Goal: Task Accomplishment & Management: Use online tool/utility

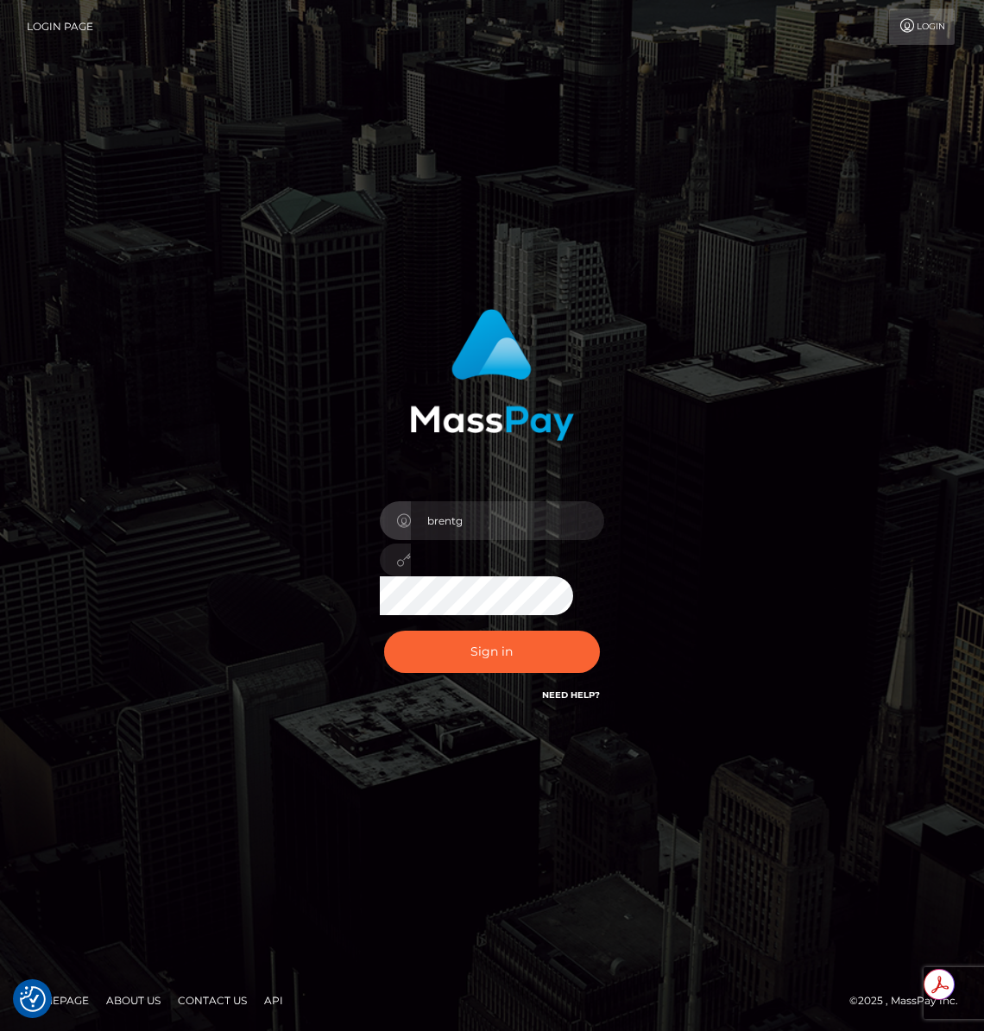
click at [476, 718] on form "brentg" at bounding box center [492, 515] width 375 height 439
click at [517, 644] on button "Sign in" at bounding box center [492, 652] width 216 height 42
type input "brentg"
click at [437, 643] on button "Sign in" at bounding box center [492, 652] width 216 height 42
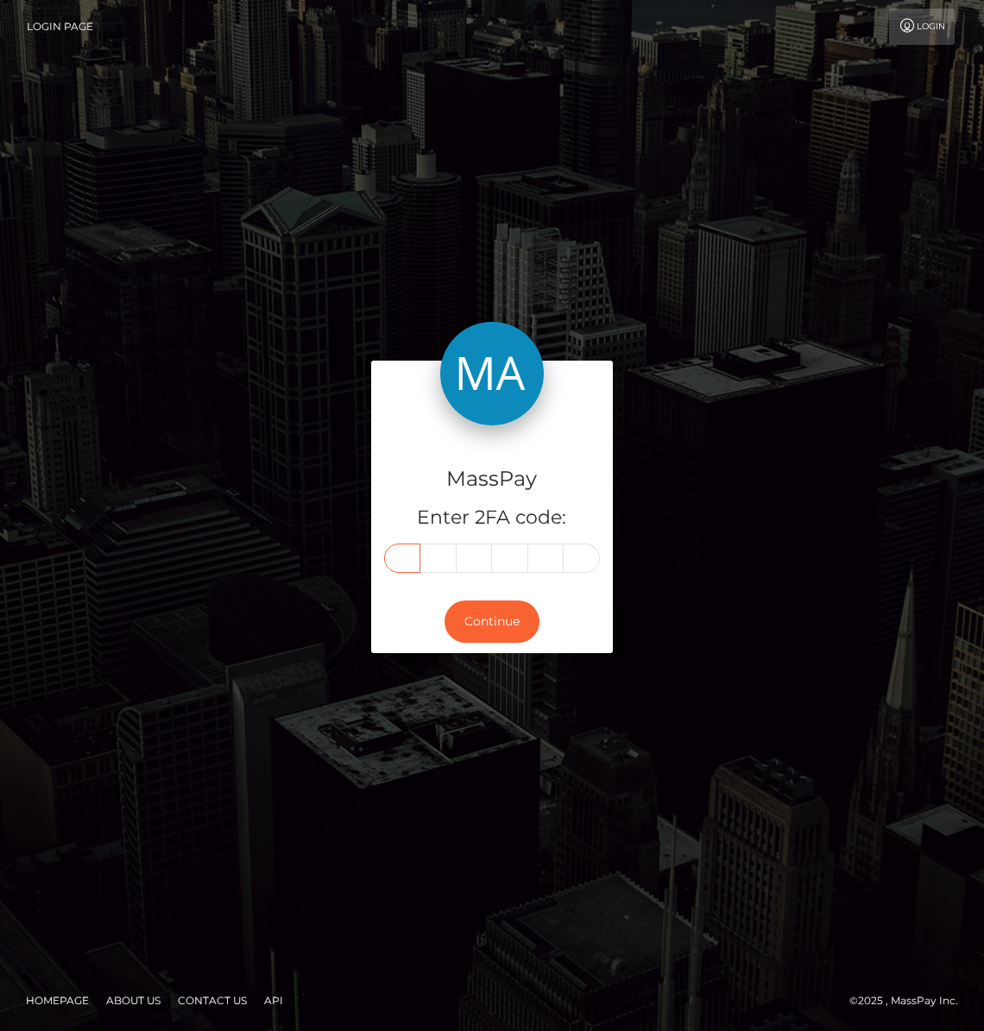
paste input "6"
type input "6"
type input "9"
type input "2"
type input "4"
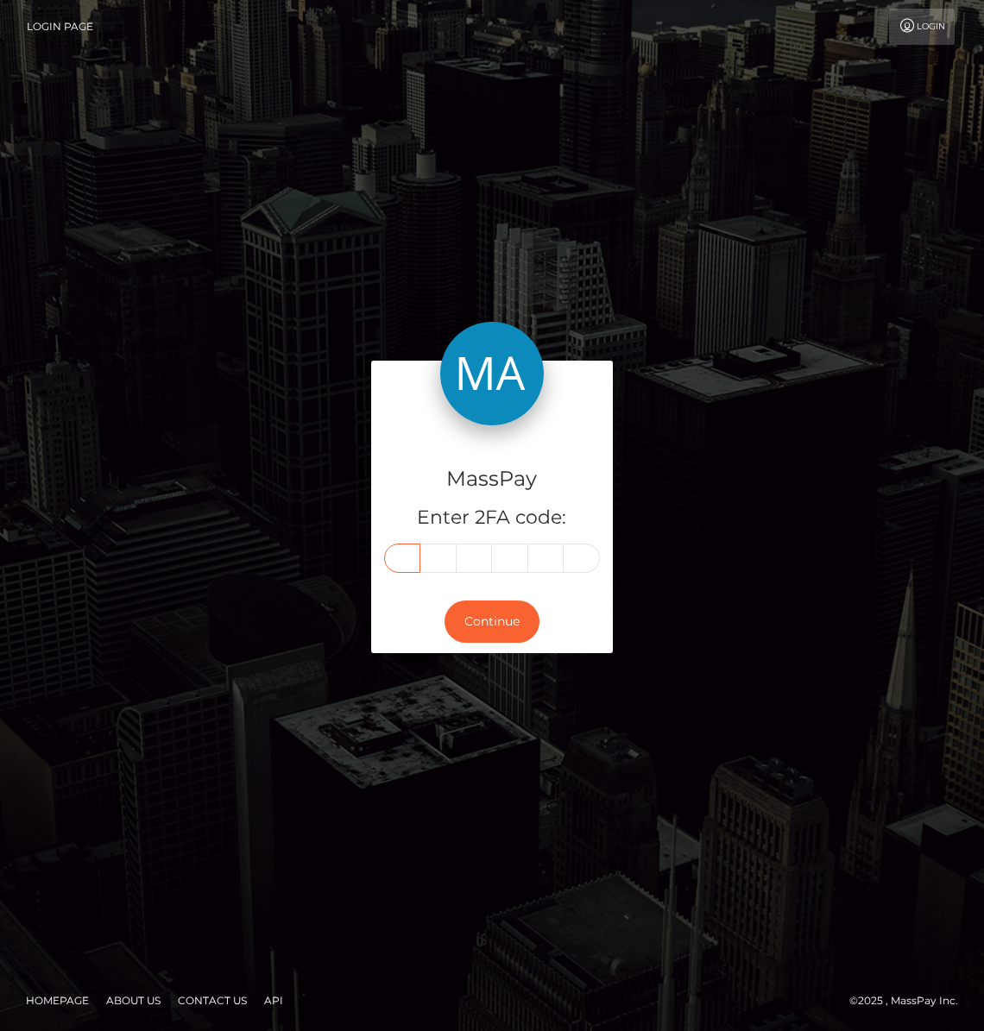
type input "1"
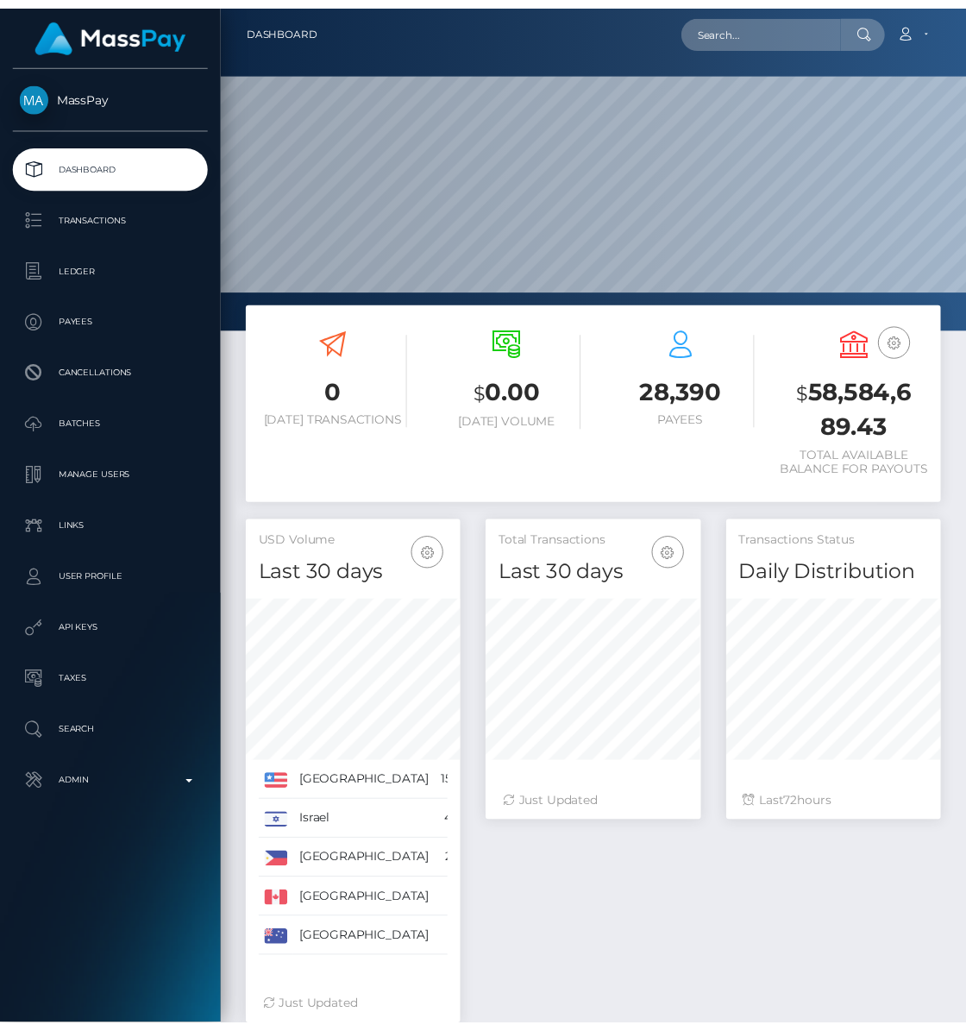
scroll to position [305, 218]
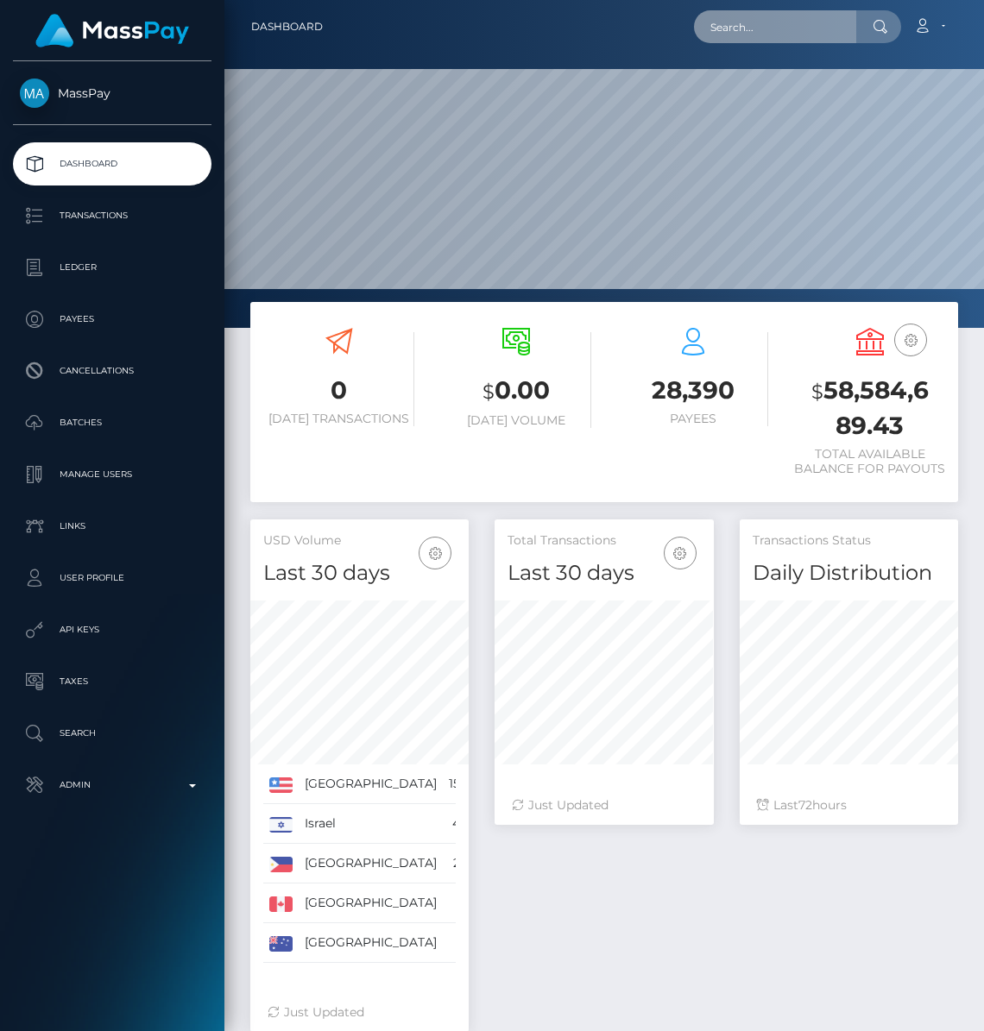
click at [763, 21] on input "text" at bounding box center [775, 26] width 162 height 33
paste input "(Sophie Howard)"
type input "("
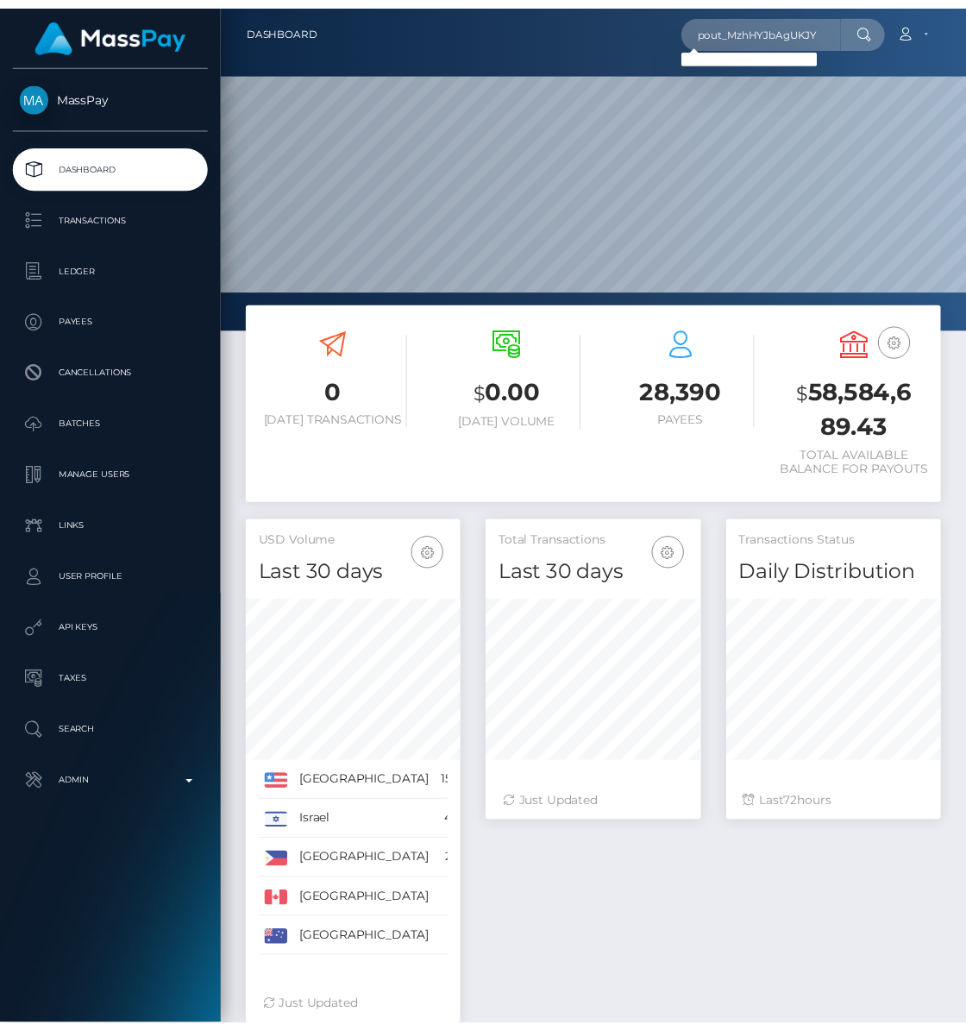
scroll to position [862438, 862531]
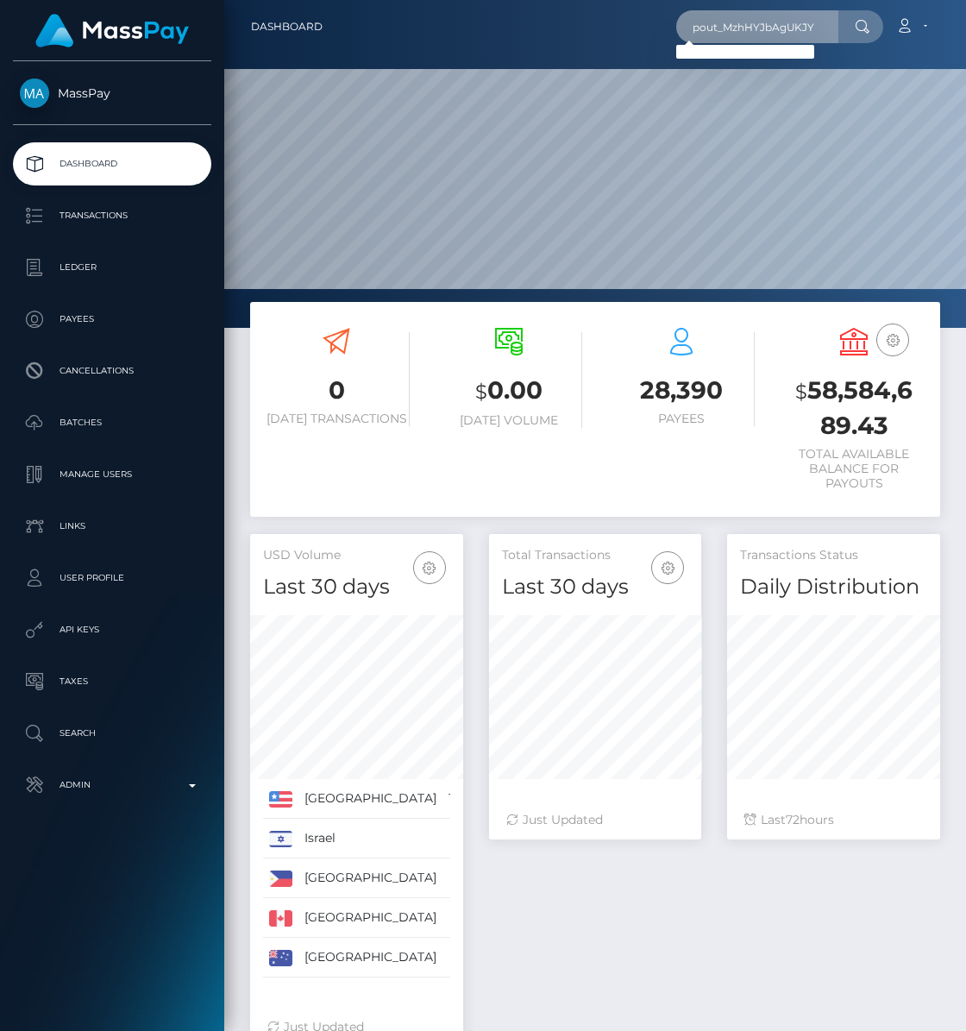
click at [767, 31] on input "pout_MzhHYJbAgUKJY" at bounding box center [757, 26] width 162 height 33
click at [789, 32] on input "pout_MzhHYJbAgUKJY" at bounding box center [757, 26] width 162 height 33
click at [789, 31] on input "pout_MzhHYJbAgUKJY" at bounding box center [757, 26] width 162 height 33
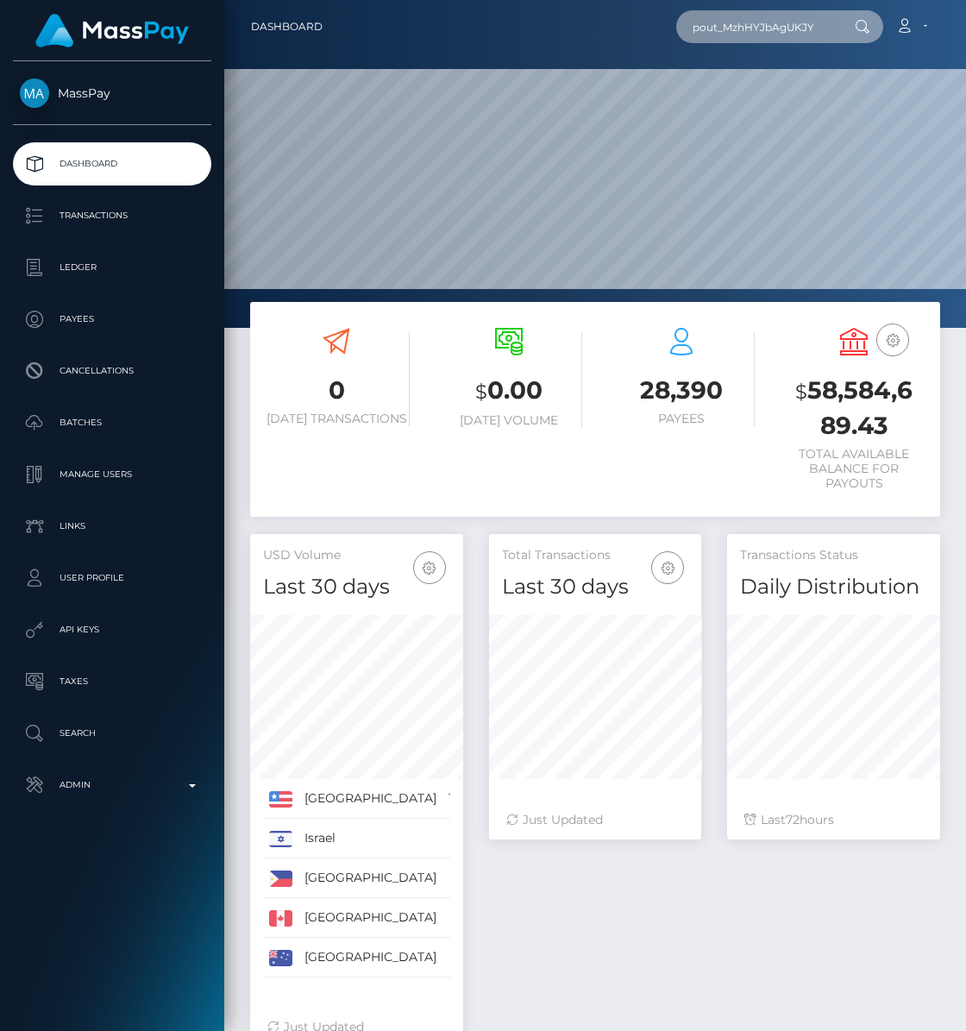
paste input "z4ooi3rafCA19,"
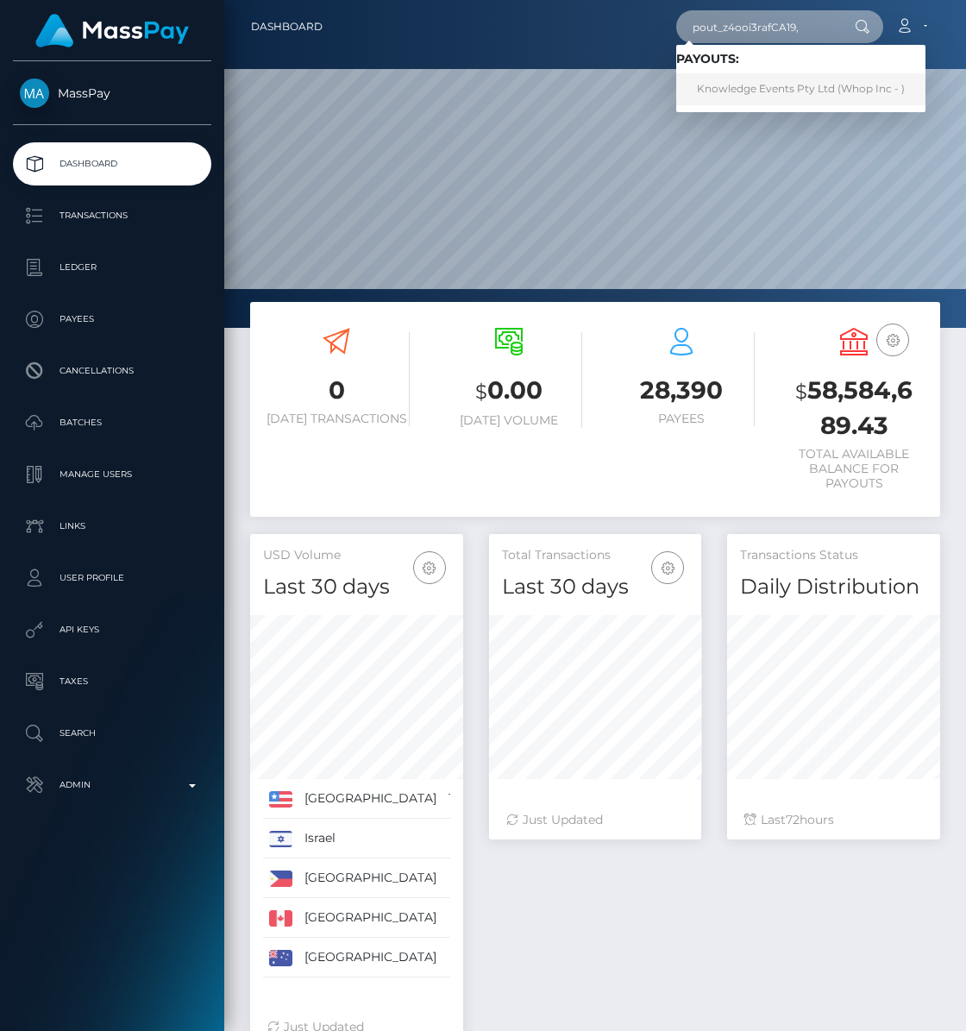
type input "pout_z4ooi3rafCA19,"
click at [814, 96] on link "Knowledge Events Pty Ltd (Whop Inc - )" at bounding box center [800, 89] width 249 height 32
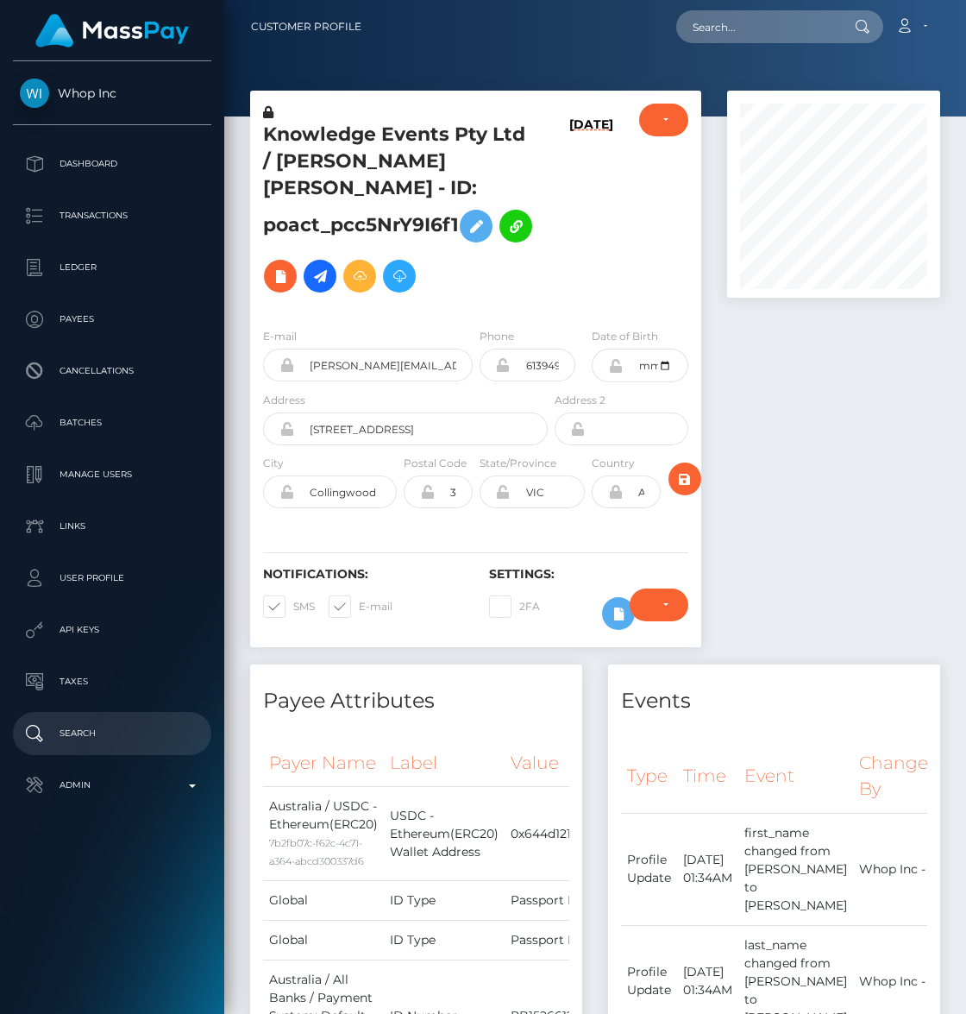
click at [121, 737] on p "Search" at bounding box center [112, 733] width 185 height 26
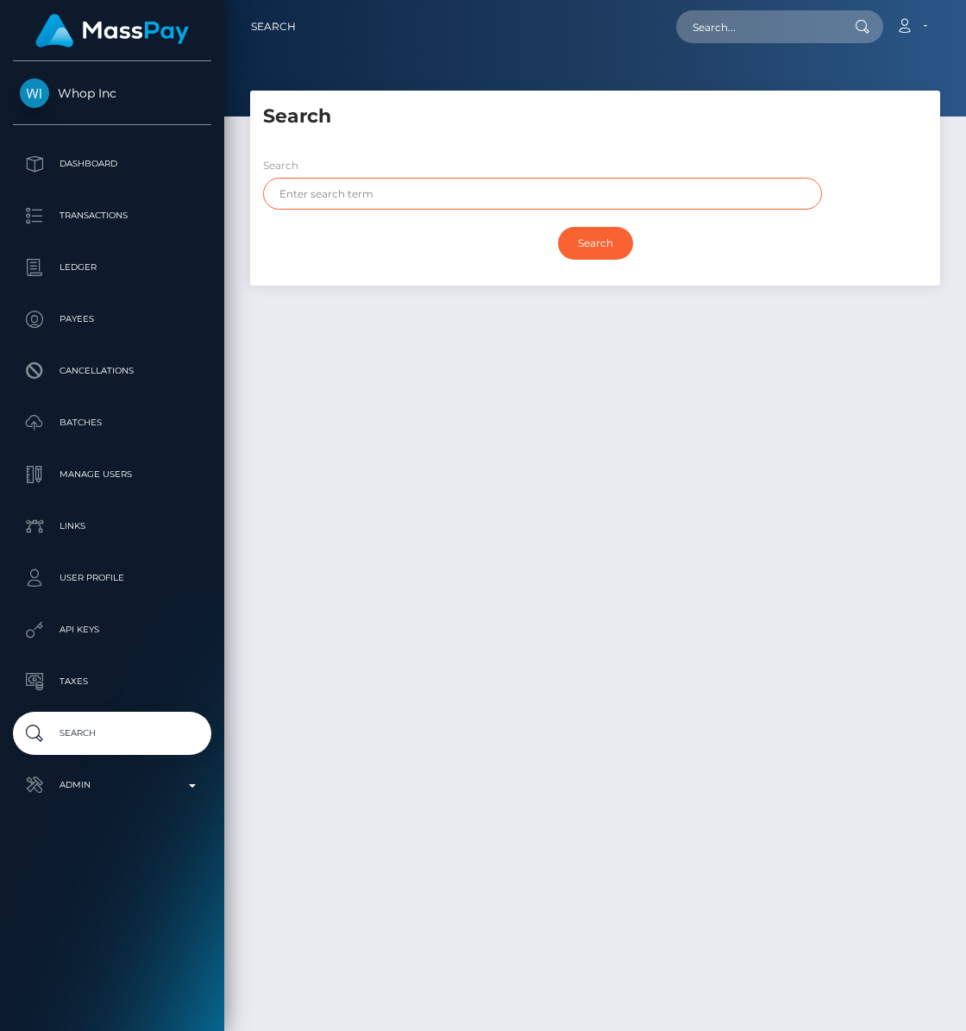
click at [428, 195] on input "text" at bounding box center [542, 194] width 559 height 32
type input "[PERSON_NAME]"
click at [558, 227] on input "Search" at bounding box center [595, 243] width 75 height 33
click at [703, 250] on div "Search" at bounding box center [595, 243] width 664 height 50
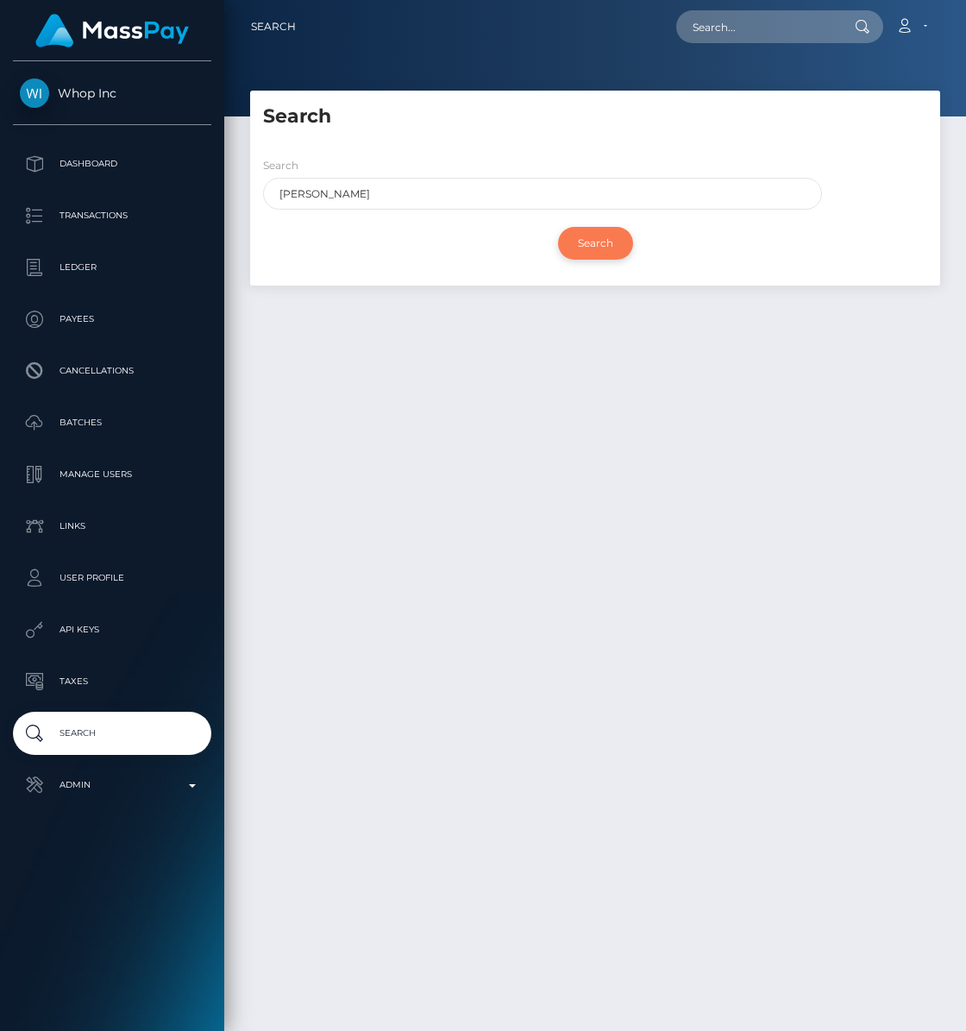
click at [586, 237] on input "Search" at bounding box center [595, 243] width 75 height 33
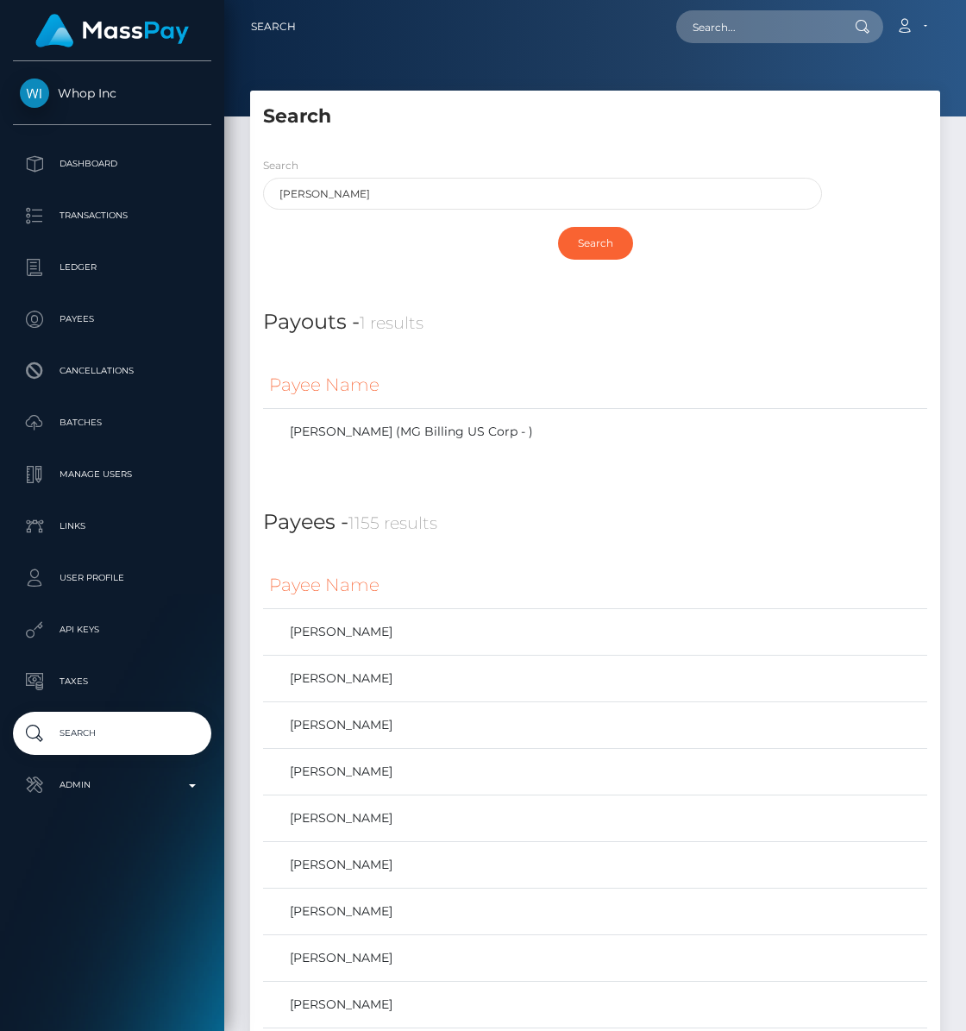
click at [623, 565] on th "Payee Name" at bounding box center [595, 585] width 664 height 47
click at [717, 24] on input "text" at bounding box center [757, 26] width 162 height 33
paste input "pout_F36DG3PFCTtnQ"
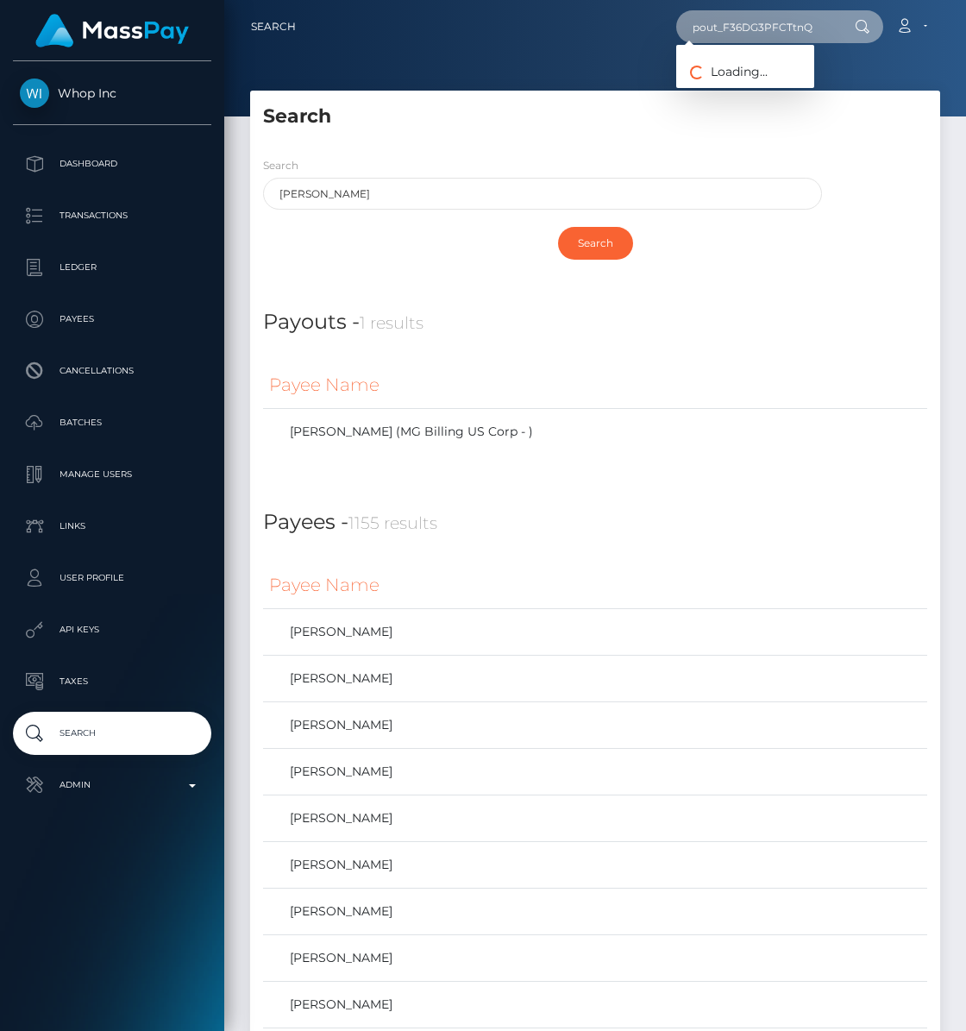
type input "pout_F36DG3PFCTtnQ"
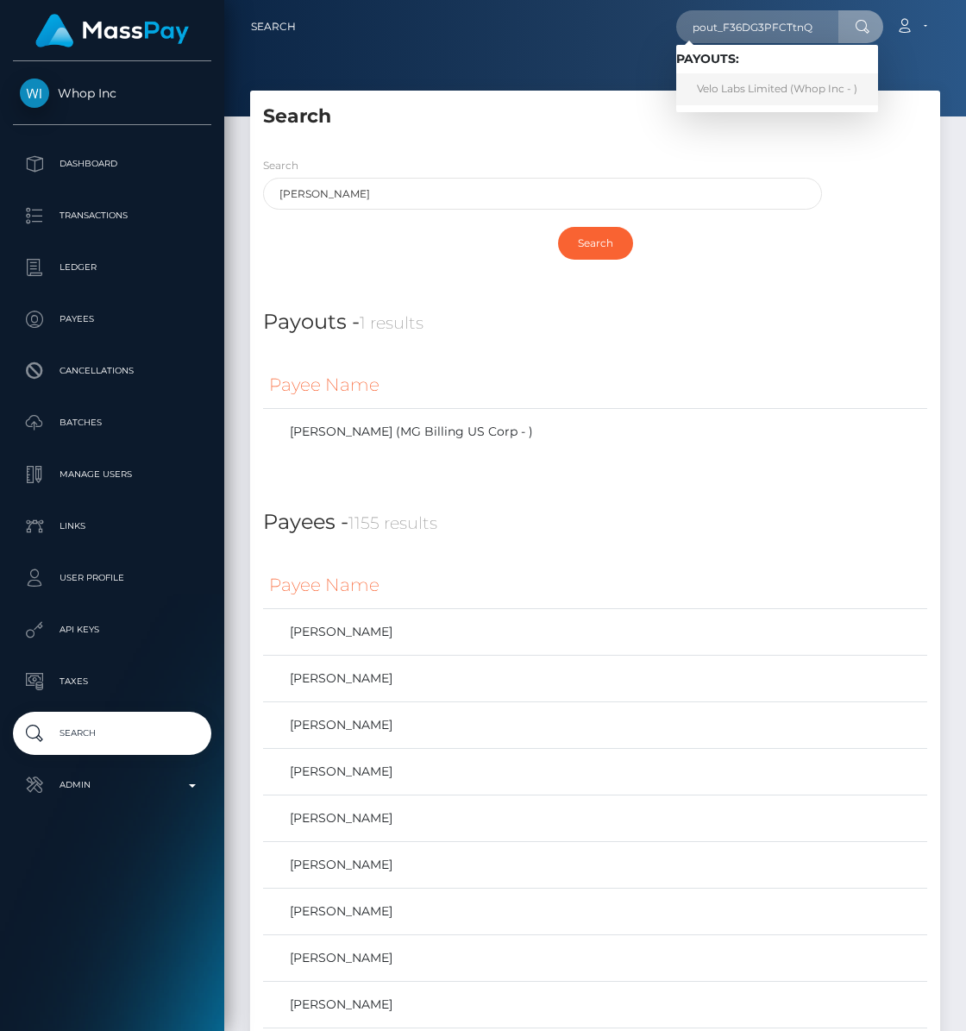
click at [805, 90] on link "Velo Labs Limited (Whop Inc - )" at bounding box center [777, 89] width 202 height 32
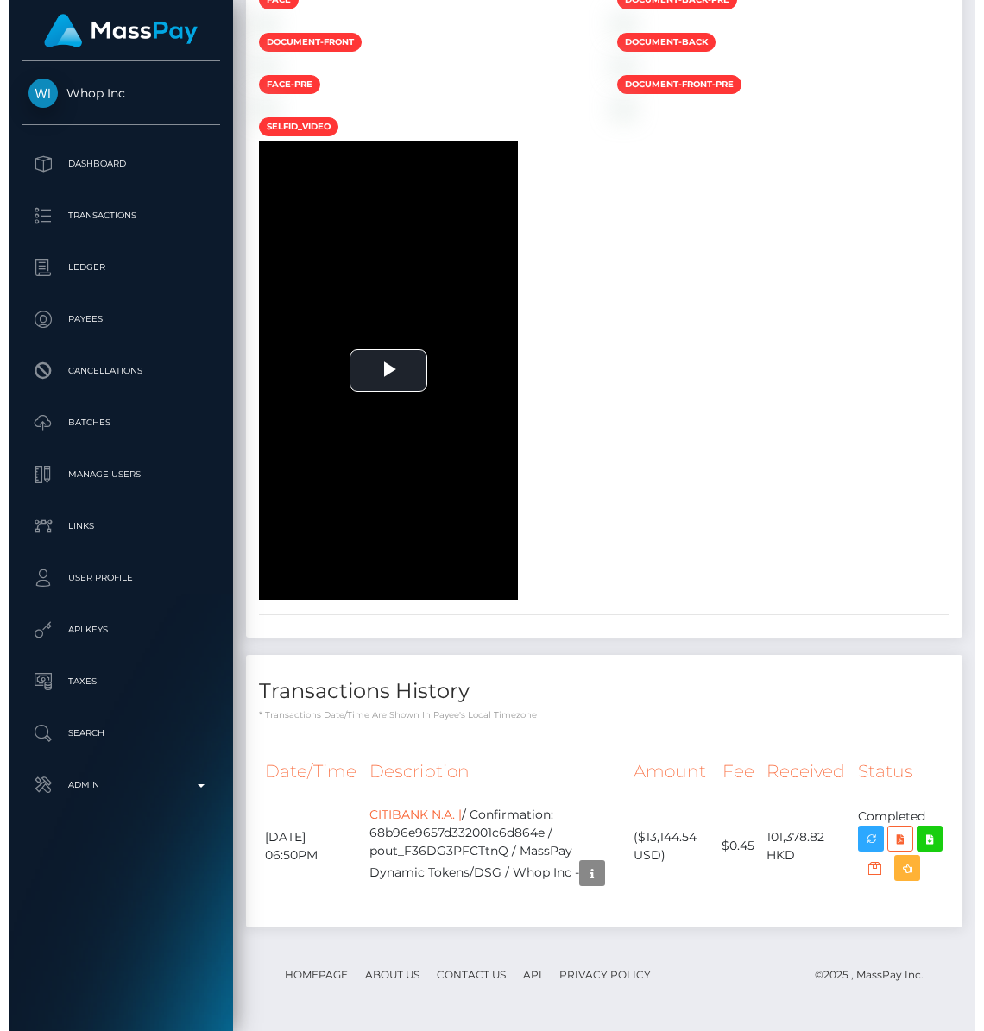
scroll to position [2750, 0]
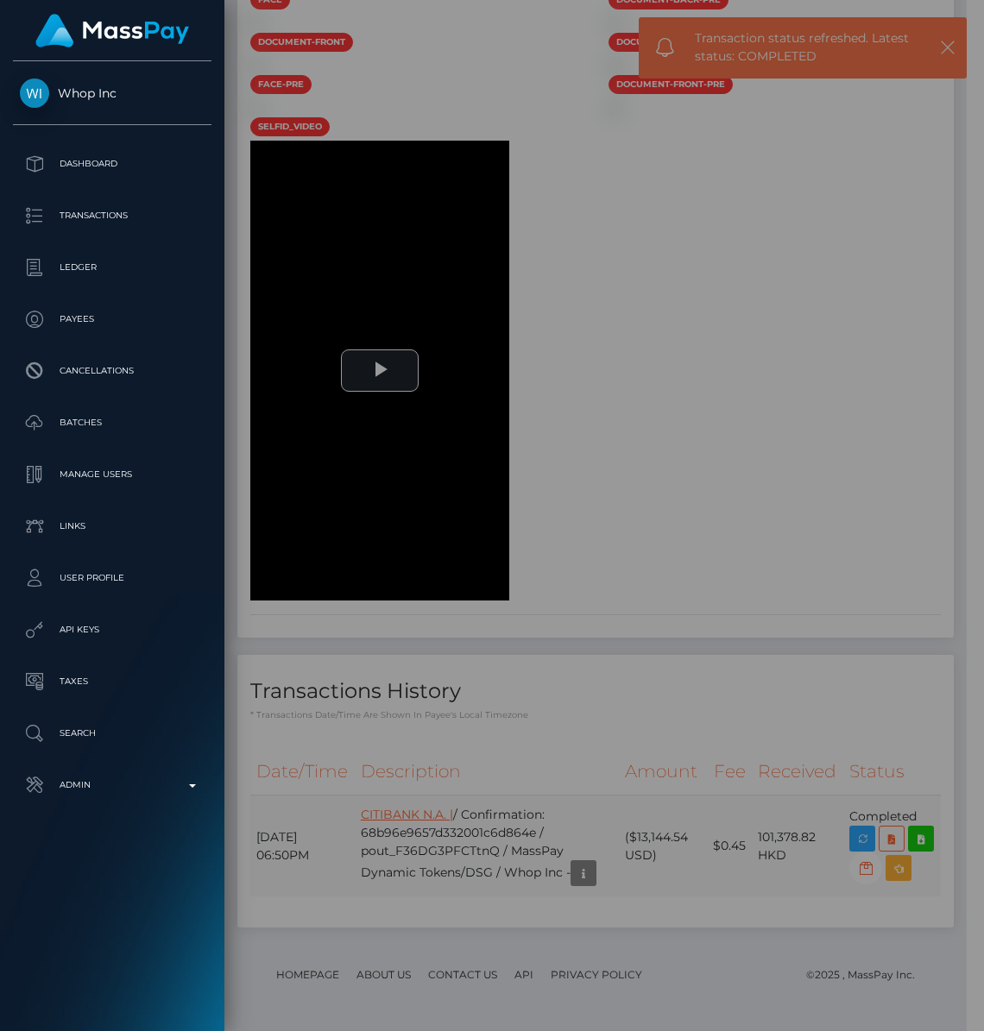
scroll to position [862537, 862531]
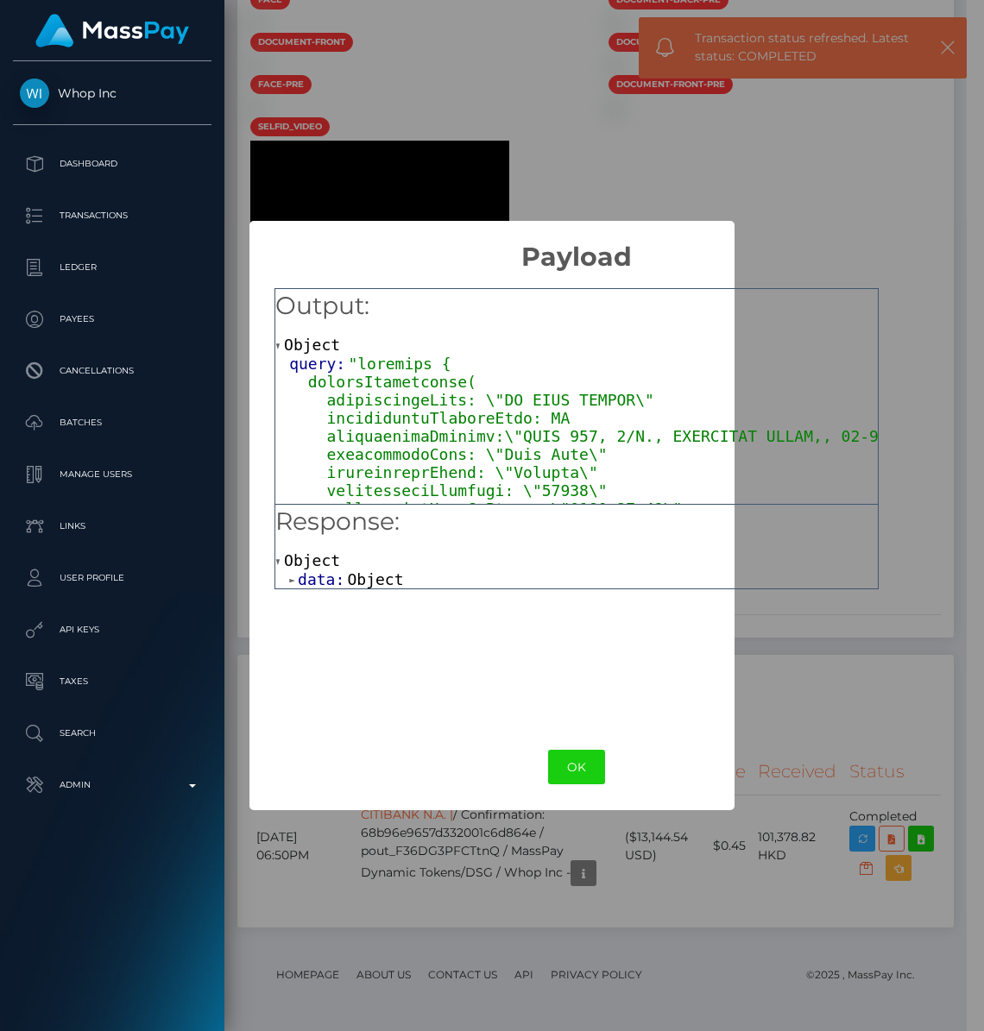
click at [305, 579] on span "data:" at bounding box center [322, 579] width 49 height 18
click at [334, 591] on span "payoutInstruction:" at bounding box center [396, 597] width 171 height 18
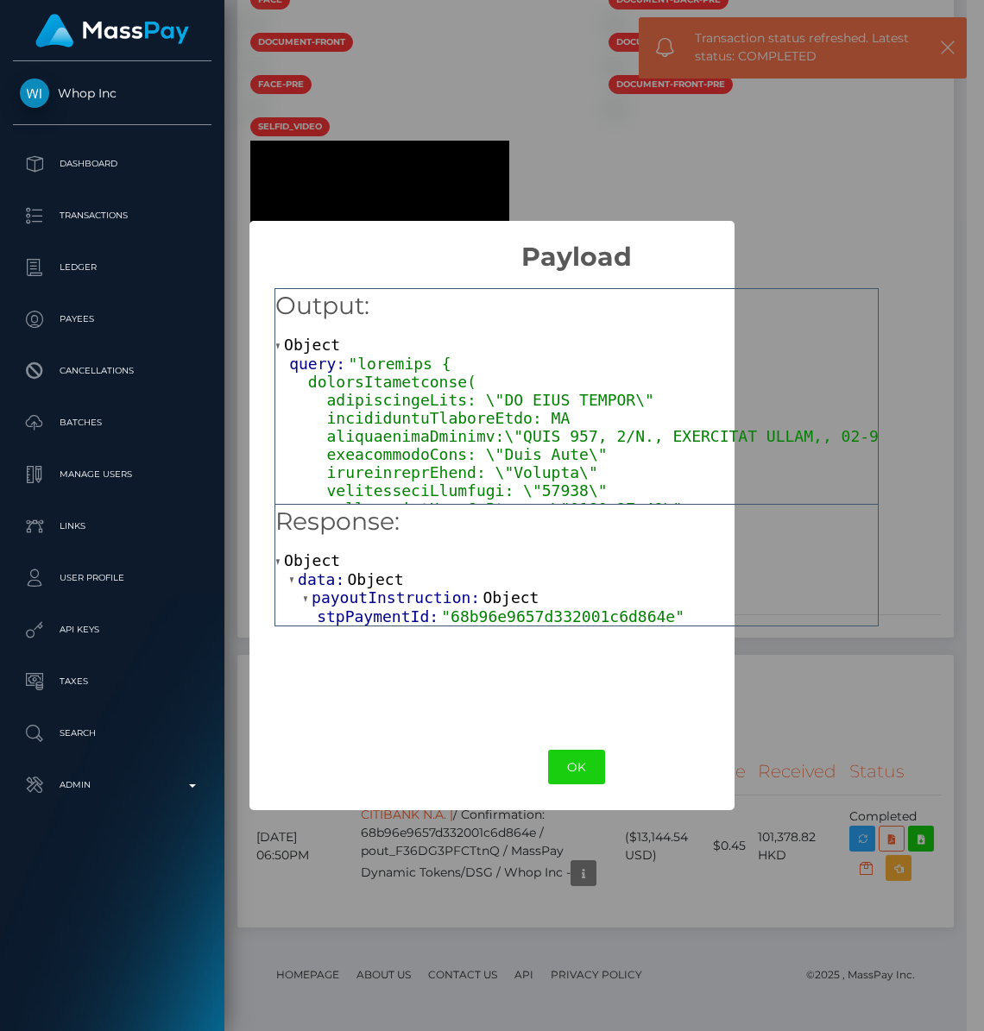
click at [370, 608] on span "stpPaymentId:" at bounding box center [379, 616] width 124 height 18
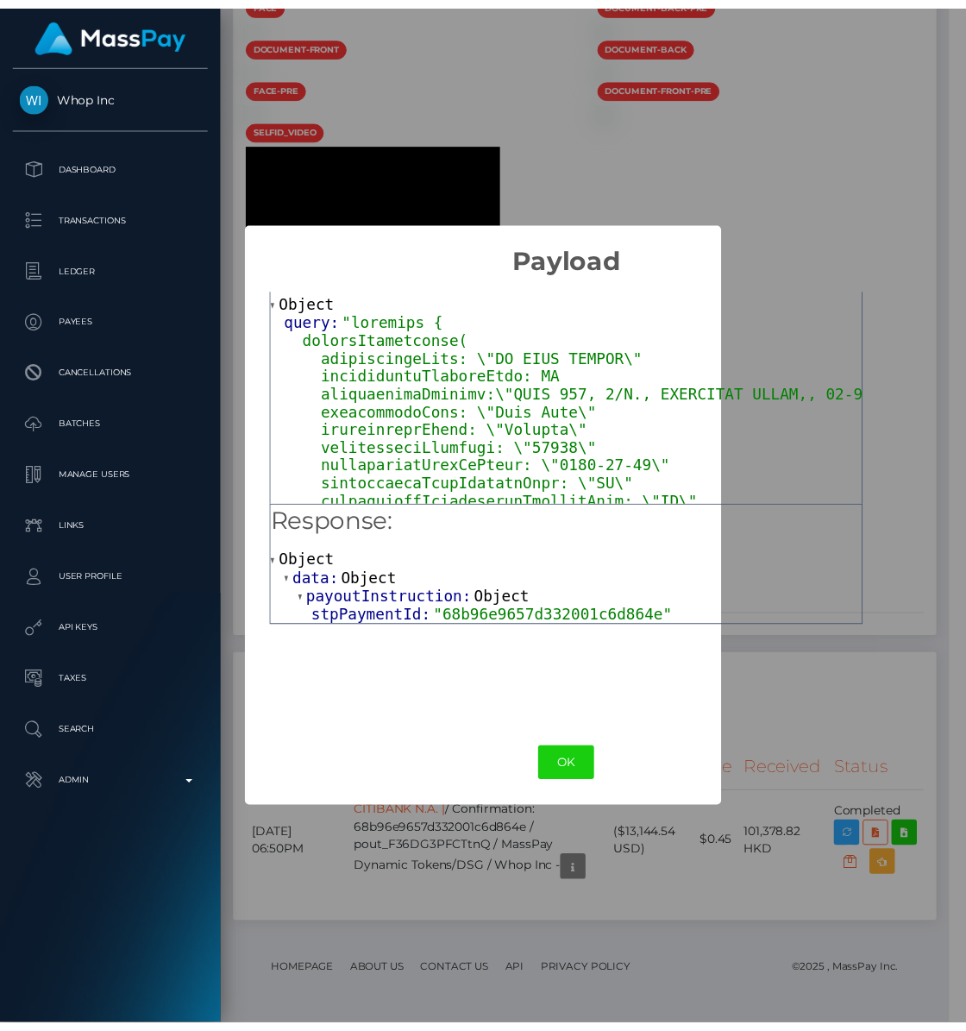
scroll to position [0, 0]
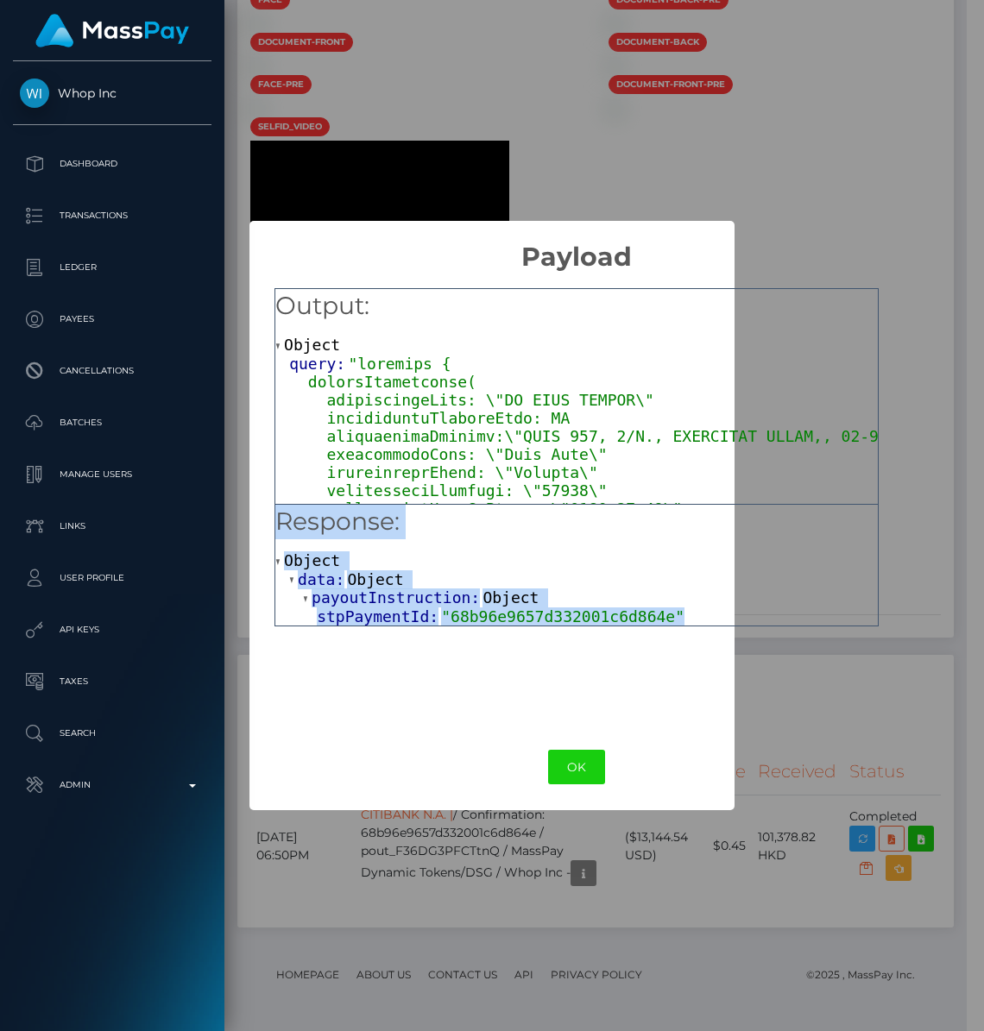
drag, startPoint x: 689, startPoint y: 617, endPoint x: 269, endPoint y: 526, distance: 429.8
click at [269, 526] on div "Output: Object query: Response: Object data: Object payoutInstruction: Object s…" at bounding box center [576, 498] width 654 height 451
copy div "Response: Object data: Object payoutInstruction: Object stpPaymentId: "68b96e96…"
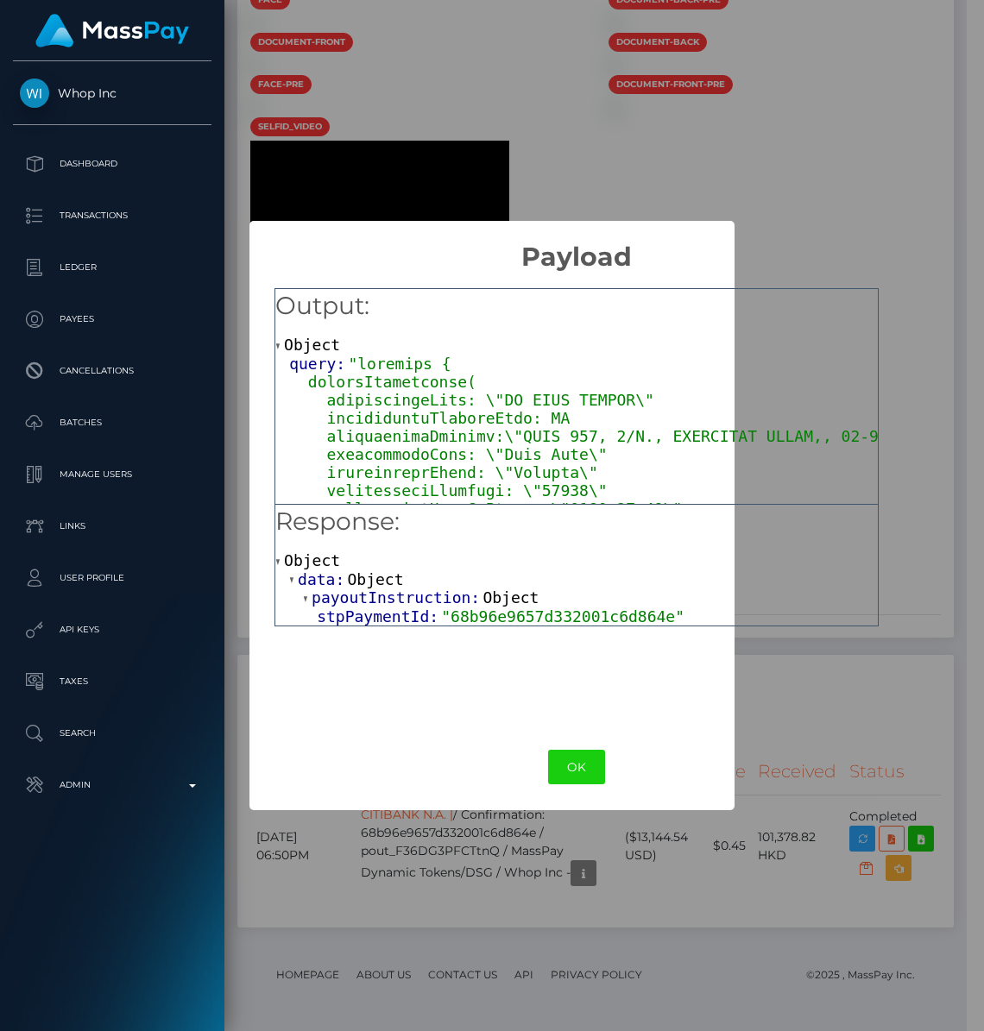
click at [412, 674] on div "Response: Object data: Object payoutInstruction: Object stpPaymentId: "68b96e96…" at bounding box center [576, 612] width 604 height 216
drag, startPoint x: 789, startPoint y: 526, endPoint x: 777, endPoint y: 637, distance: 111.1
click at [787, 549] on div "Response: Object data: Object payoutInstruction: Object stpPaymentId: "68b96e96…" at bounding box center [576, 565] width 604 height 123
drag, startPoint x: 771, startPoint y: 655, endPoint x: 710, endPoint y: 617, distance: 72.1
click at [770, 655] on div "Response: Object data: Object payoutInstruction: Object stpPaymentId: "68b96e96…" at bounding box center [576, 612] width 604 height 216
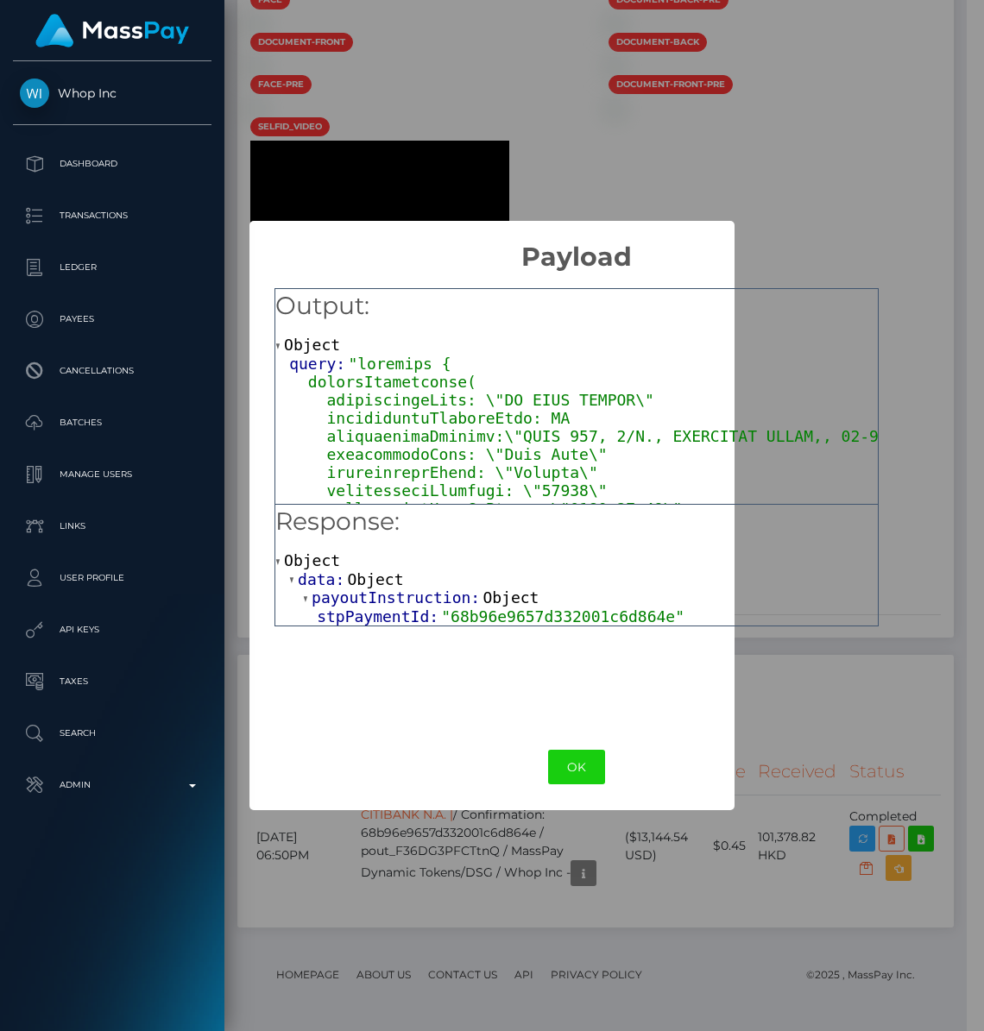
click at [450, 164] on div "× Payload Output: Object query: Response: Object data: Object payoutInstruction…" at bounding box center [492, 515] width 984 height 1031
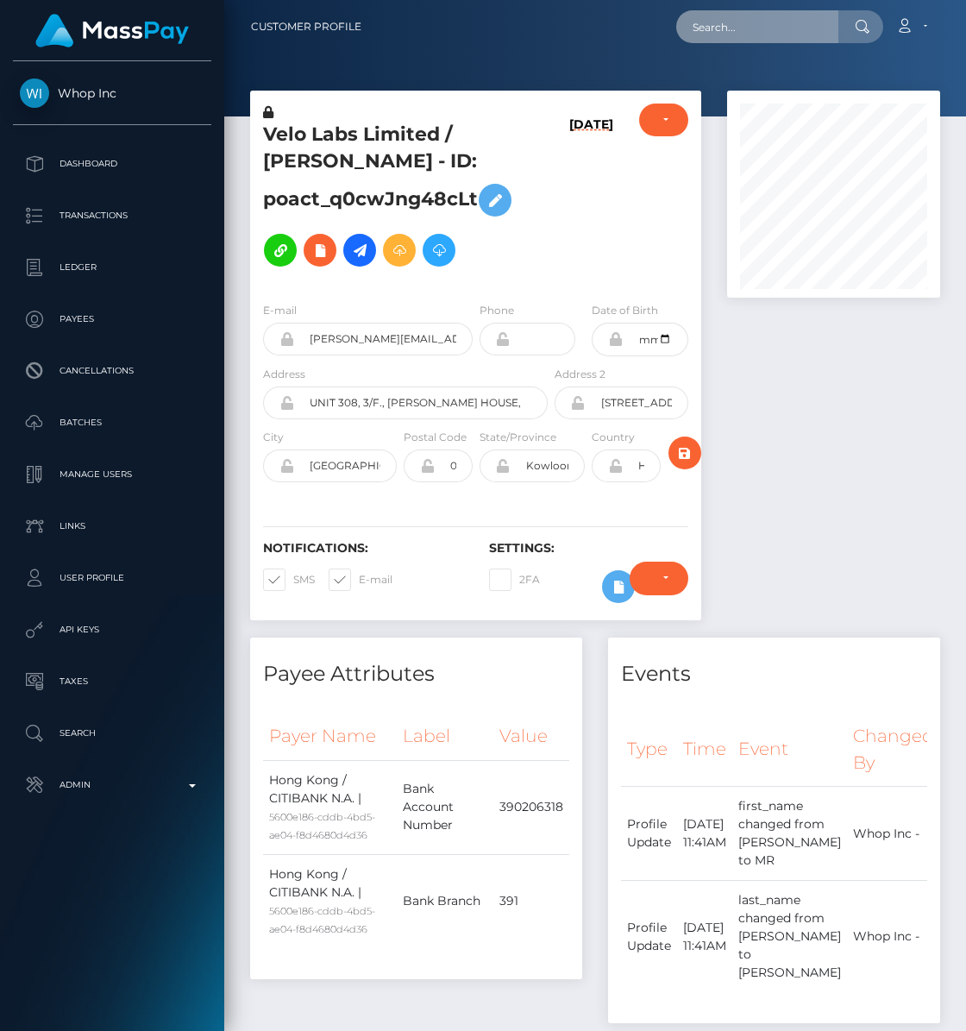
click at [737, 25] on input "text" at bounding box center [757, 26] width 162 height 33
paste input "pout_r4s54uFXL0gMS"
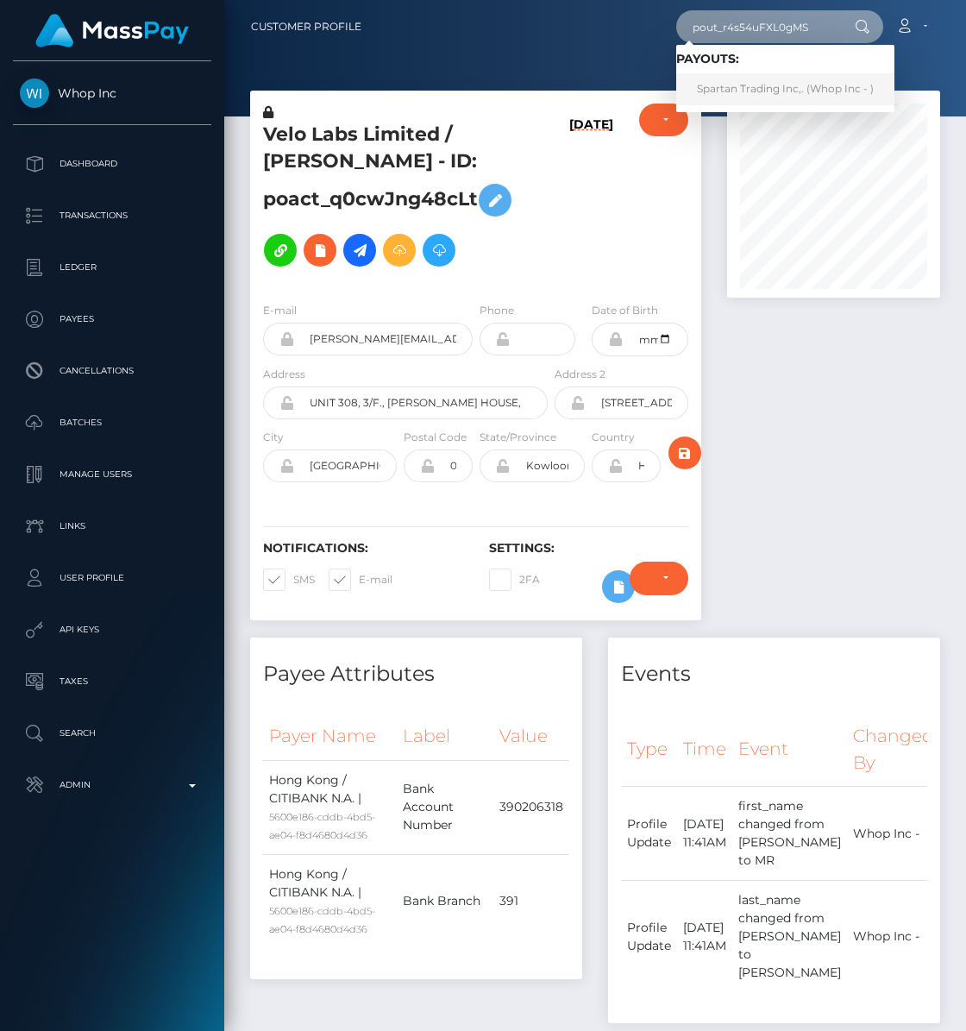
type input "pout_r4s54uFXL0gMS"
click at [757, 81] on link "Spartan Trading Inc,. (Whop Inc - )" at bounding box center [785, 89] width 218 height 32
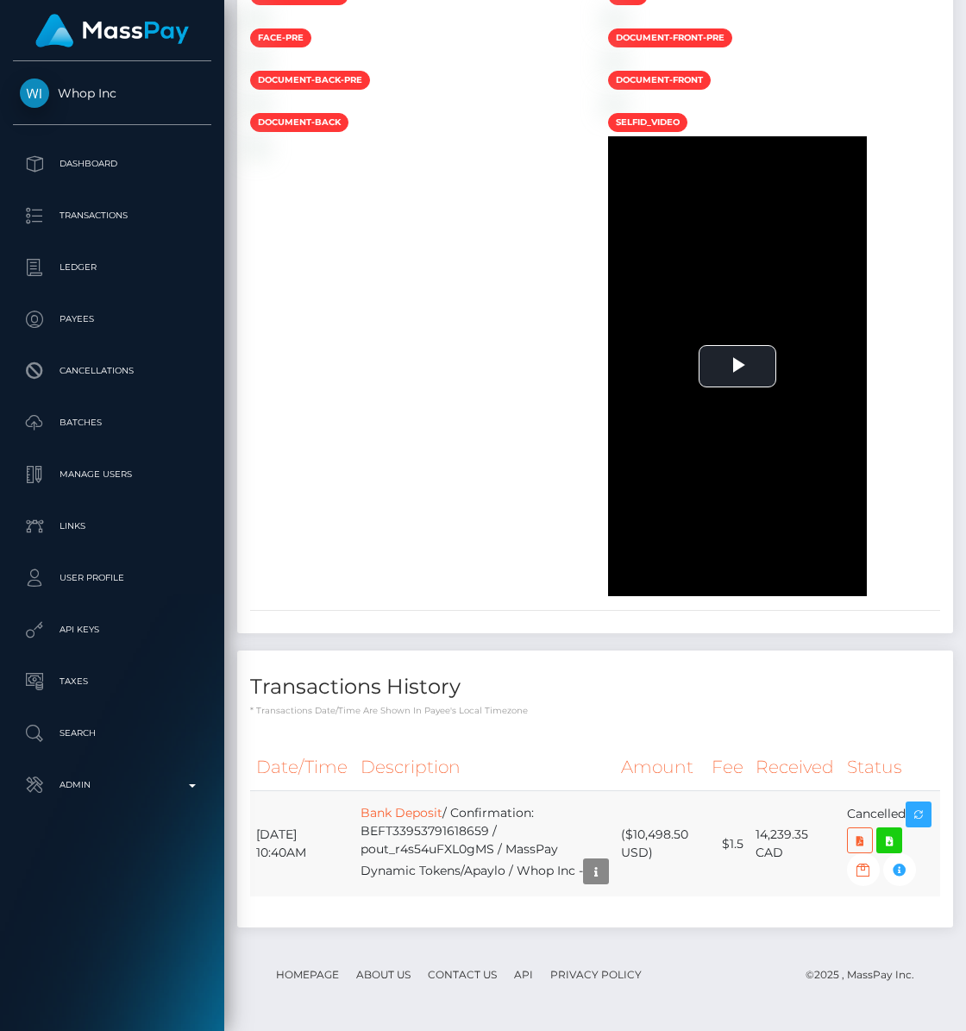
scroll to position [207, 212]
click at [418, 805] on link "Bank Deposit" at bounding box center [402, 813] width 82 height 16
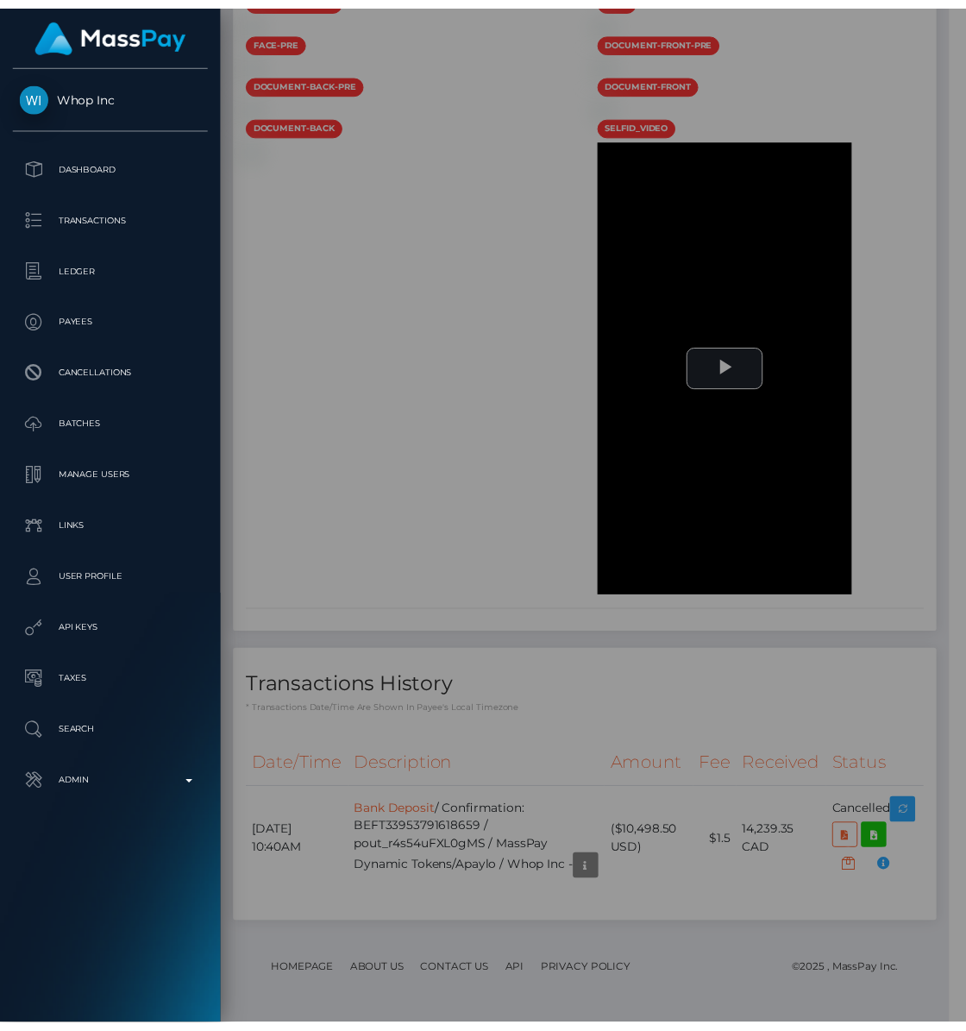
scroll to position [862537, 862531]
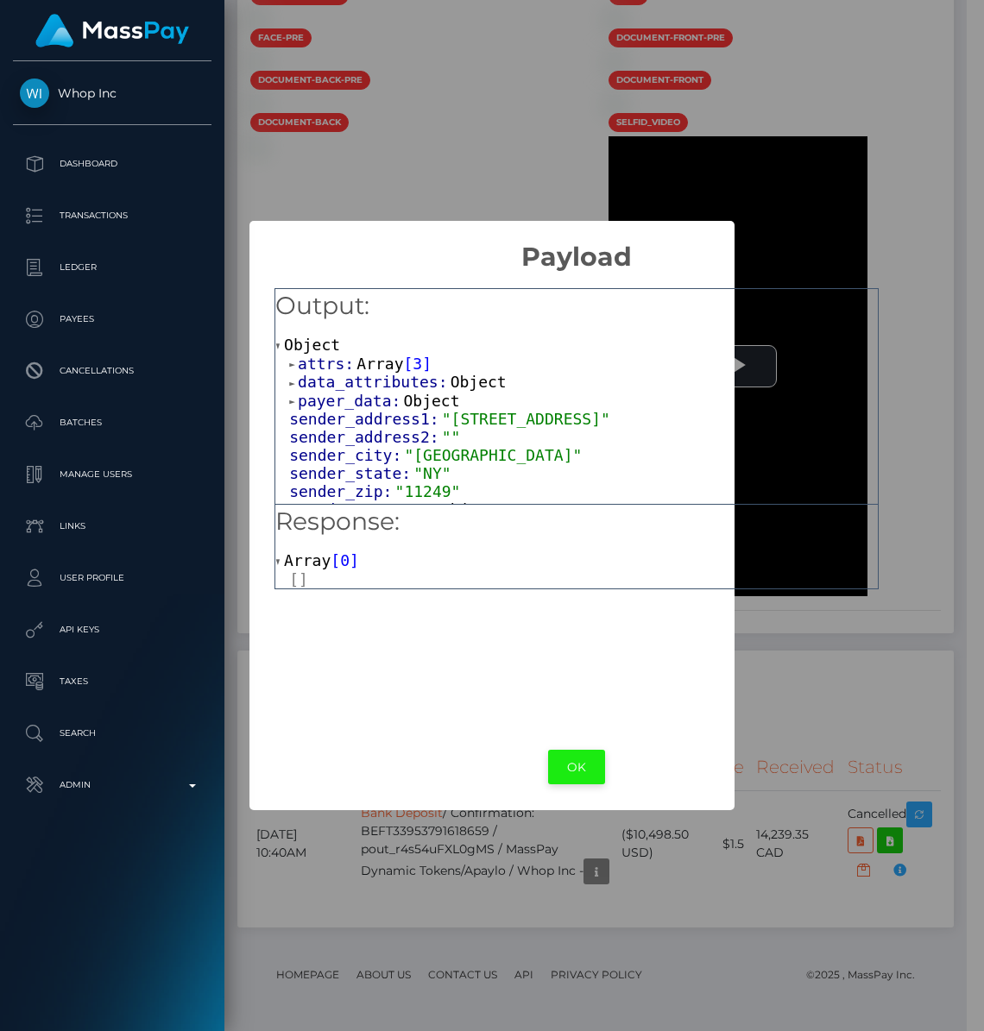
click at [569, 761] on button "OK" at bounding box center [576, 767] width 57 height 35
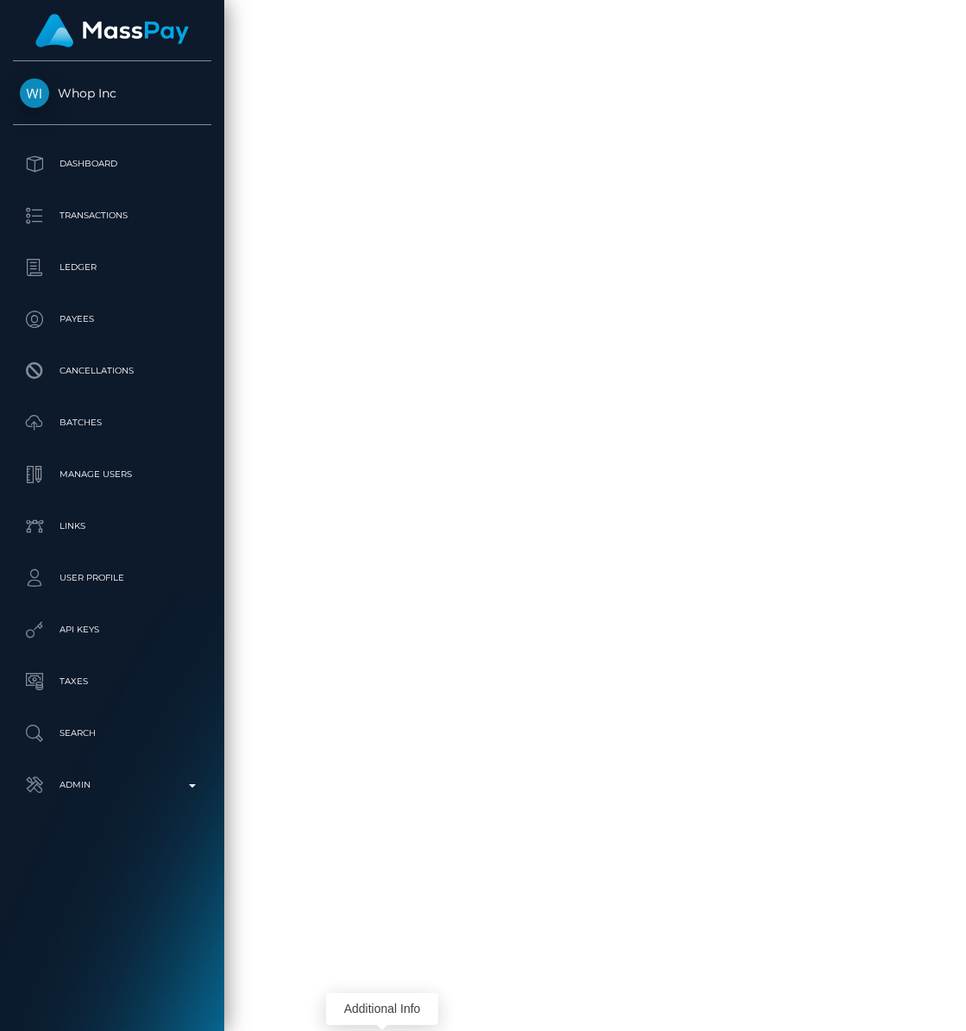
click at [388, 988] on div "Additional Info" at bounding box center [382, 1009] width 112 height 43
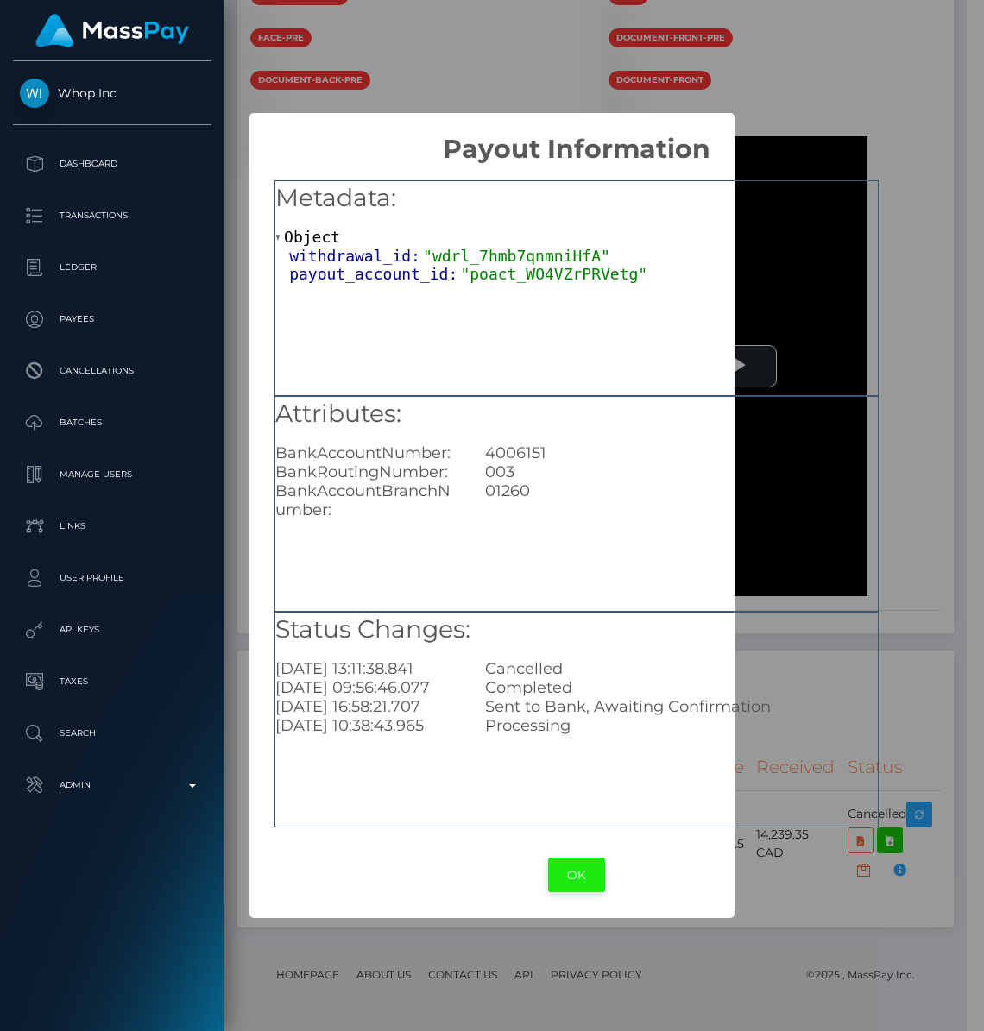
click at [575, 864] on button "OK" at bounding box center [576, 875] width 57 height 35
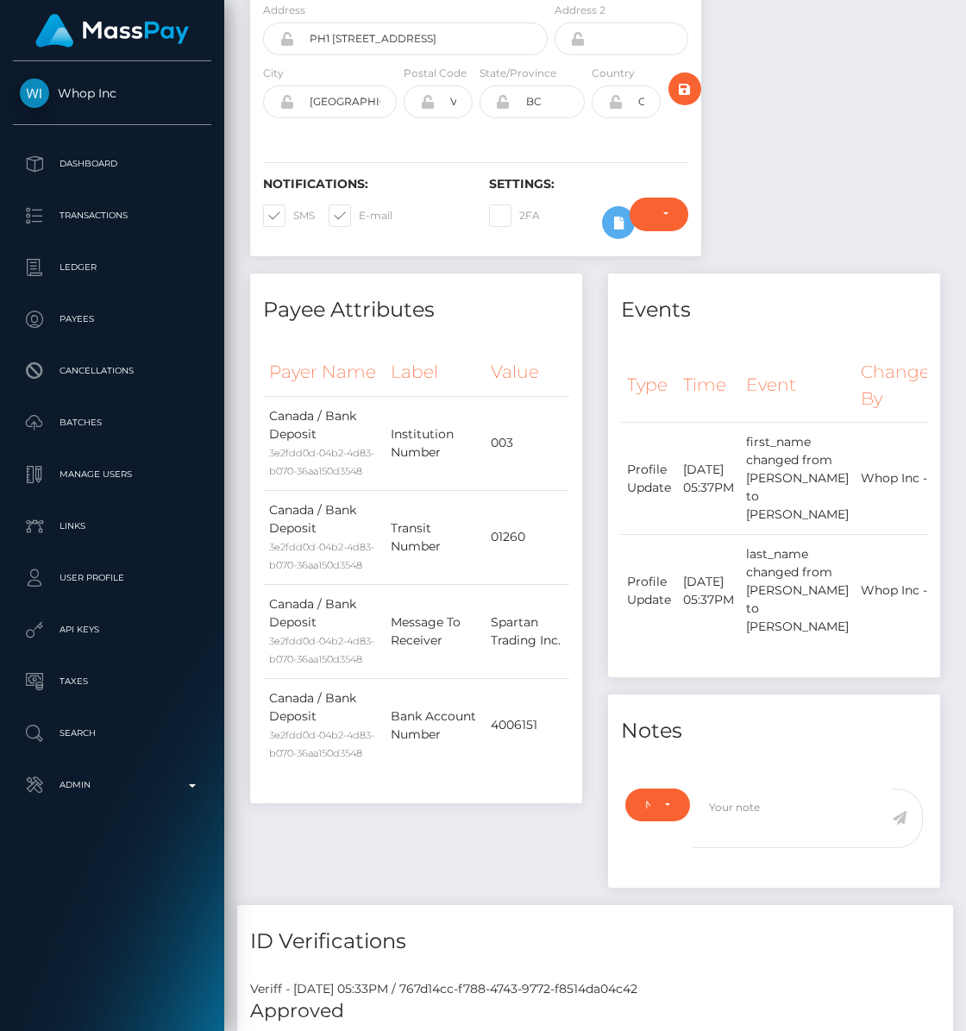
scroll to position [0, 0]
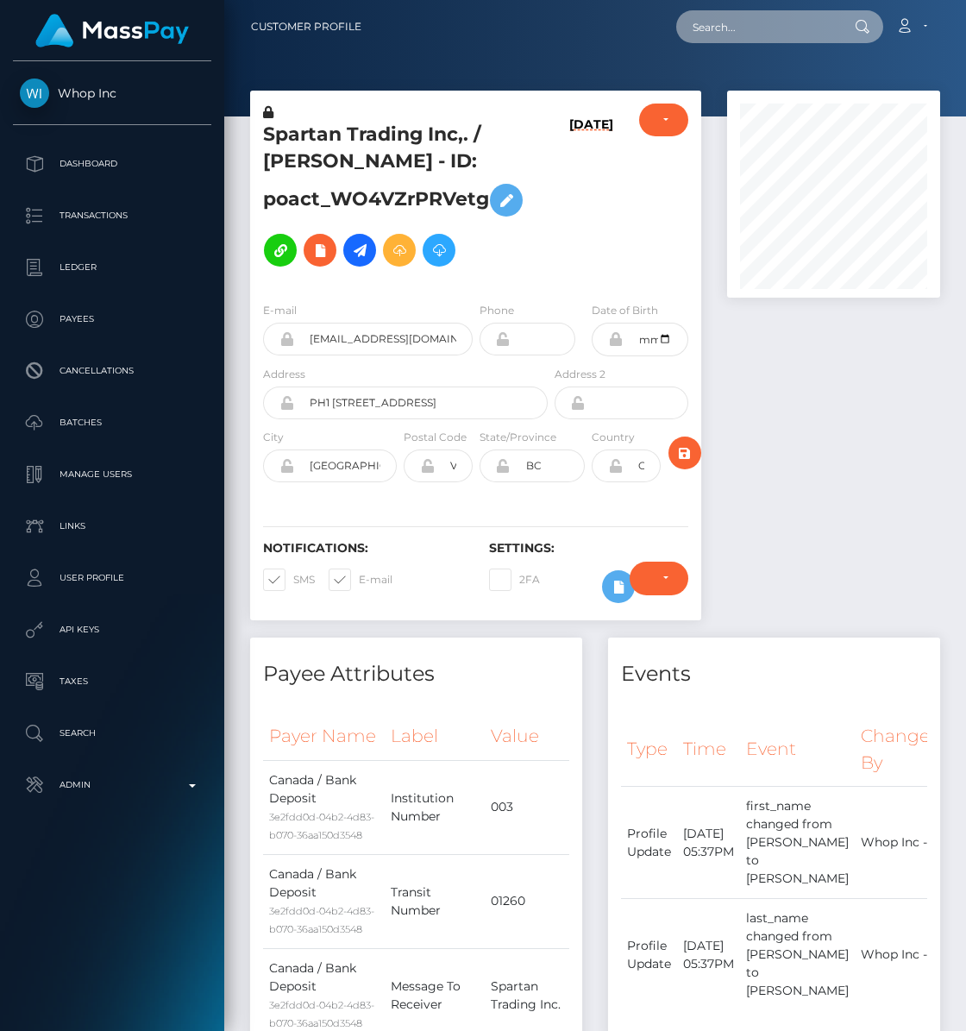
click at [721, 47] on nav "Customer Profile Loading... Loading... Account" at bounding box center [595, 26] width 742 height 53
paste input "pout_O1Do2FxgbPTIy"
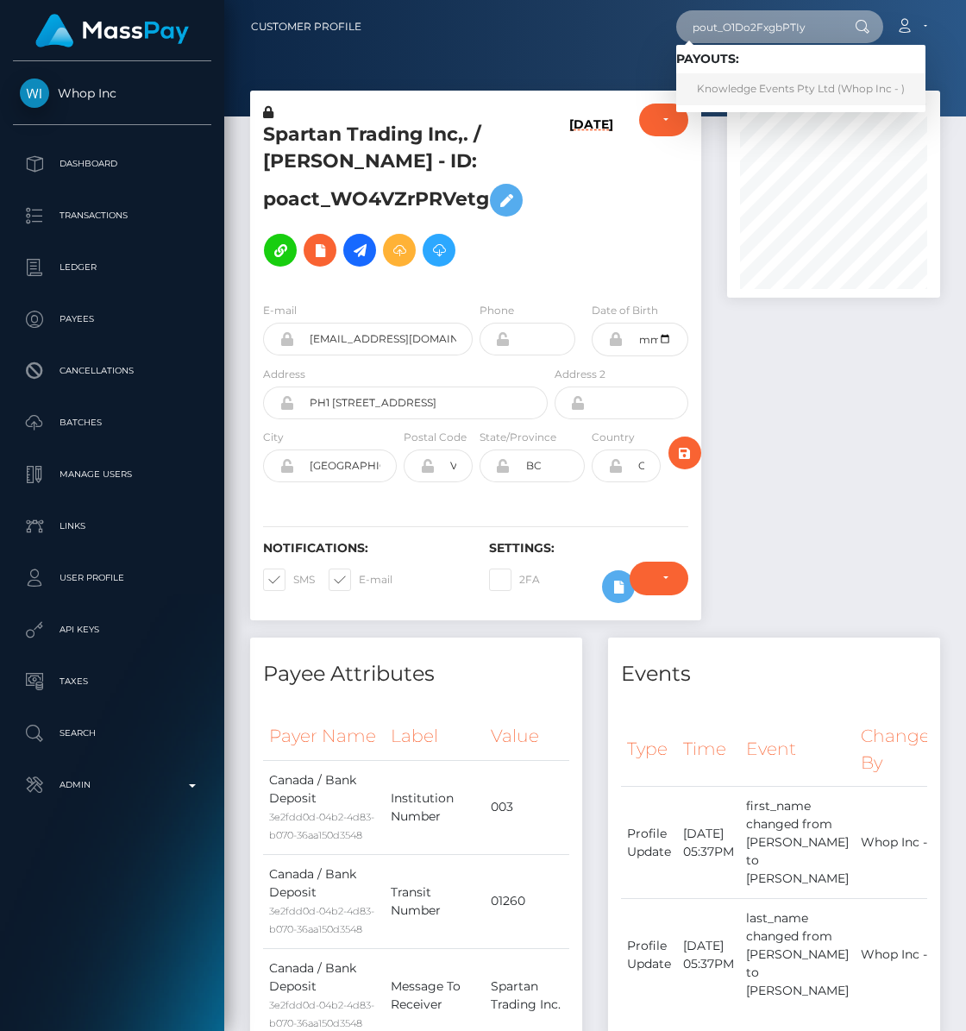
type input "pout_O1Do2FxgbPTIy"
click at [769, 83] on link "Knowledge Events Pty Ltd (Whop Inc - )" at bounding box center [800, 89] width 249 height 32
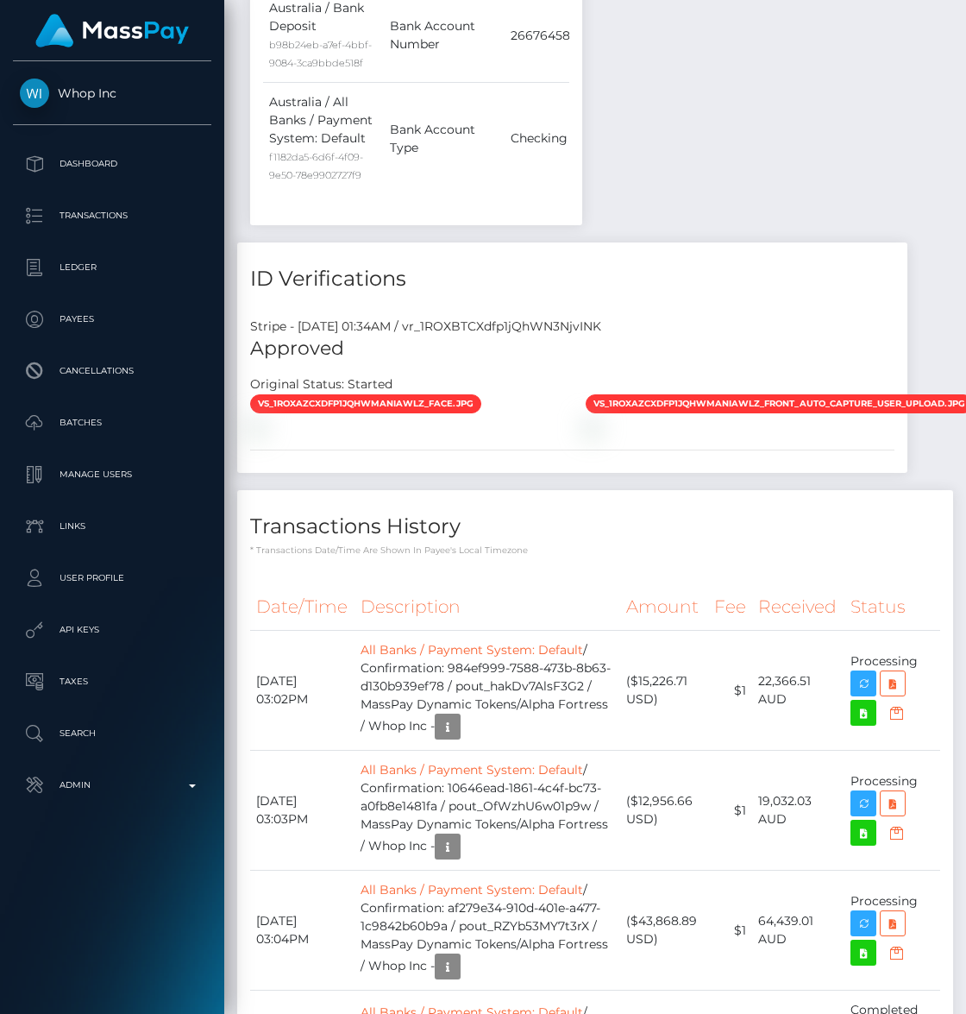
scroll to position [2001, 0]
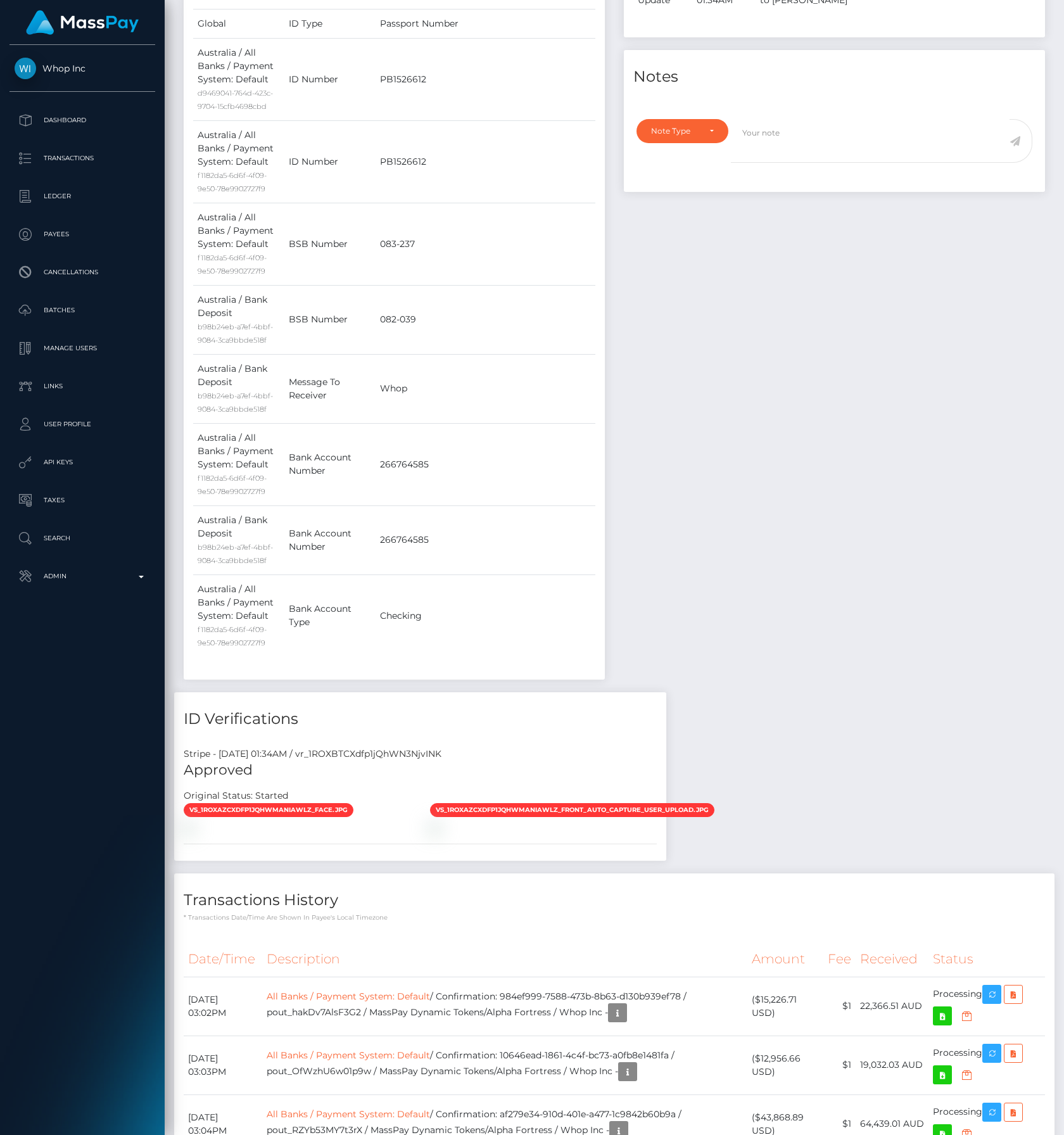
scroll to position [0, 0]
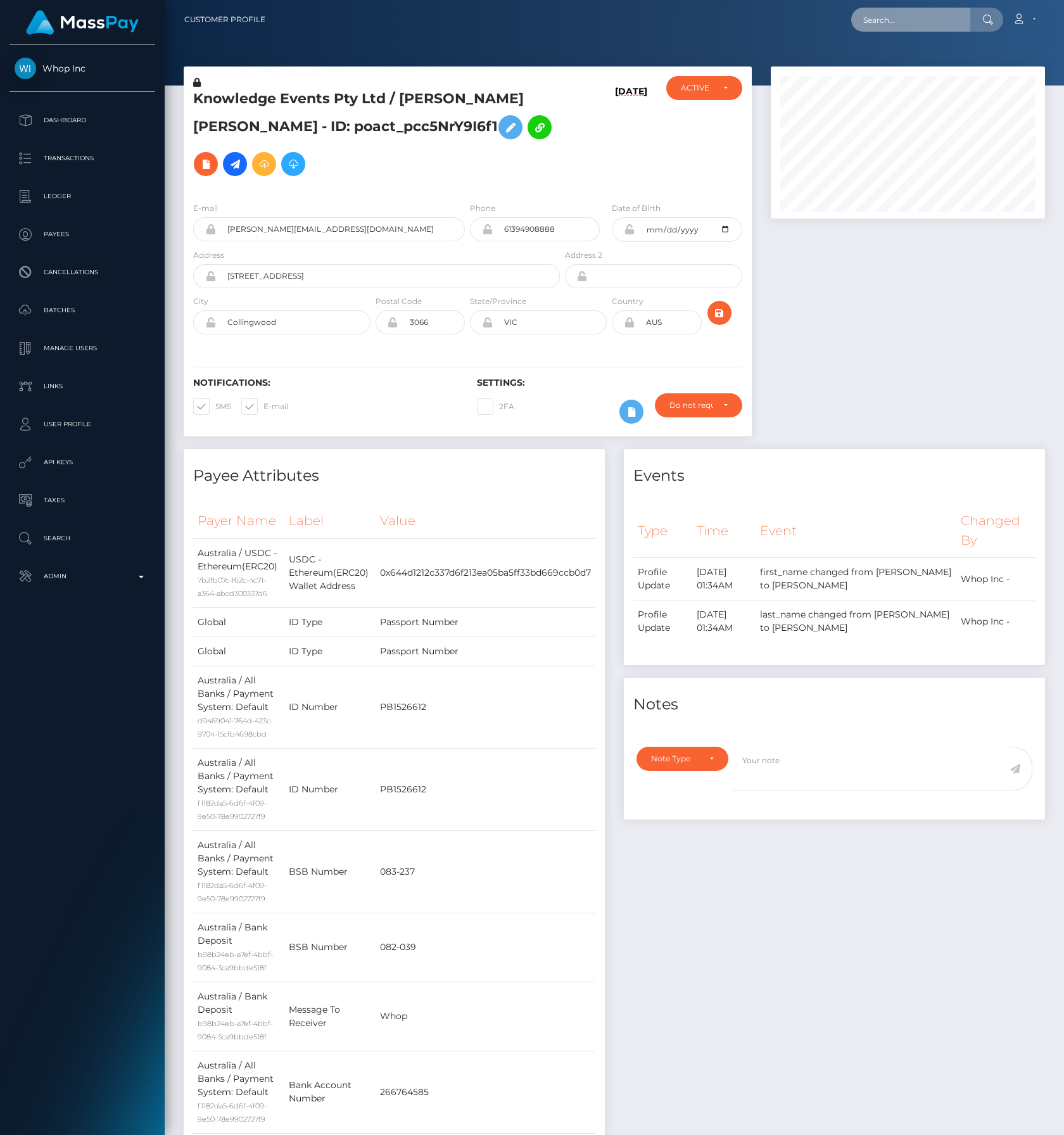
click at [709, 24] on input "text" at bounding box center [911, 19] width 119 height 24
paste input "pout_mAne8ypB31Bar"
type input "pout_mAne8ypB31Bar"
click at [709, 69] on link "Divergence Digital - FZCO (Whop Inc - )" at bounding box center [942, 65] width 181 height 23
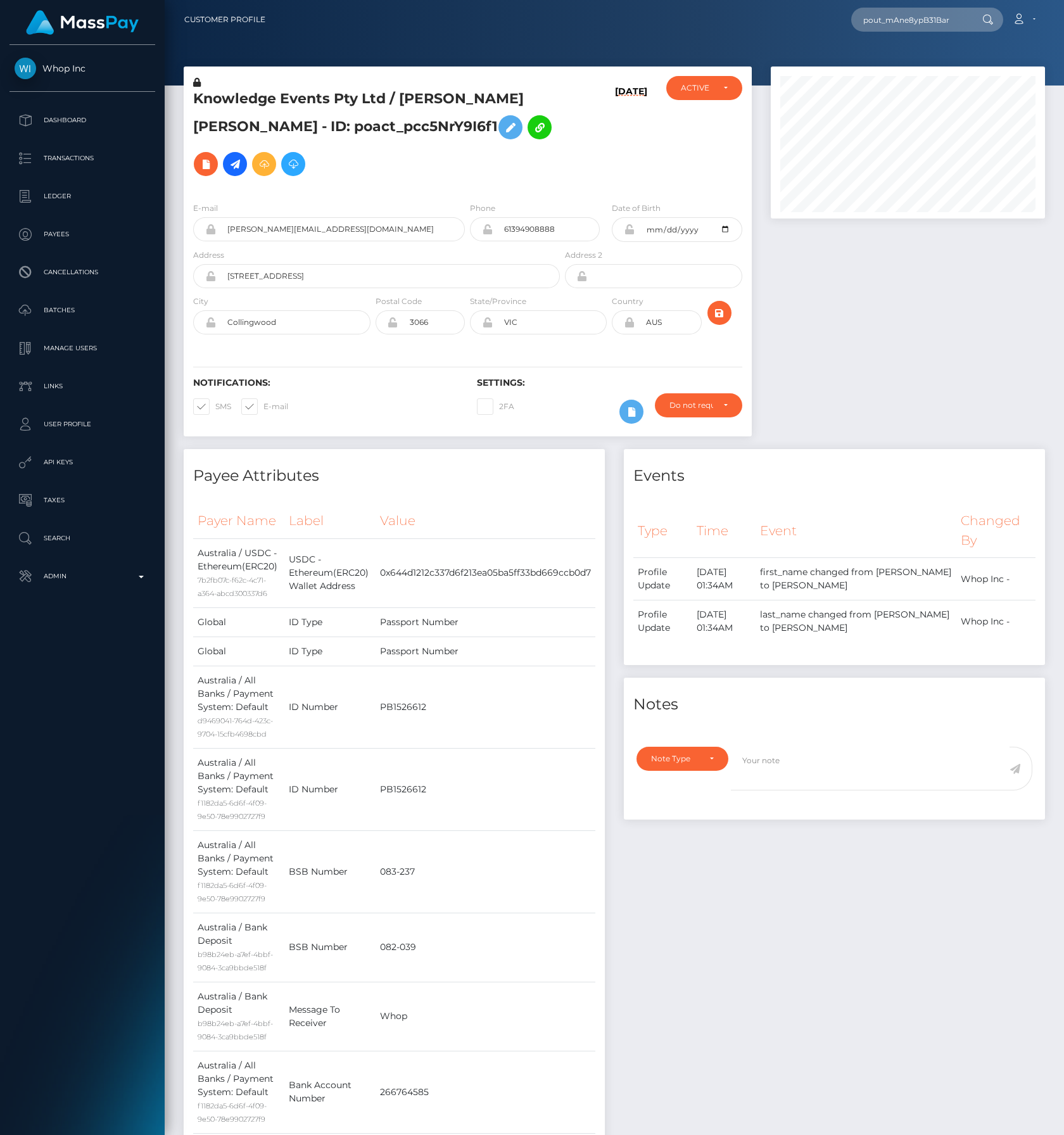
scroll to position [0, 0]
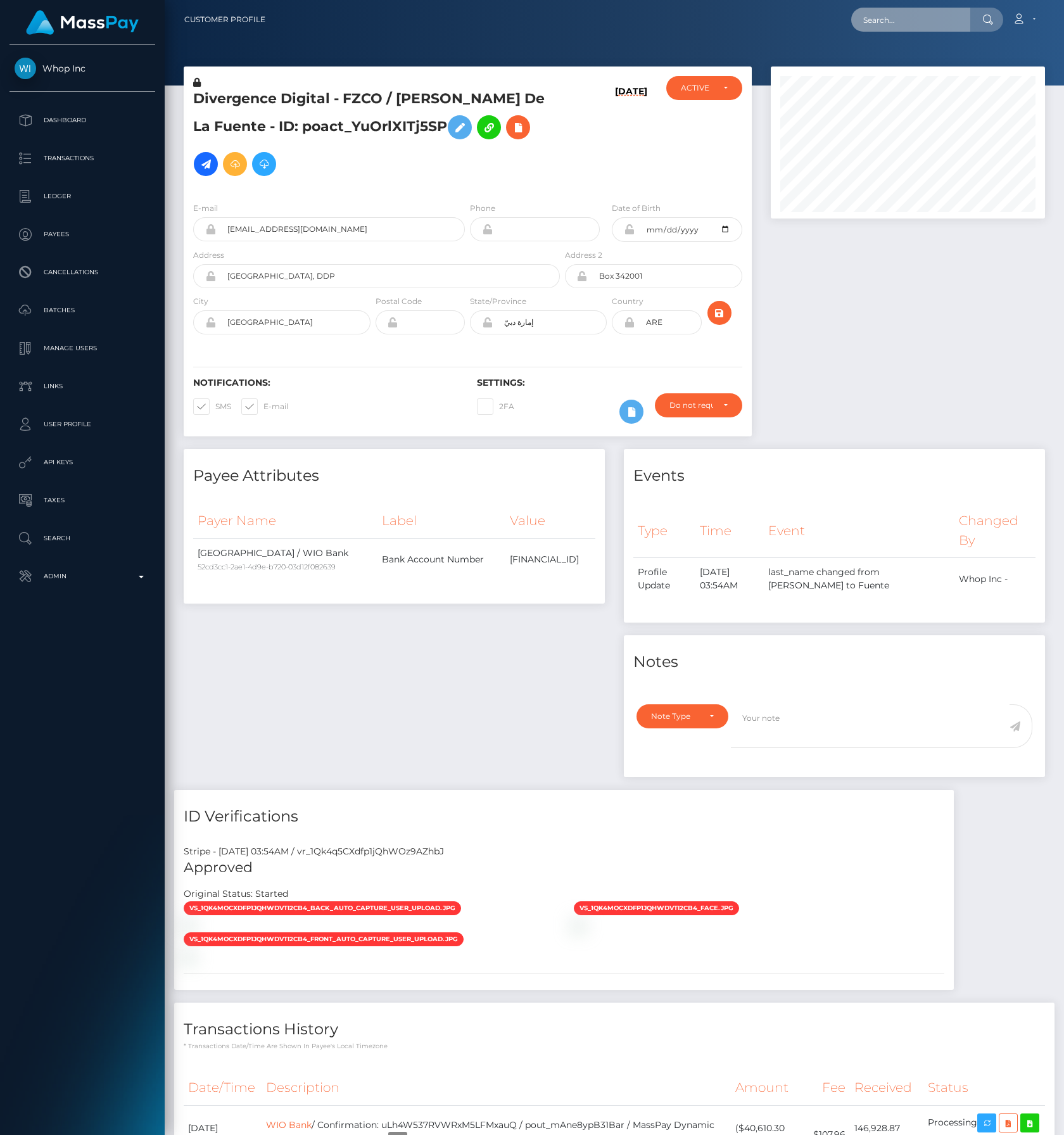
click at [895, 26] on input "text" at bounding box center [911, 19] width 119 height 24
paste input "pout_F36DG3PFCTtnQ"
type input "pout_F36DG3PFCTtnQ"
click at [924, 68] on link "Velo Labs Limited (Whop Inc - )" at bounding box center [926, 65] width 148 height 23
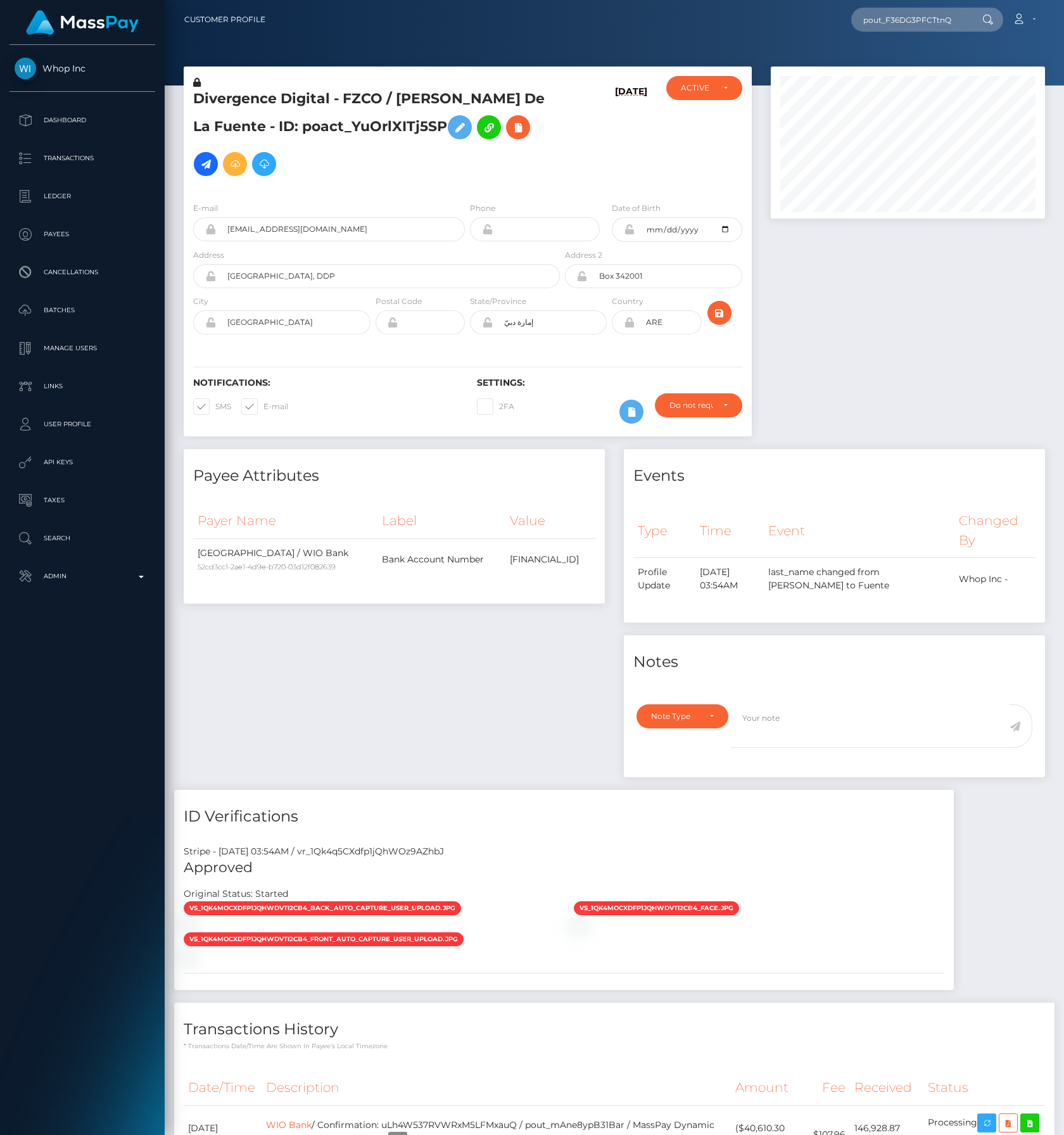
scroll to position [0, 0]
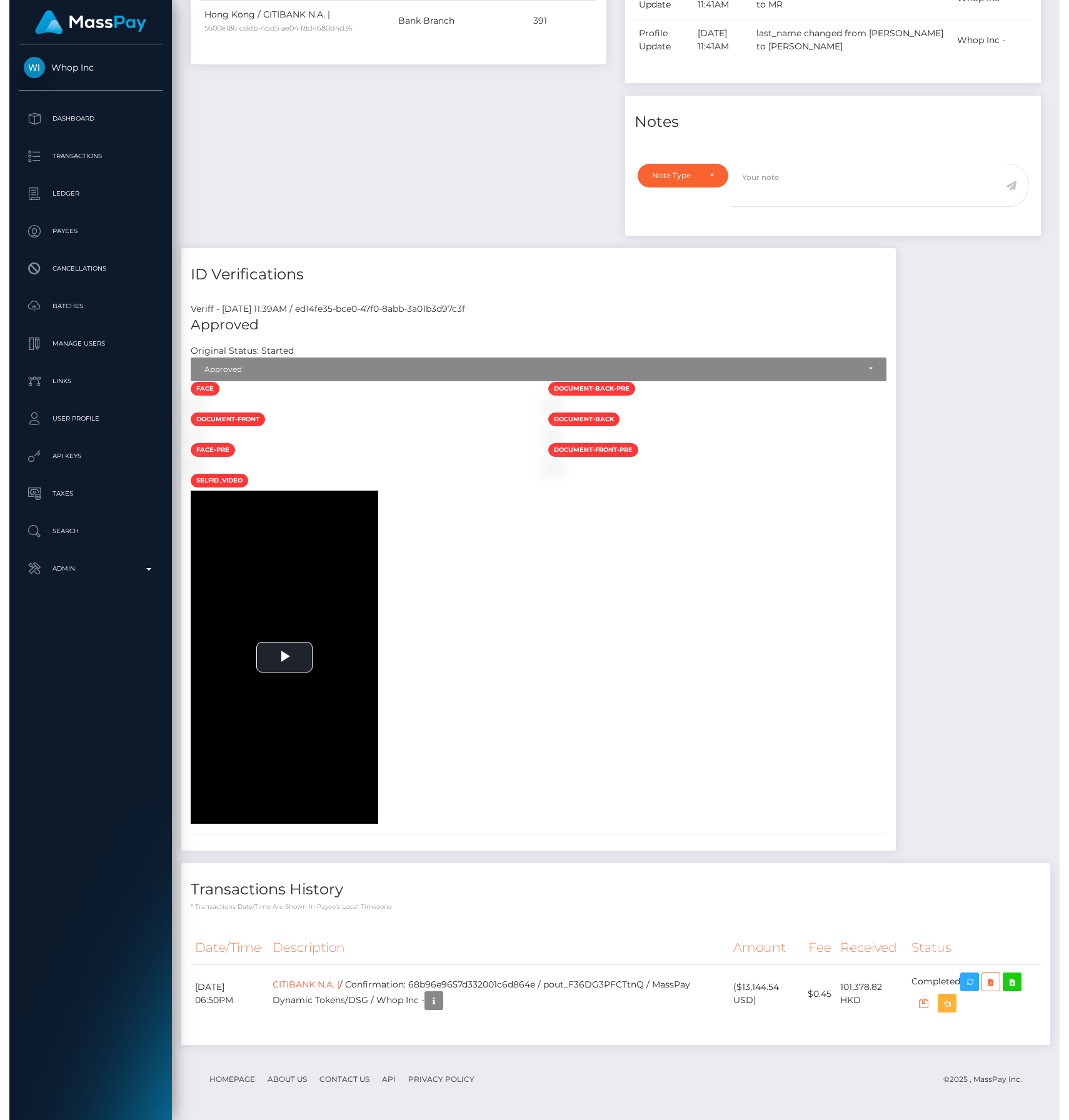
scroll to position [150, 271]
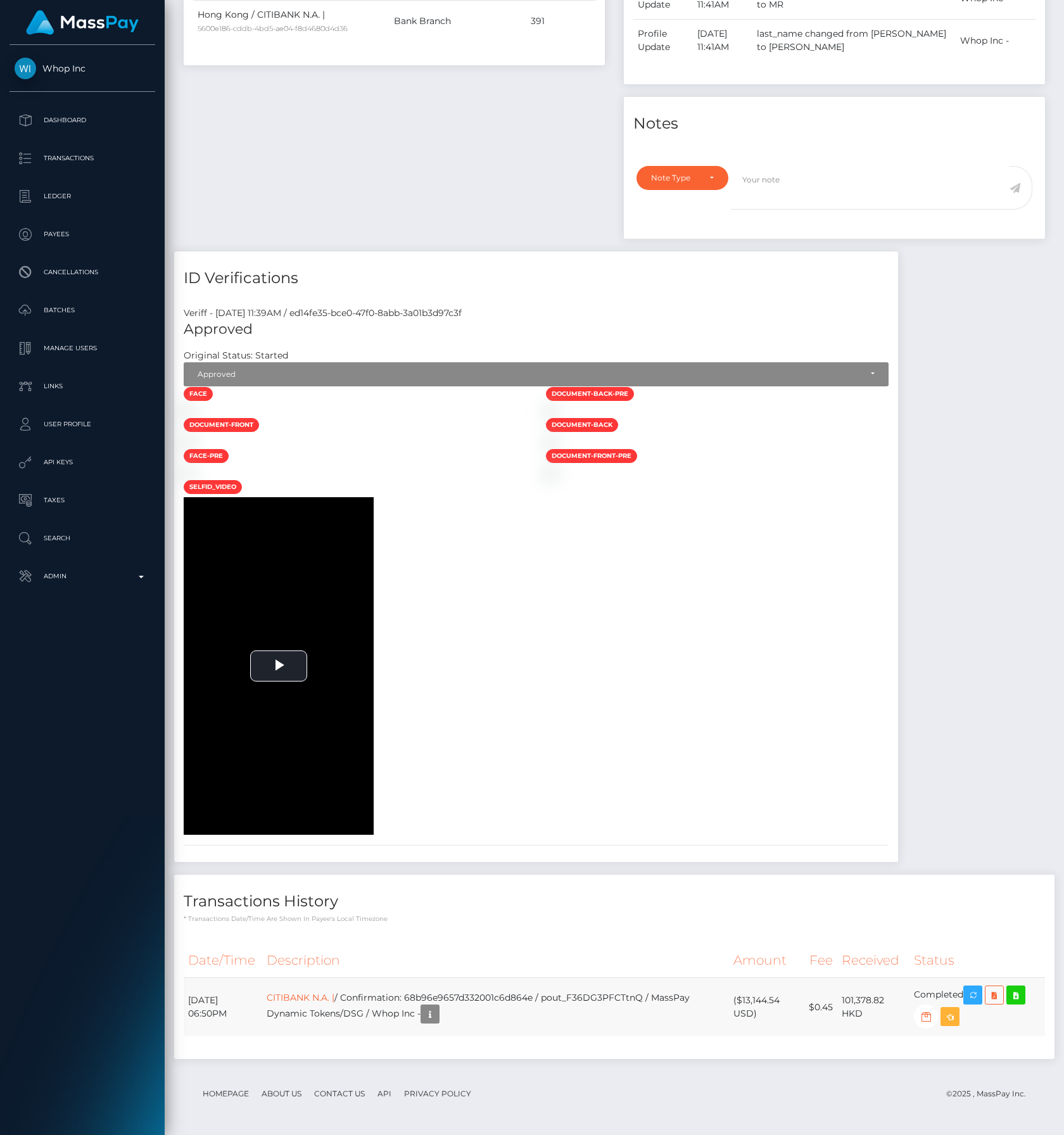
click at [321, 990] on td "CITIBANK N.A. | / Confirmation: 68b96e9657d332001c6d864e / pout_F36DG3PFCTtnQ /…" at bounding box center [496, 1007] width 467 height 59
click at [314, 997] on link "CITIBANK N.A. |" at bounding box center [300, 998] width 68 height 12
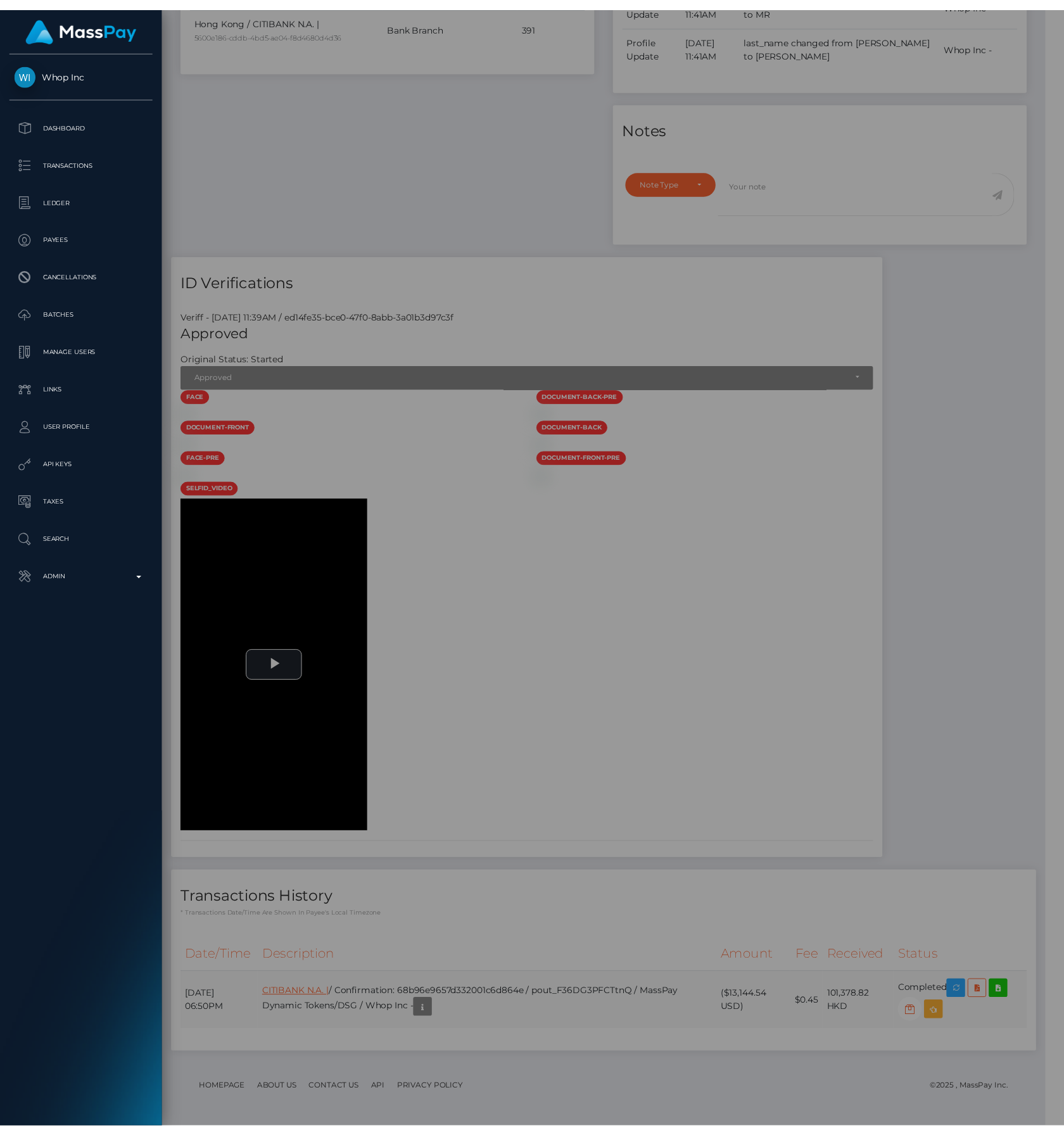
scroll to position [633234, 633238]
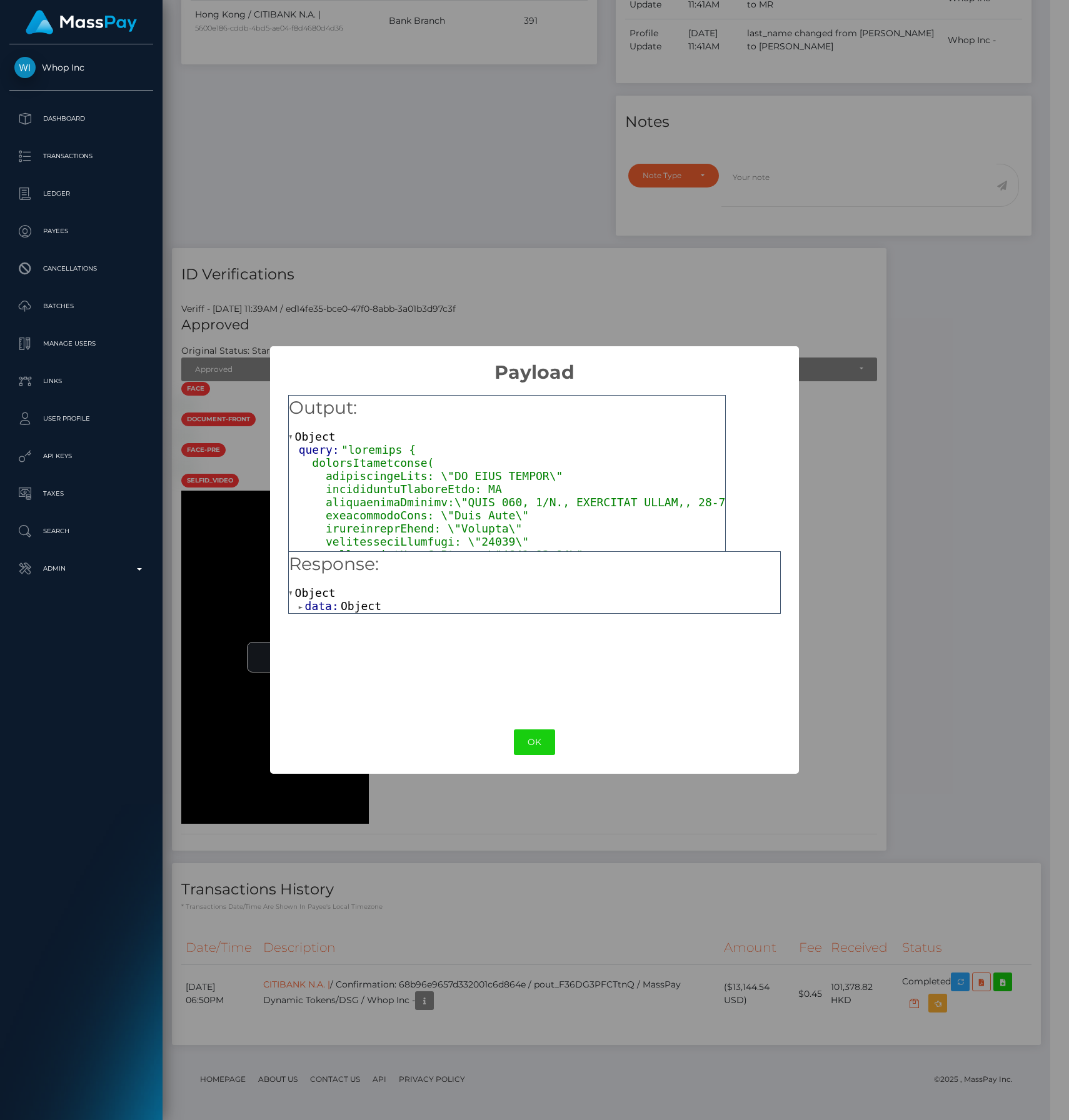
click at [333, 608] on span "data:" at bounding box center [323, 606] width 36 height 13
click at [350, 622] on span "payoutInstruction:" at bounding box center [377, 619] width 124 height 13
click at [678, 695] on div "Response: Object data: Object payoutInstruction: Object stpPaymentId: "68b96e96…" at bounding box center [535, 630] width 494 height 156
click at [966, 380] on div "× Payload Output: Object query: Response: Object data: Object payoutInstruction…" at bounding box center [534, 560] width 1069 height 1120
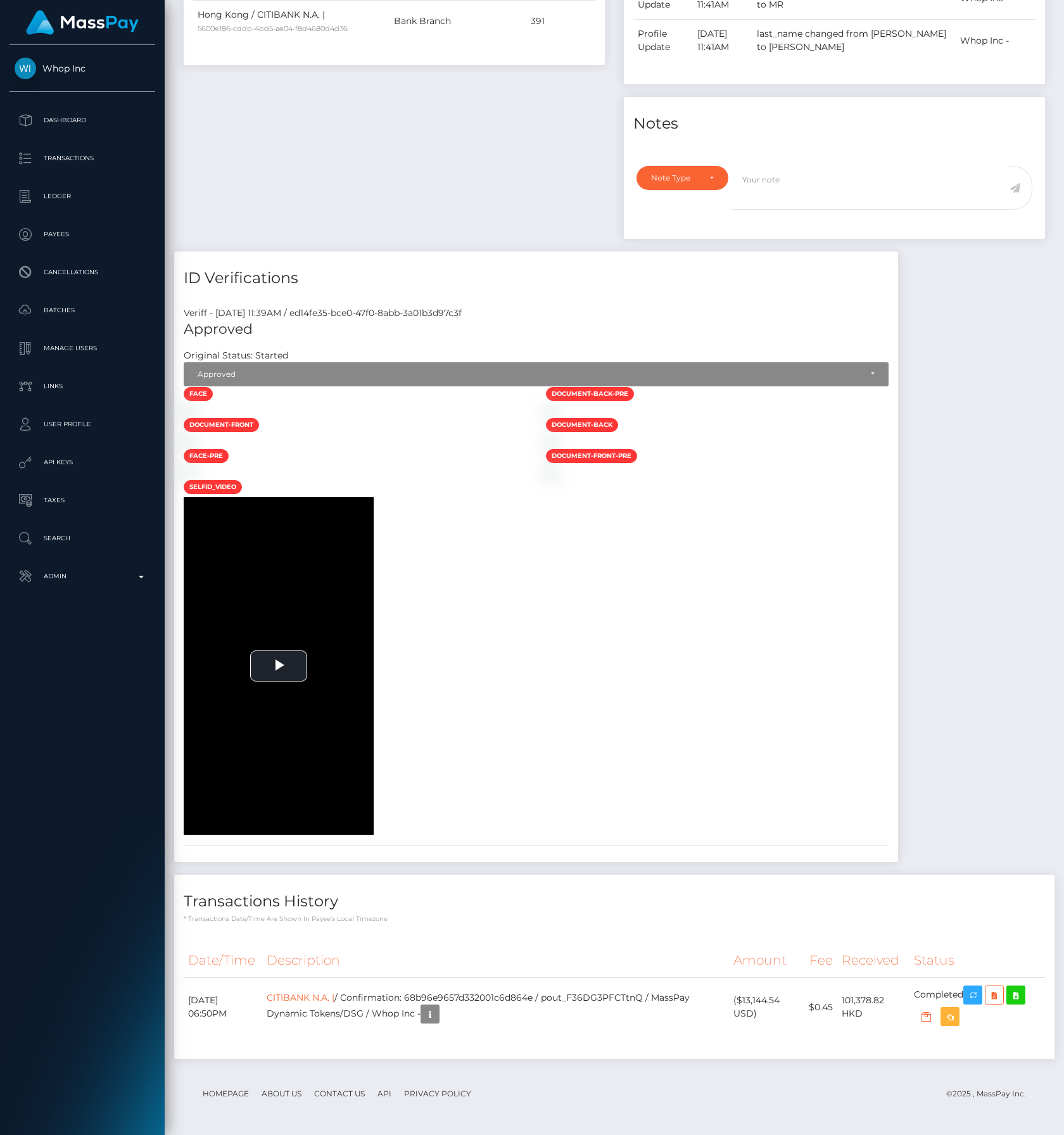
scroll to position [0, 0]
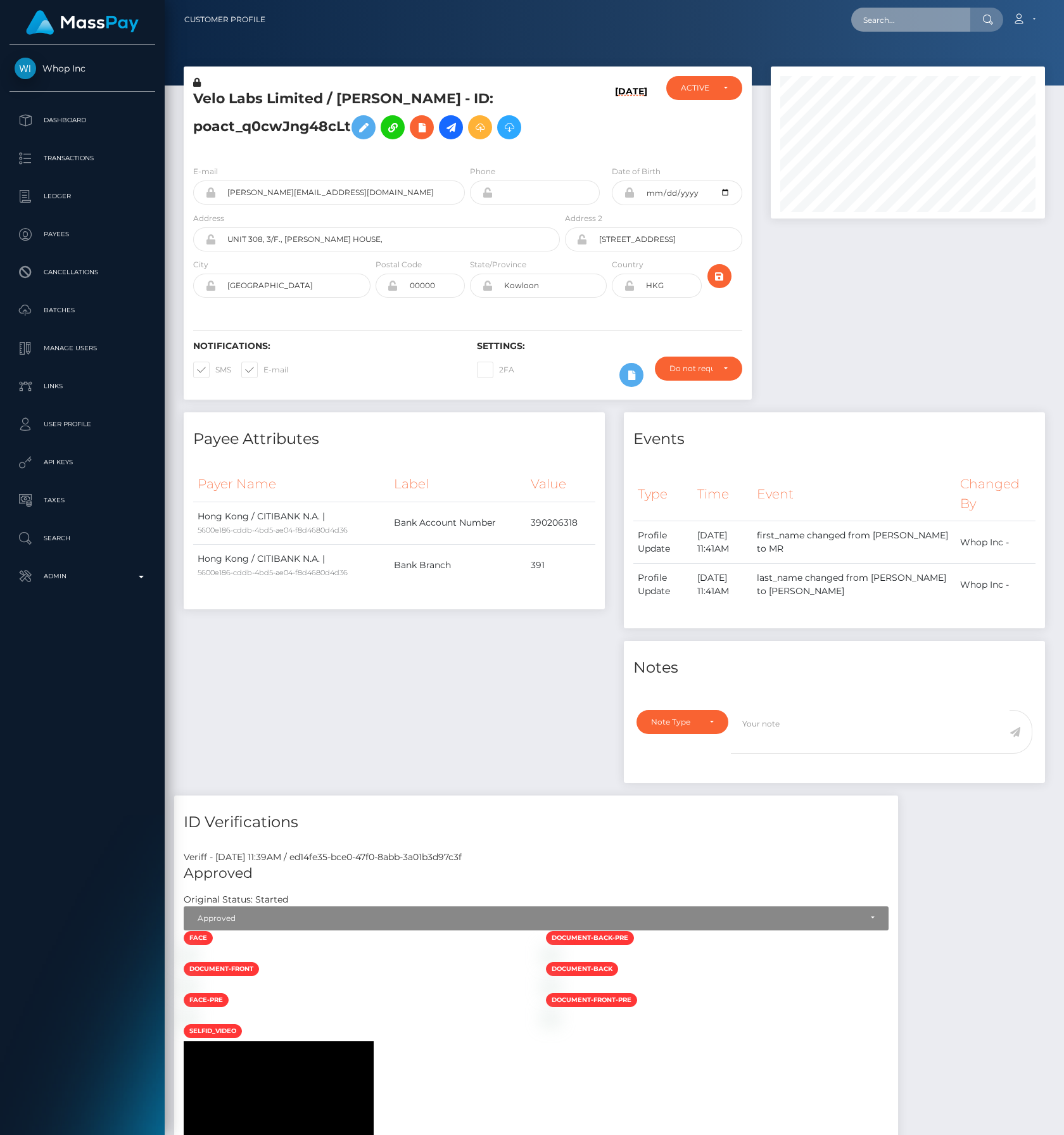
drag, startPoint x: 897, startPoint y: 21, endPoint x: 932, endPoint y: 25, distance: 35.2
click at [896, 21] on input "text" at bounding box center [911, 19] width 119 height 24
paste input "pout_mAne8ypB31Bar"
type input "pout_mAne8ypB31Bar"
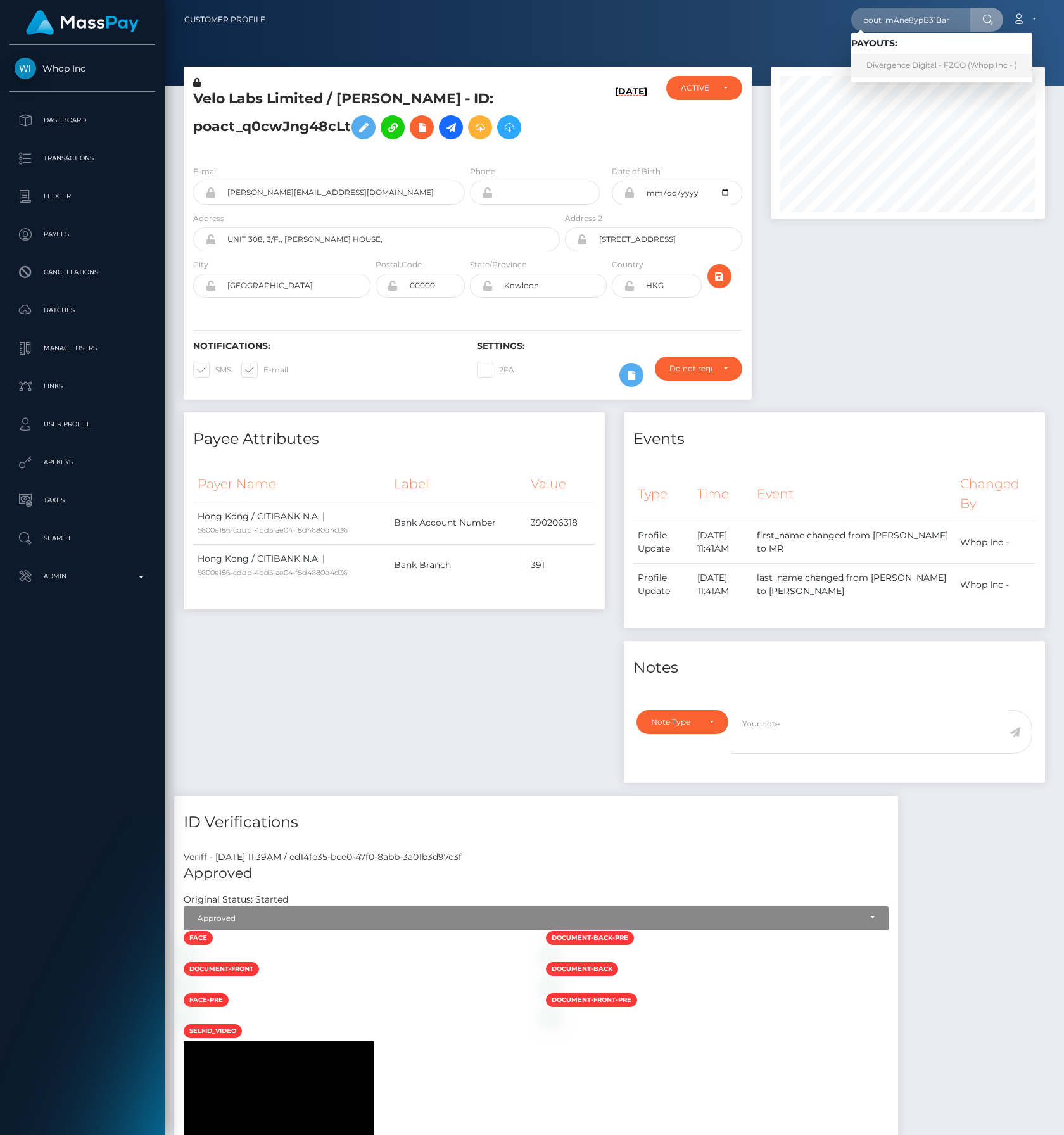
click at [925, 64] on link "Divergence Digital - FZCO (Whop Inc - )" at bounding box center [942, 65] width 181 height 23
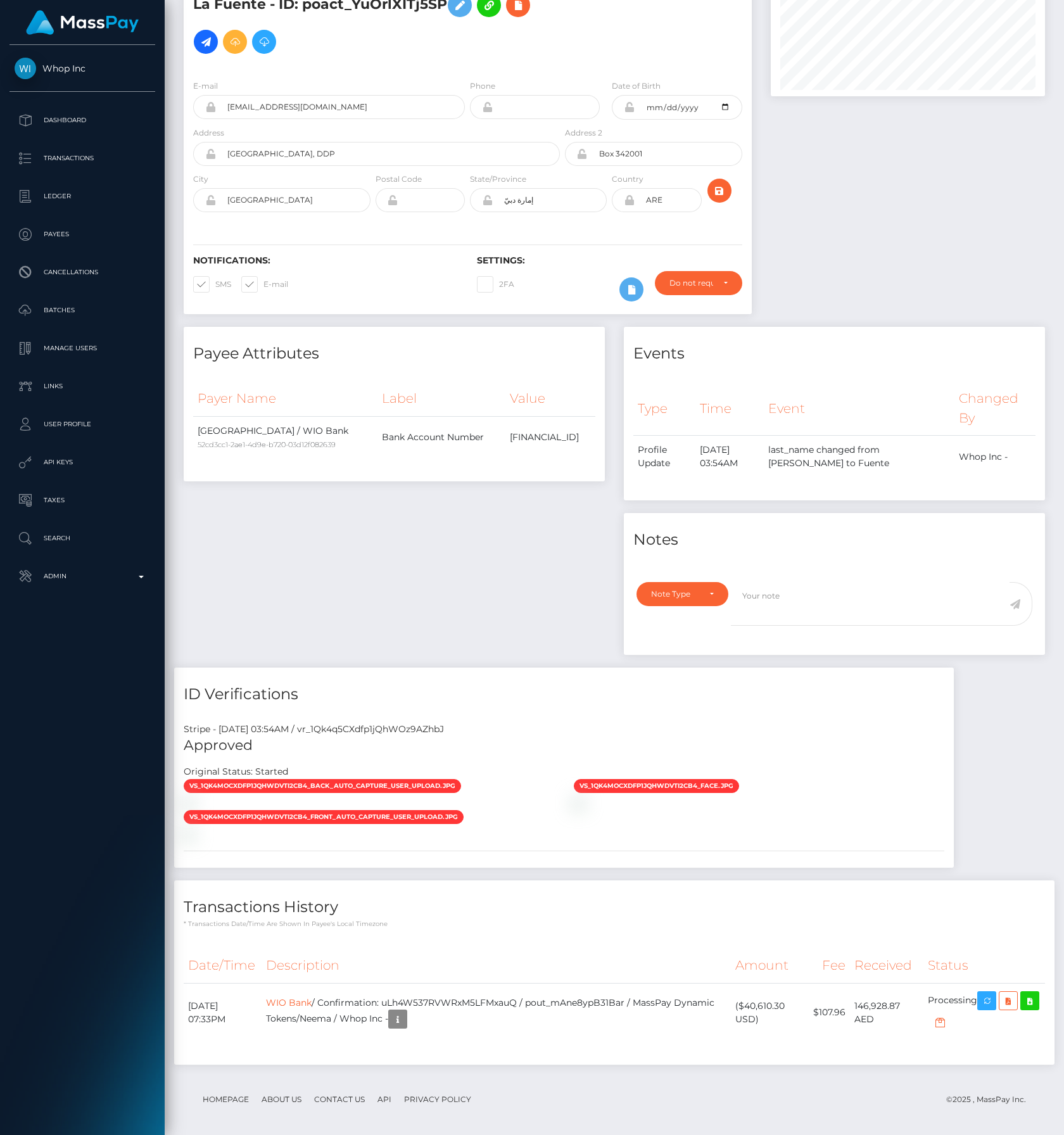
scroll to position [127, 0]
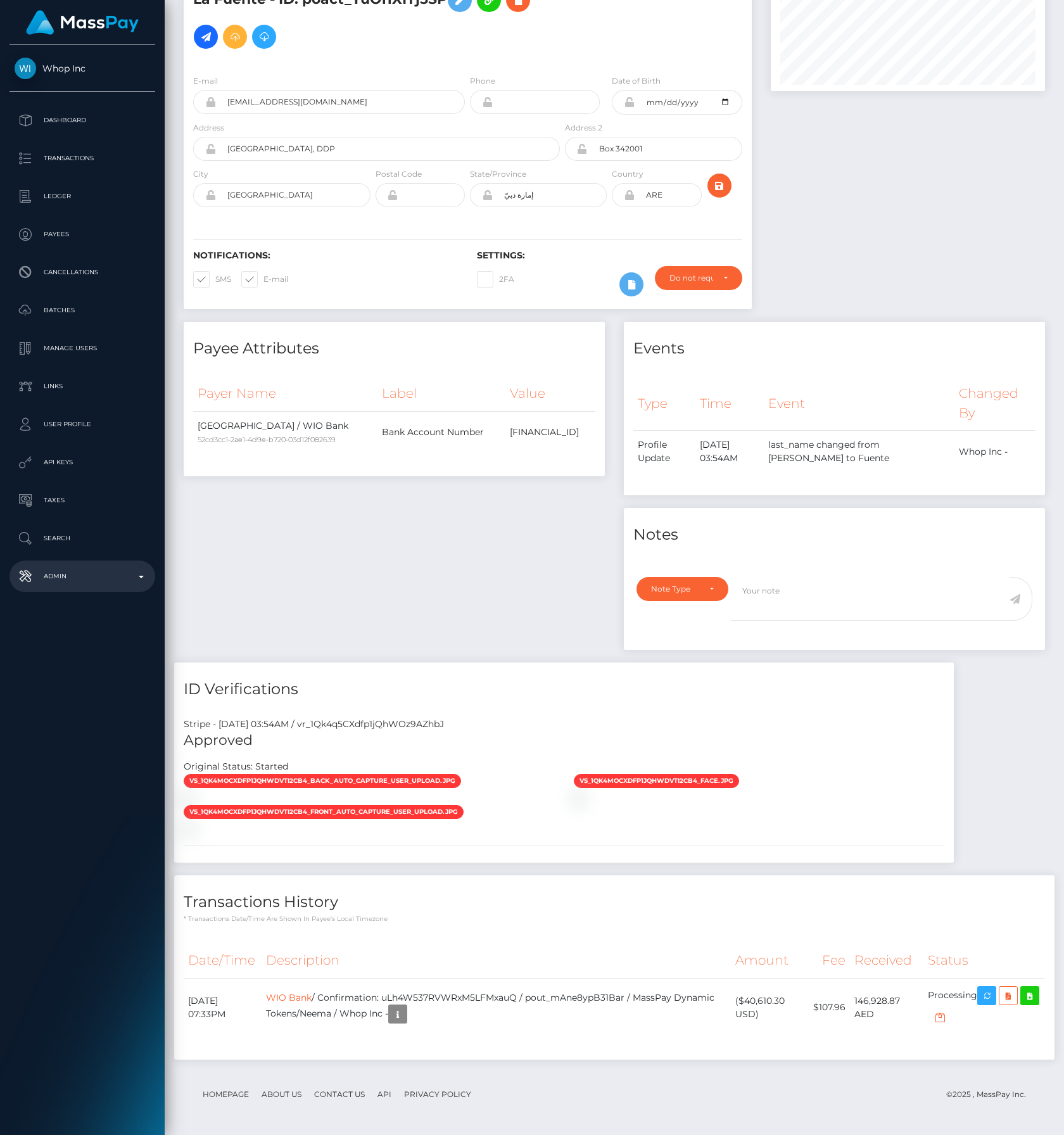
click at [96, 585] on p "Admin" at bounding box center [82, 576] width 136 height 19
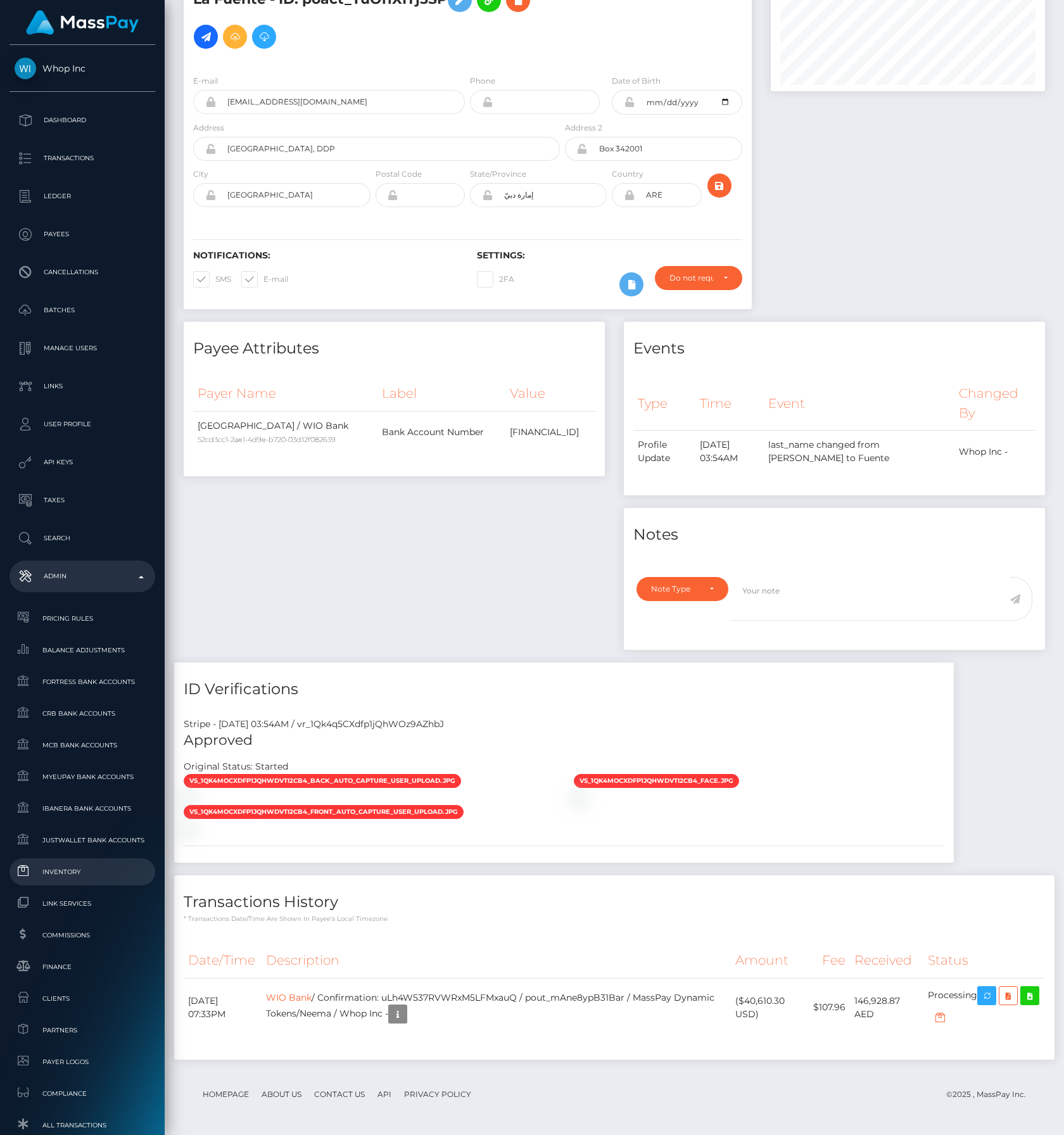
click at [85, 874] on span "Inventory" at bounding box center [82, 872] width 136 height 15
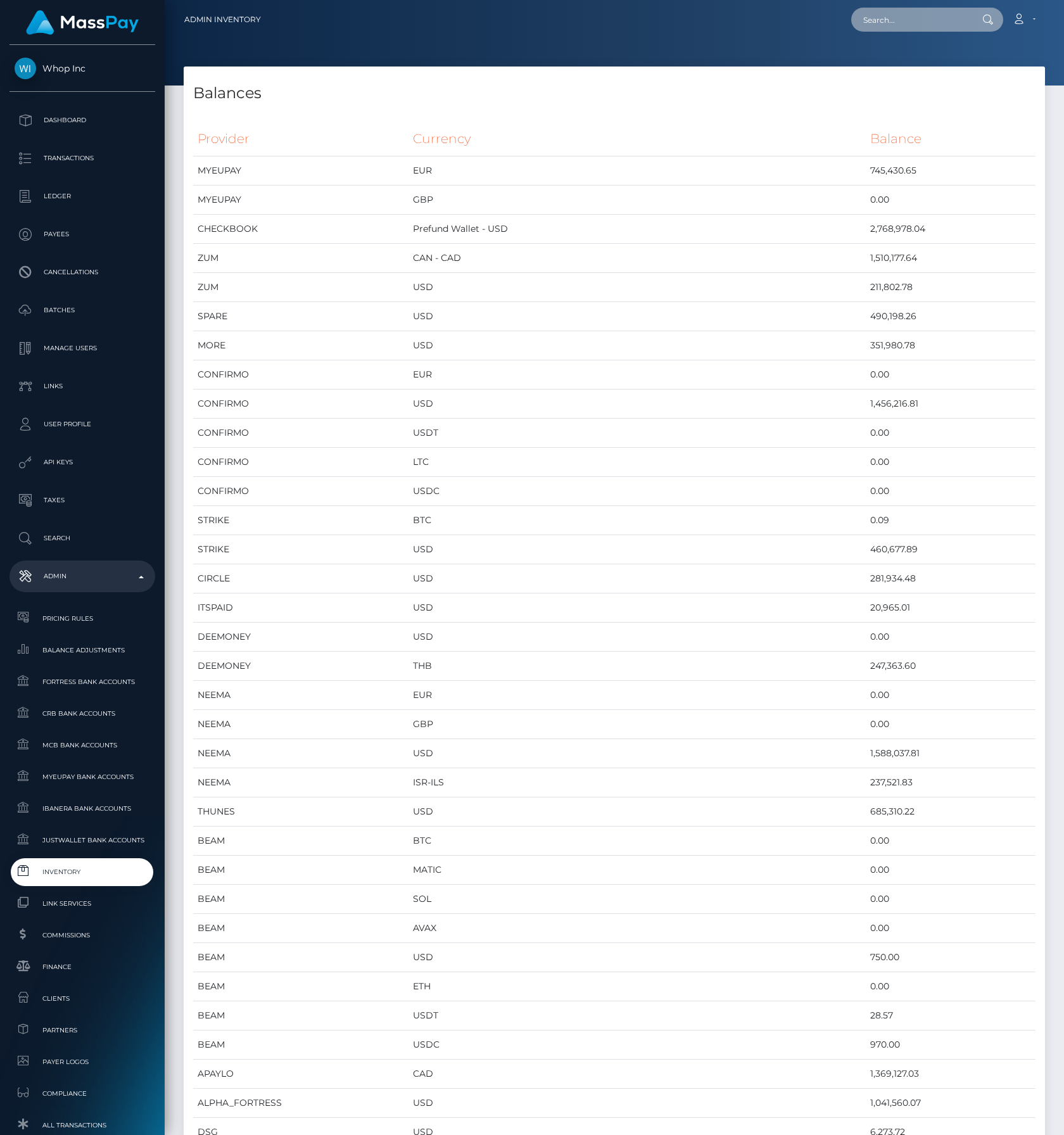
click at [924, 29] on input "text" at bounding box center [911, 19] width 119 height 24
paste input "pout_mAne8ypB31Bar"
type input "pout_mAne8ypB31Bar"
click at [919, 65] on link "Divergence Digital - FZCO (Whop Inc - )" at bounding box center [942, 65] width 181 height 23
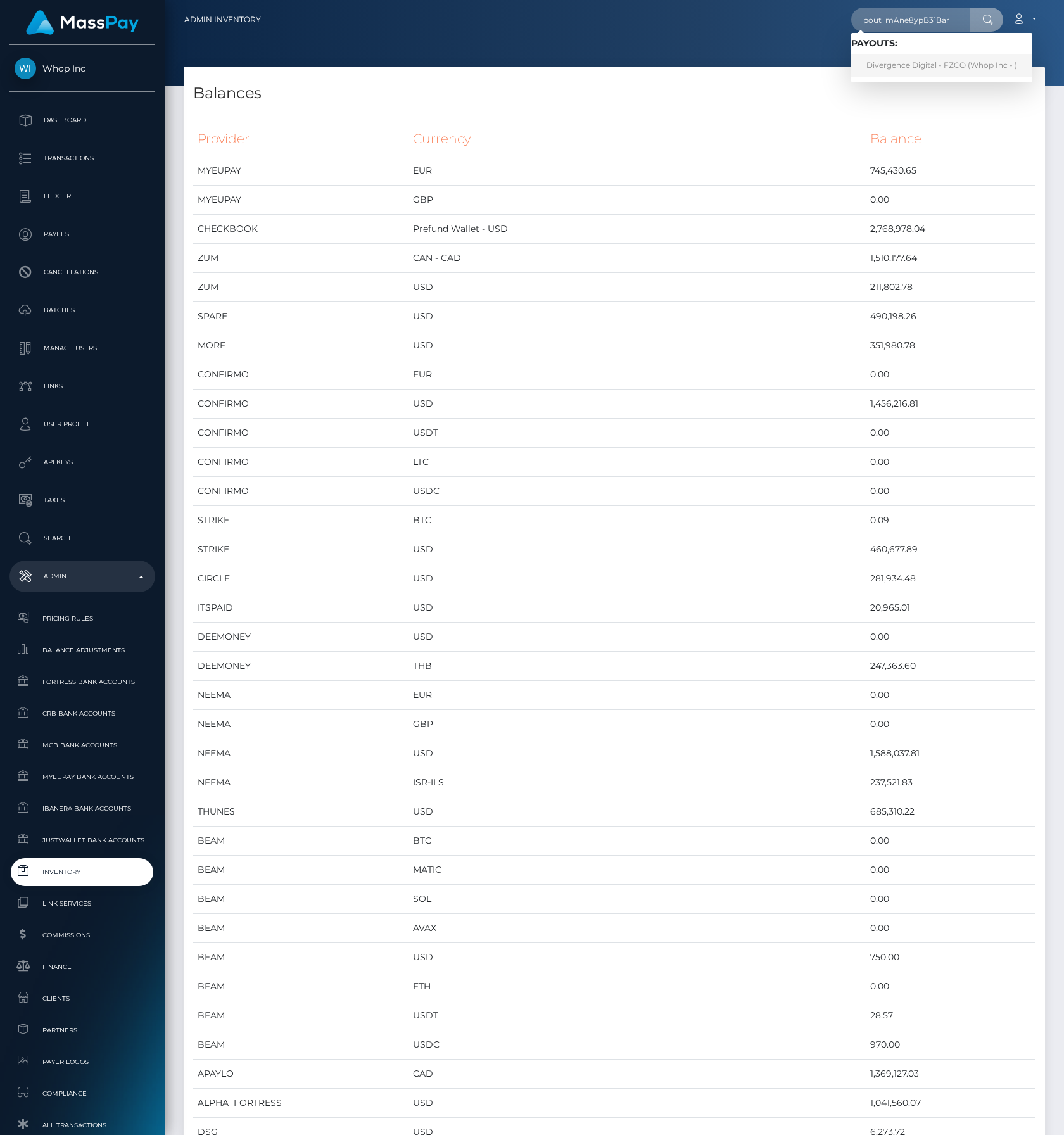
scroll to position [0, 0]
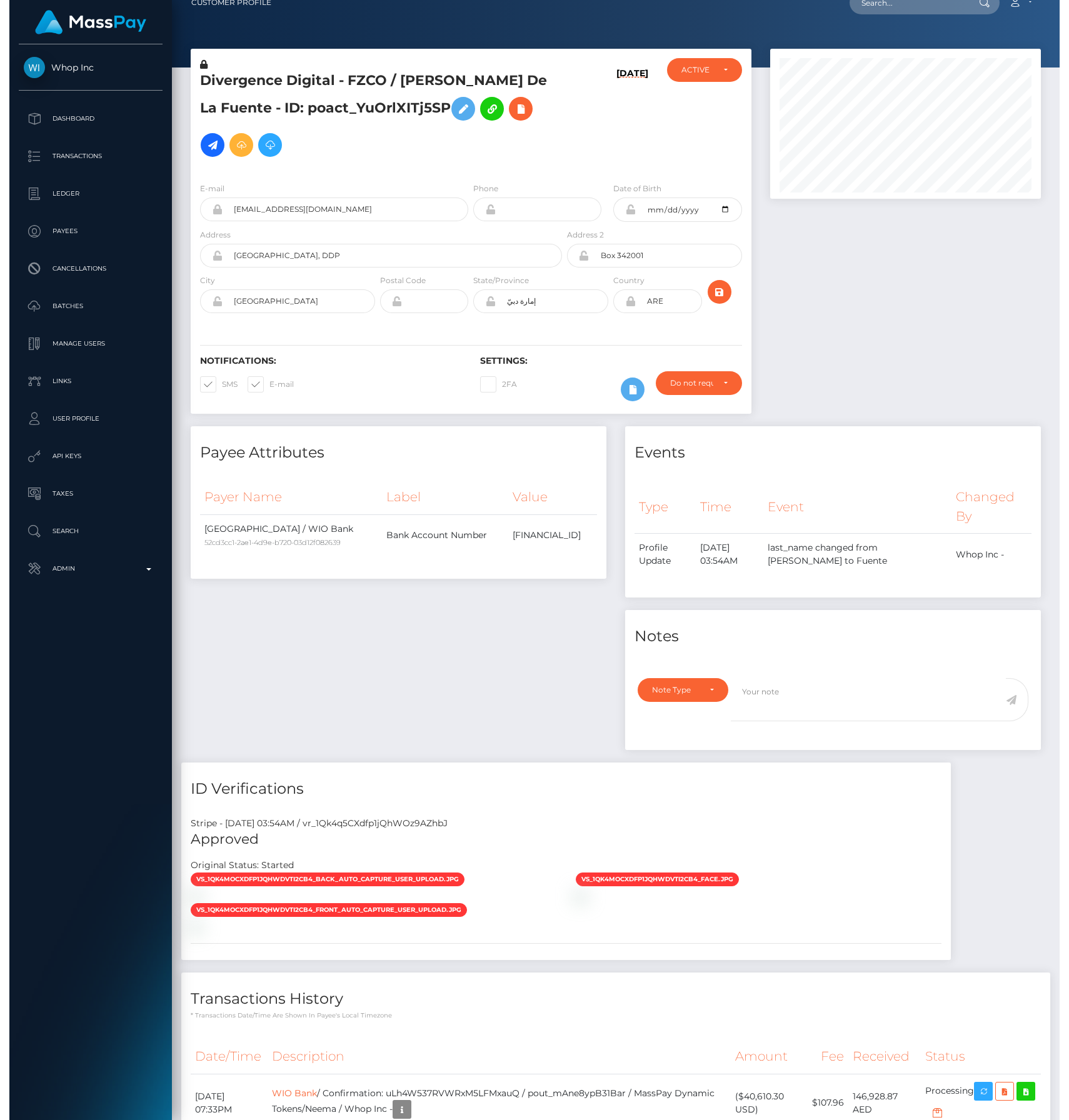
scroll to position [125, 0]
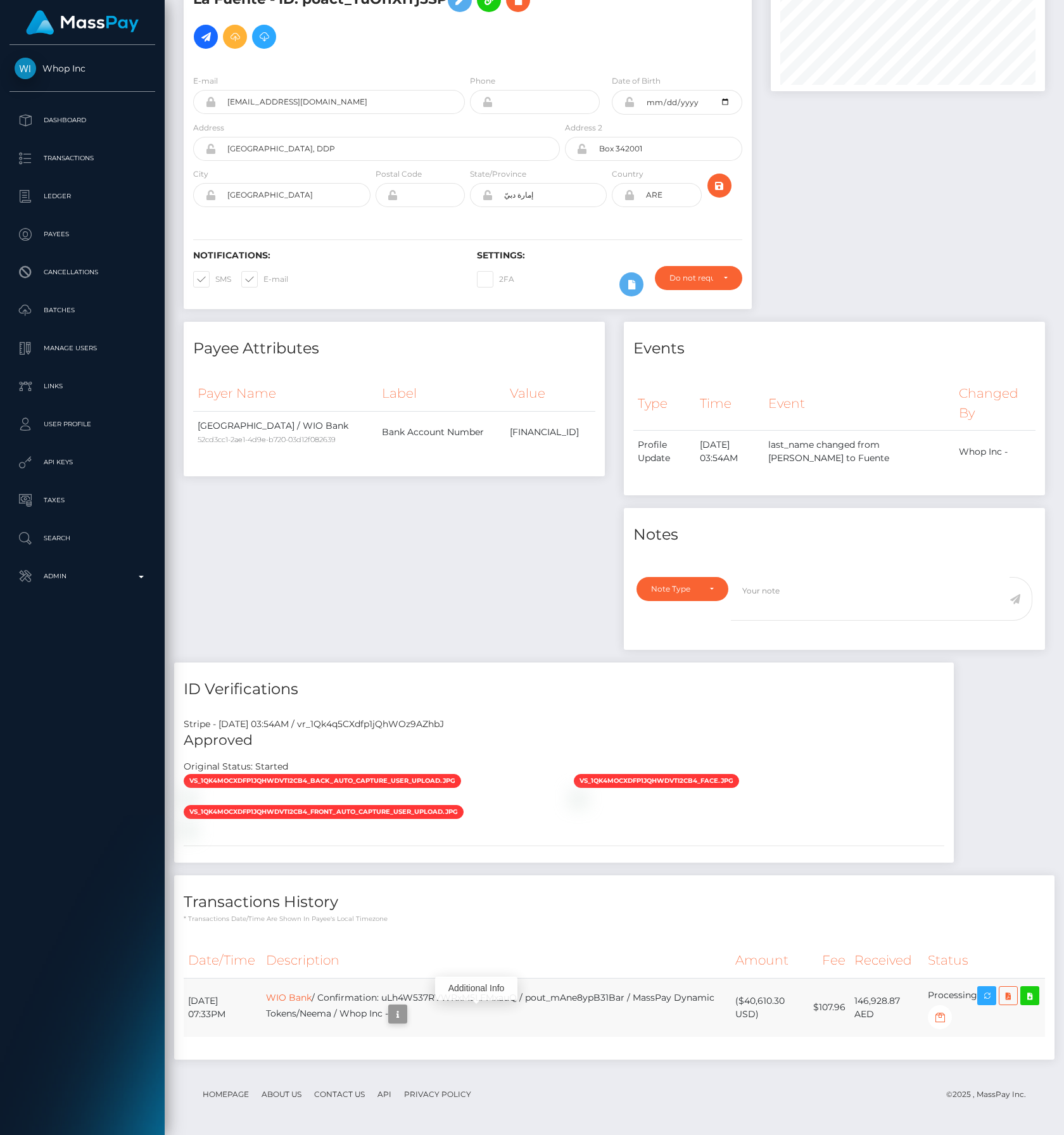
click at [405, 1013] on icon "button" at bounding box center [397, 1015] width 15 height 16
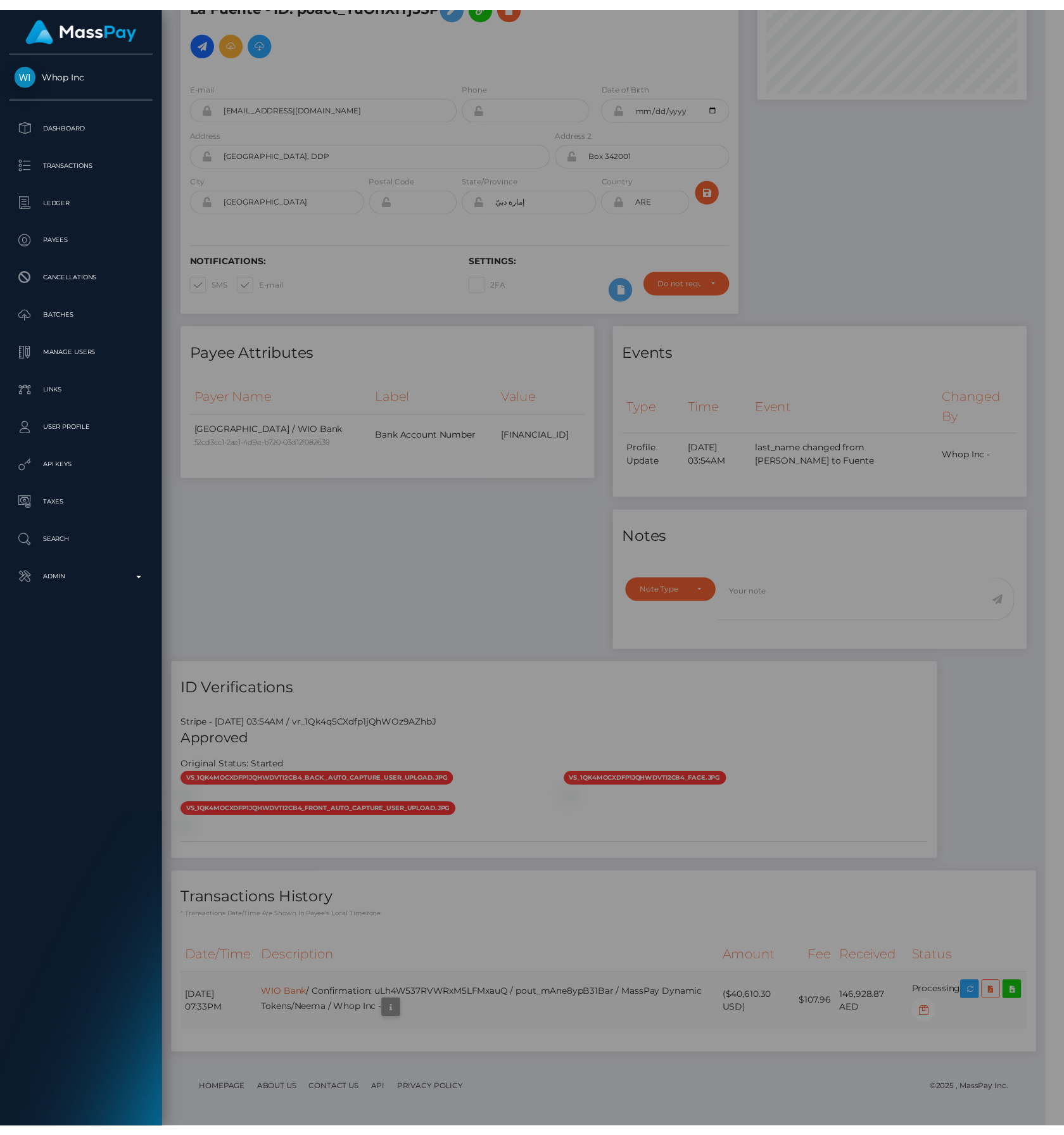
scroll to position [633234, 633238]
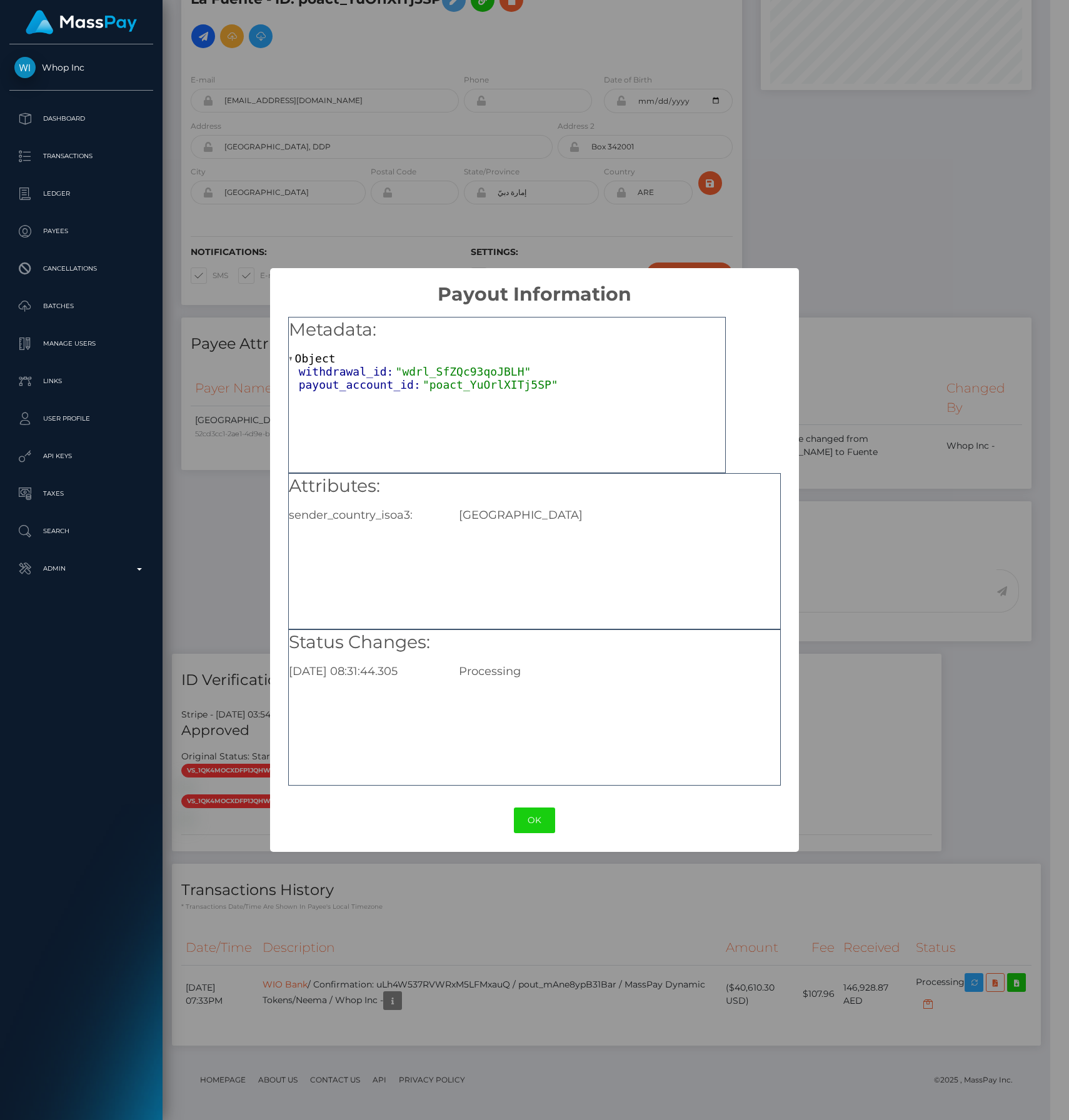
click at [542, 820] on button "OK" at bounding box center [534, 820] width 41 height 25
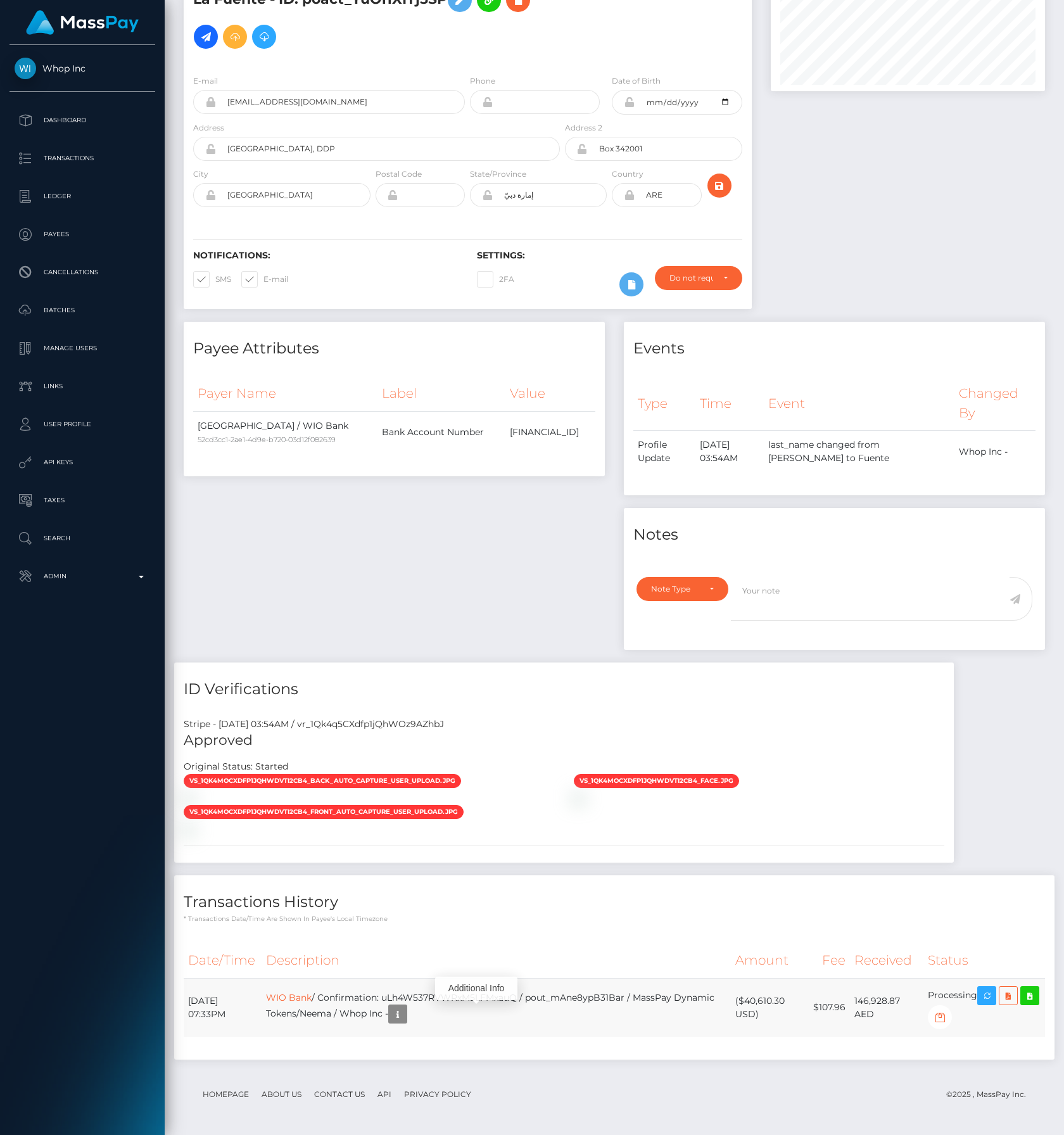
click at [319, 1005] on td "WIO Bank / Confirmation: uLh4W537RVWRxM5LFMxauQ / pout_mAne8ypB31Bar / MassPay …" at bounding box center [496, 1007] width 469 height 59
click at [311, 994] on link "WIO Bank" at bounding box center [289, 998] width 46 height 12
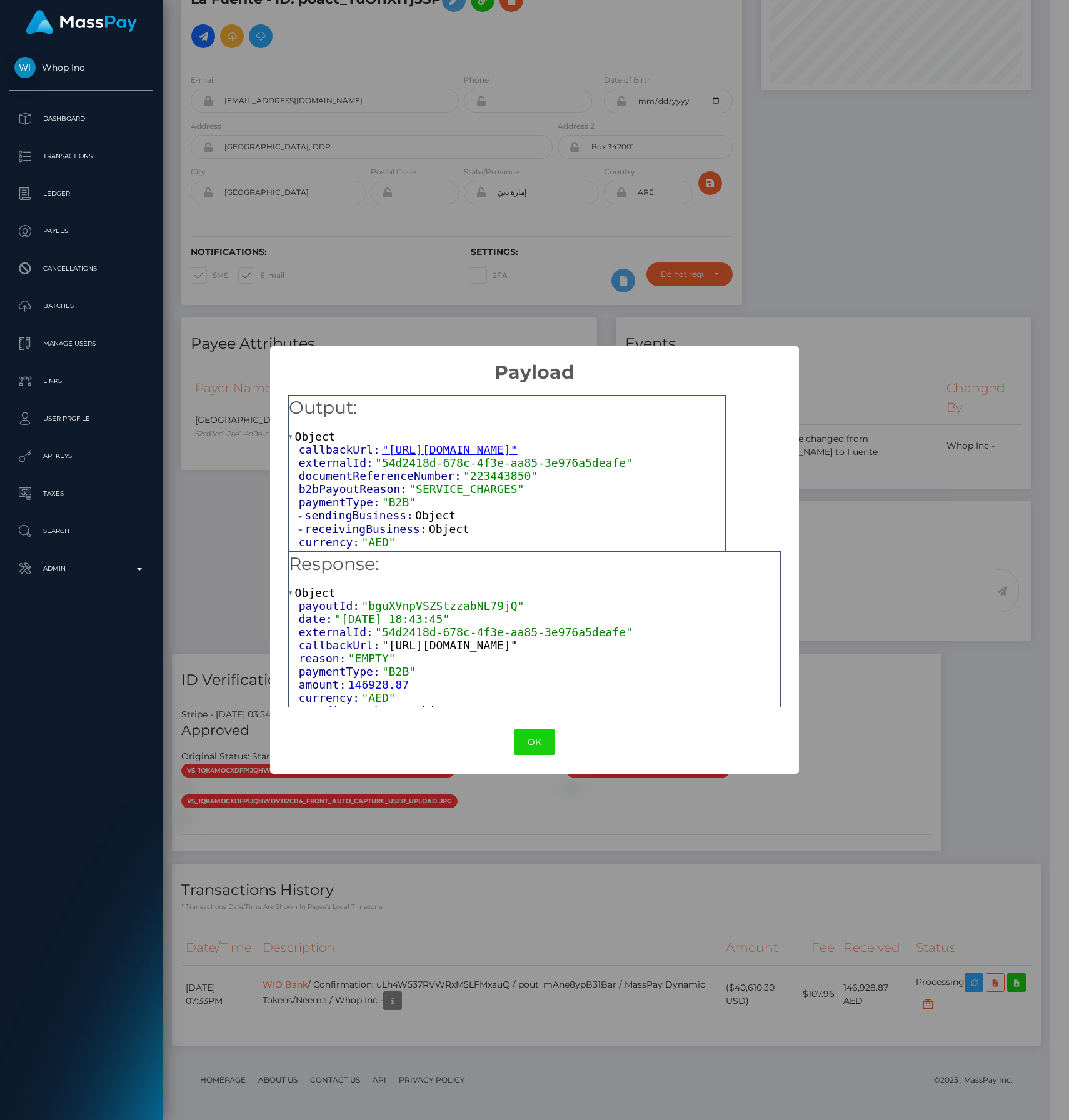
scroll to position [170, 0]
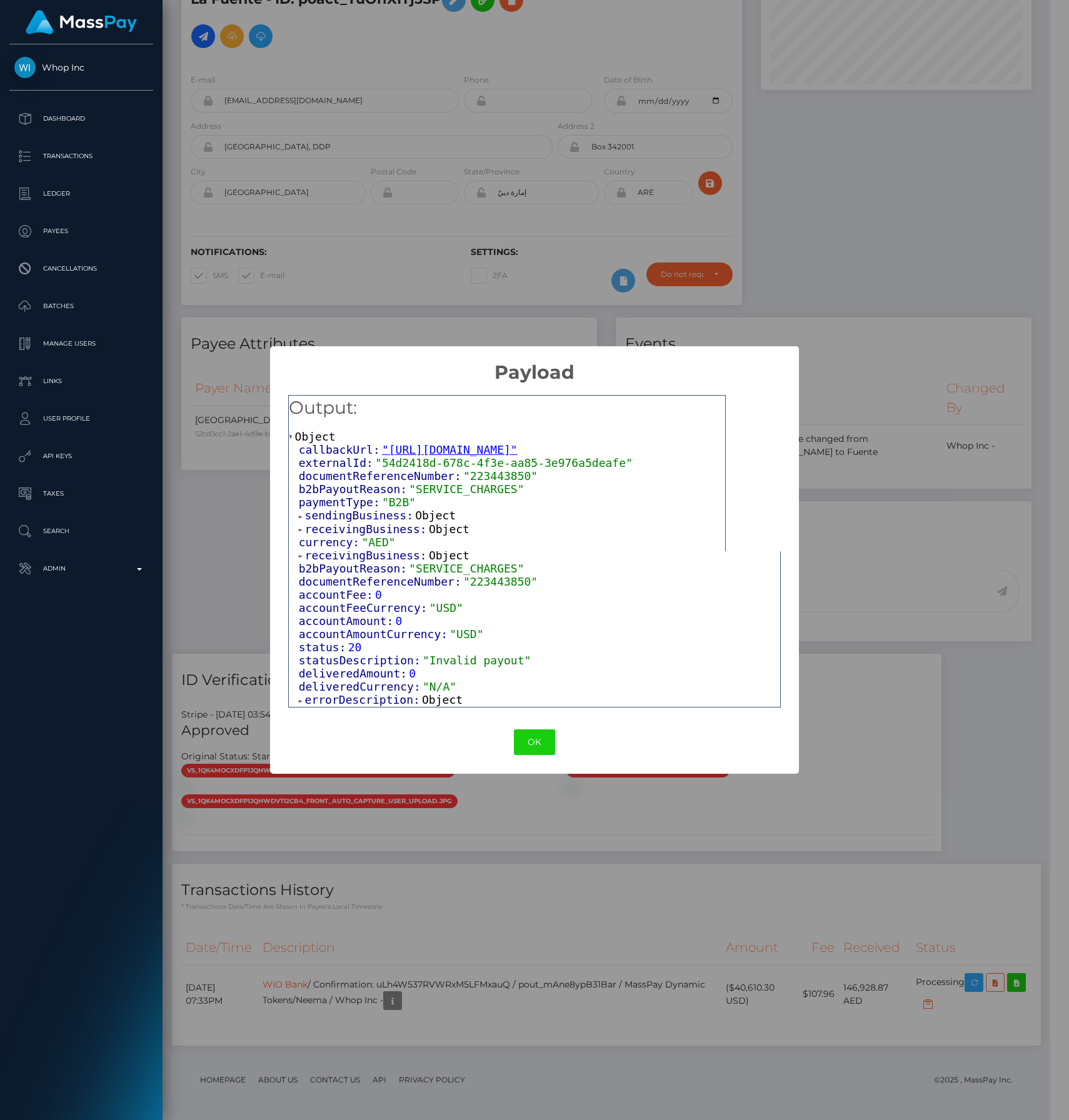
click at [373, 707] on div "Response: Object payoutId: "bguXVnpVSZStzzabNL79jQ" date: "2025-09-01 18:43:45"…" at bounding box center [535, 544] width 494 height 325
click at [369, 698] on span "errorDescription:" at bounding box center [363, 700] width 117 height 13
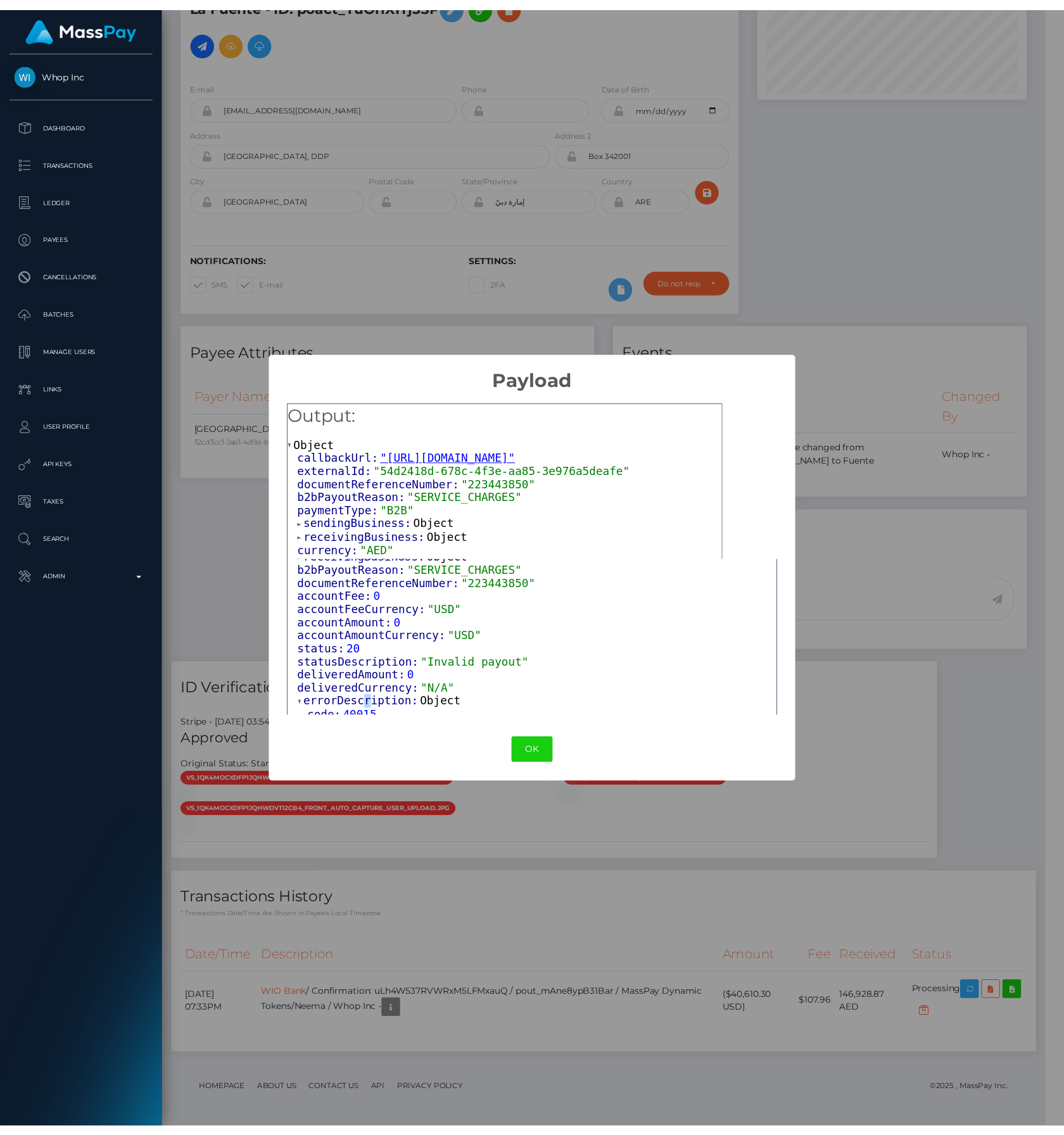
scroll to position [198, 0]
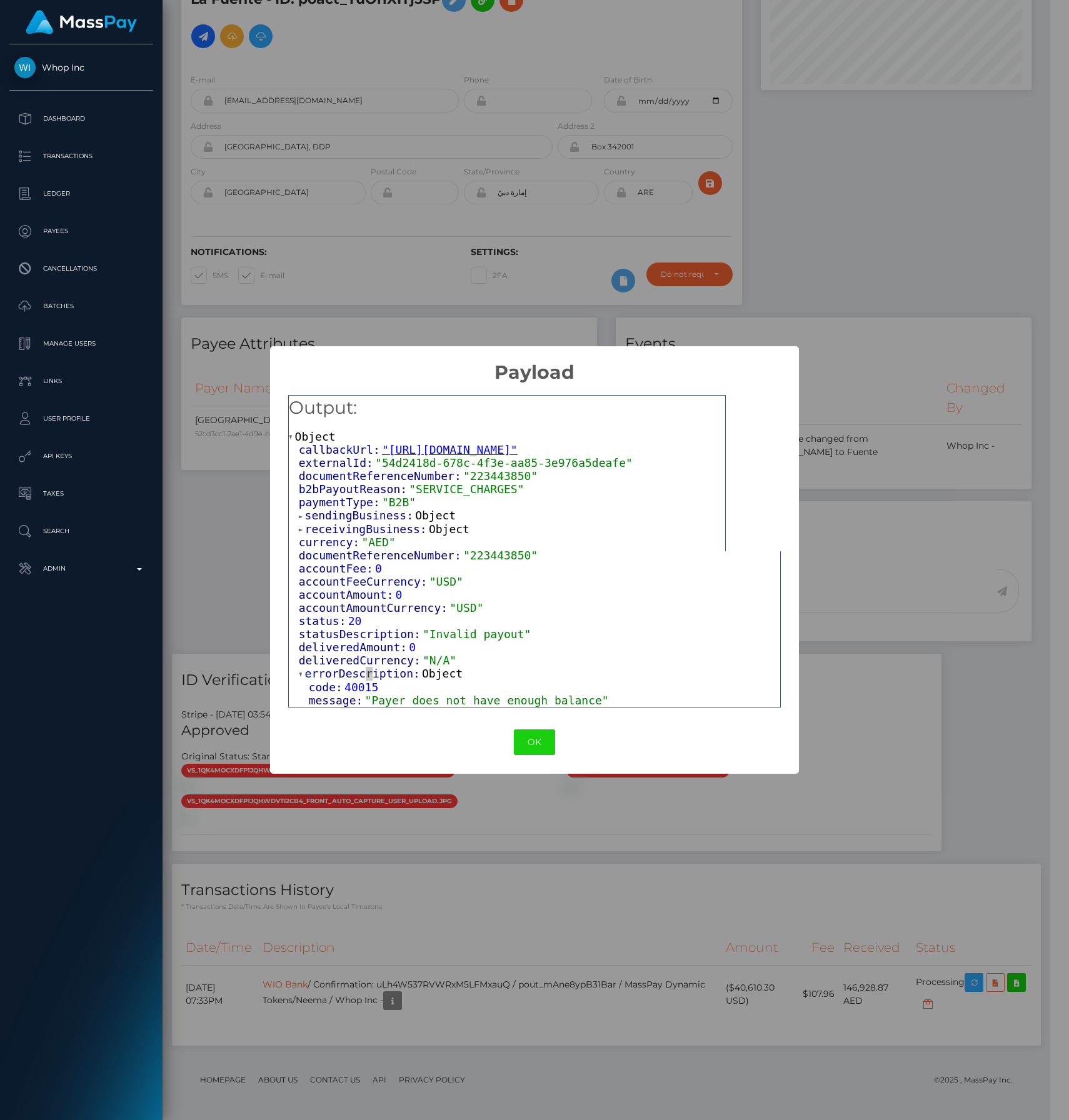
click at [623, 697] on div "message: "Payer does not have enough balance"" at bounding box center [544, 701] width 472 height 13
click at [623, 696] on div "message: "Payer does not have enough balance"" at bounding box center [544, 701] width 472 height 13
click at [541, 750] on button "OK" at bounding box center [534, 742] width 41 height 25
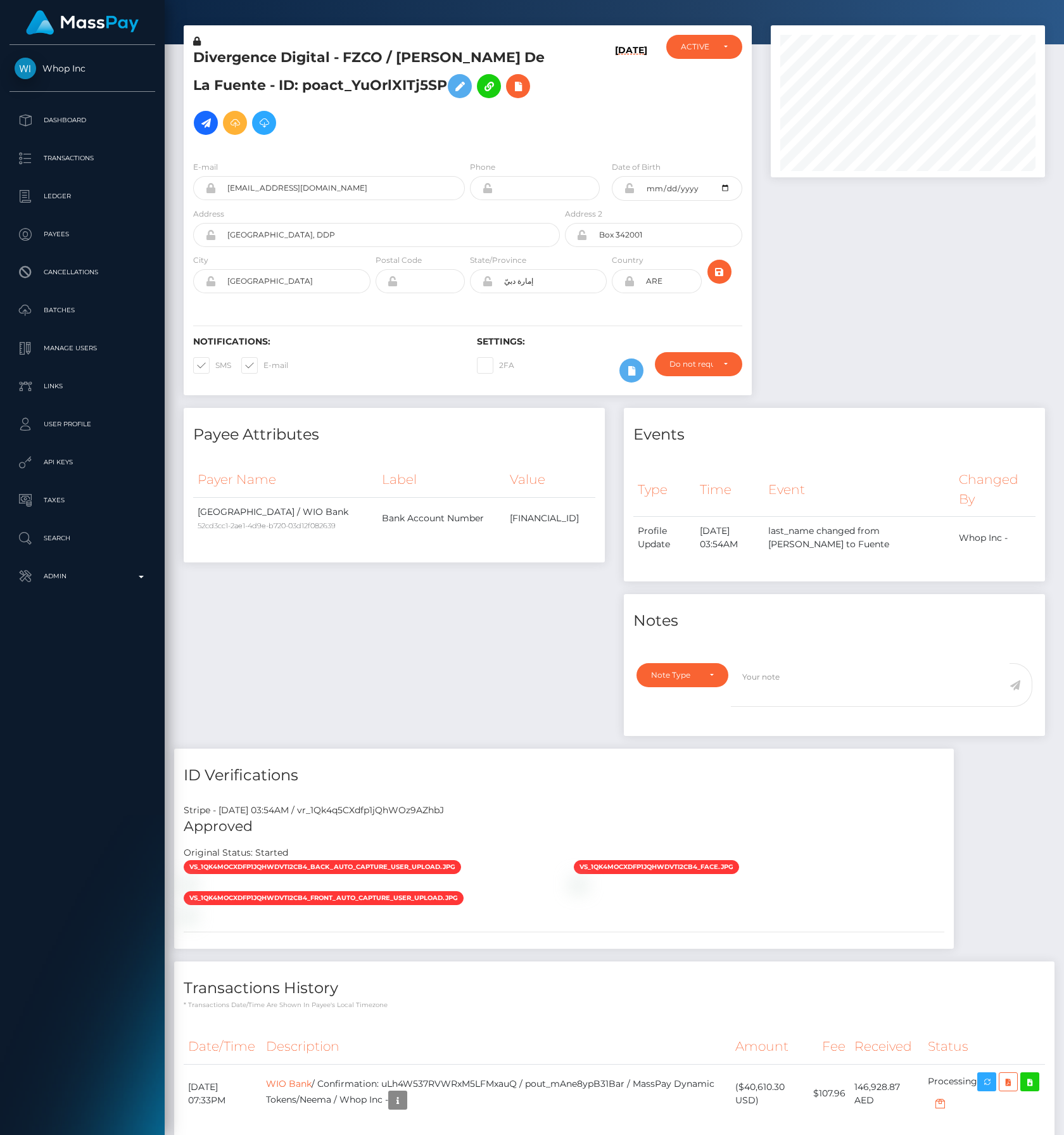
scroll to position [0, 0]
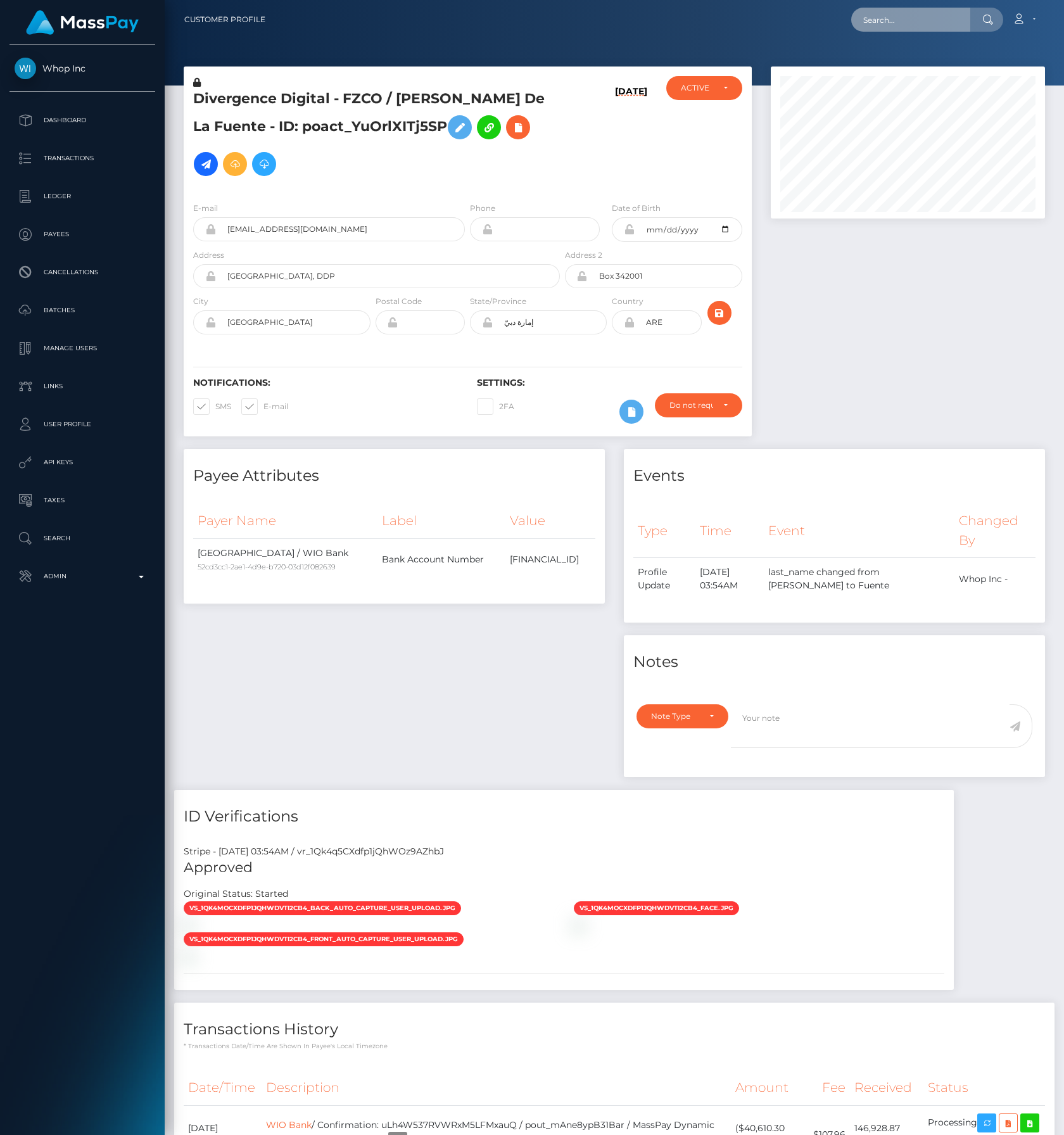
click at [898, 17] on input "text" at bounding box center [911, 19] width 119 height 24
paste input "poact_TWRg0F51Gl5l"
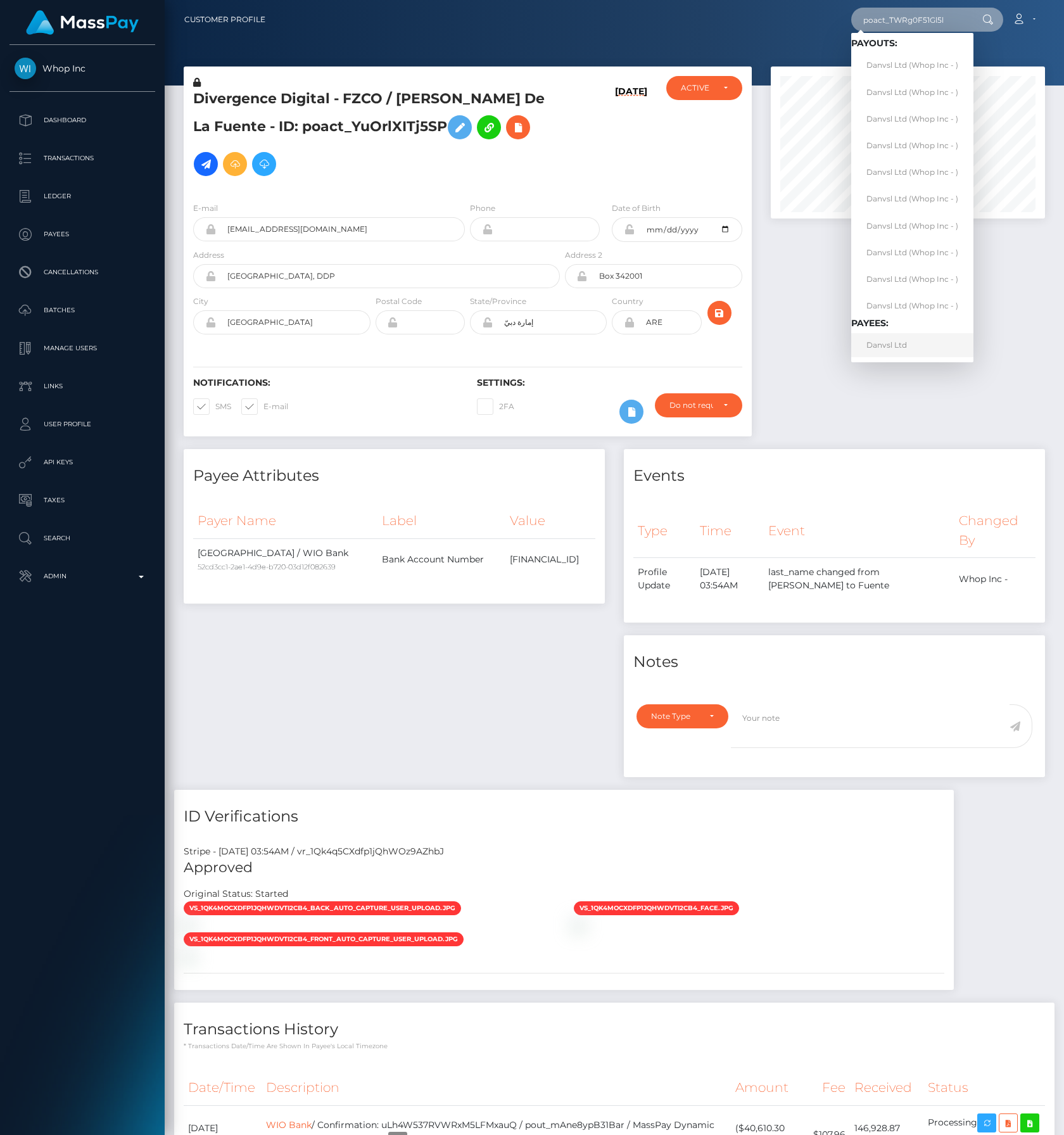
type input "poact_TWRg0F51Gl5l"
click at [939, 344] on link "Danvsl Ltd" at bounding box center [913, 345] width 123 height 23
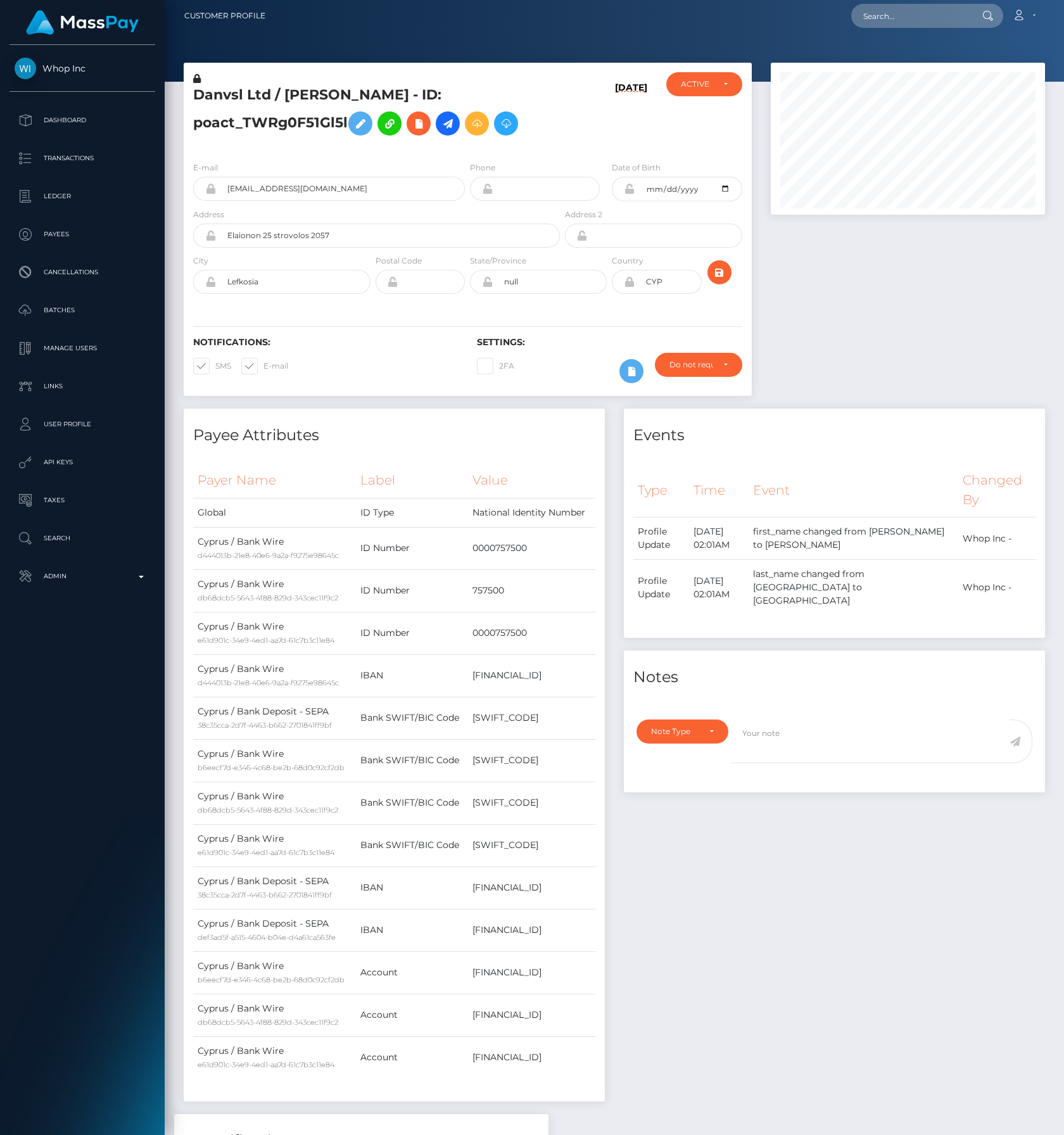
scroll to position [5, 0]
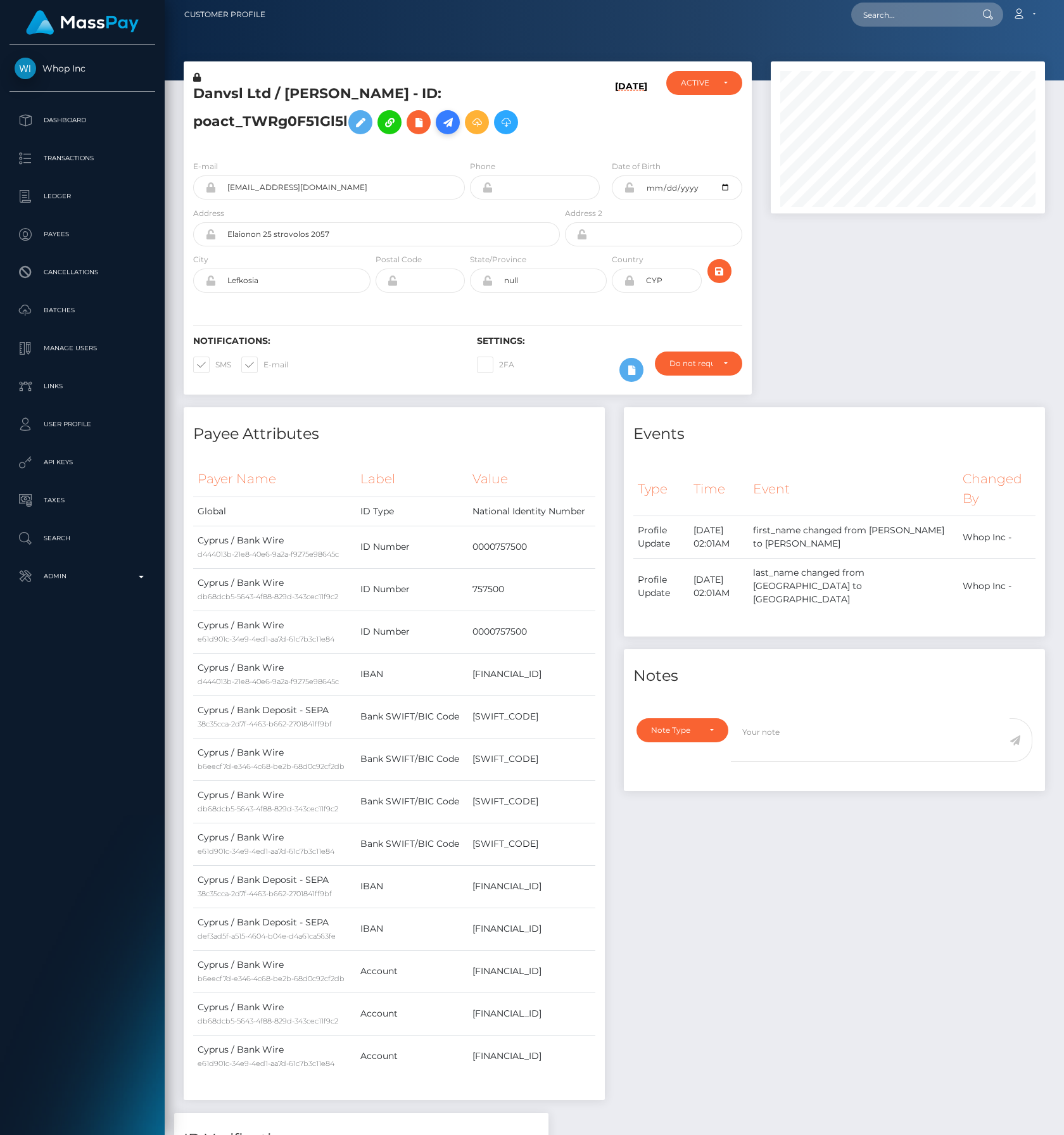
click at [452, 125] on icon at bounding box center [448, 123] width 15 height 16
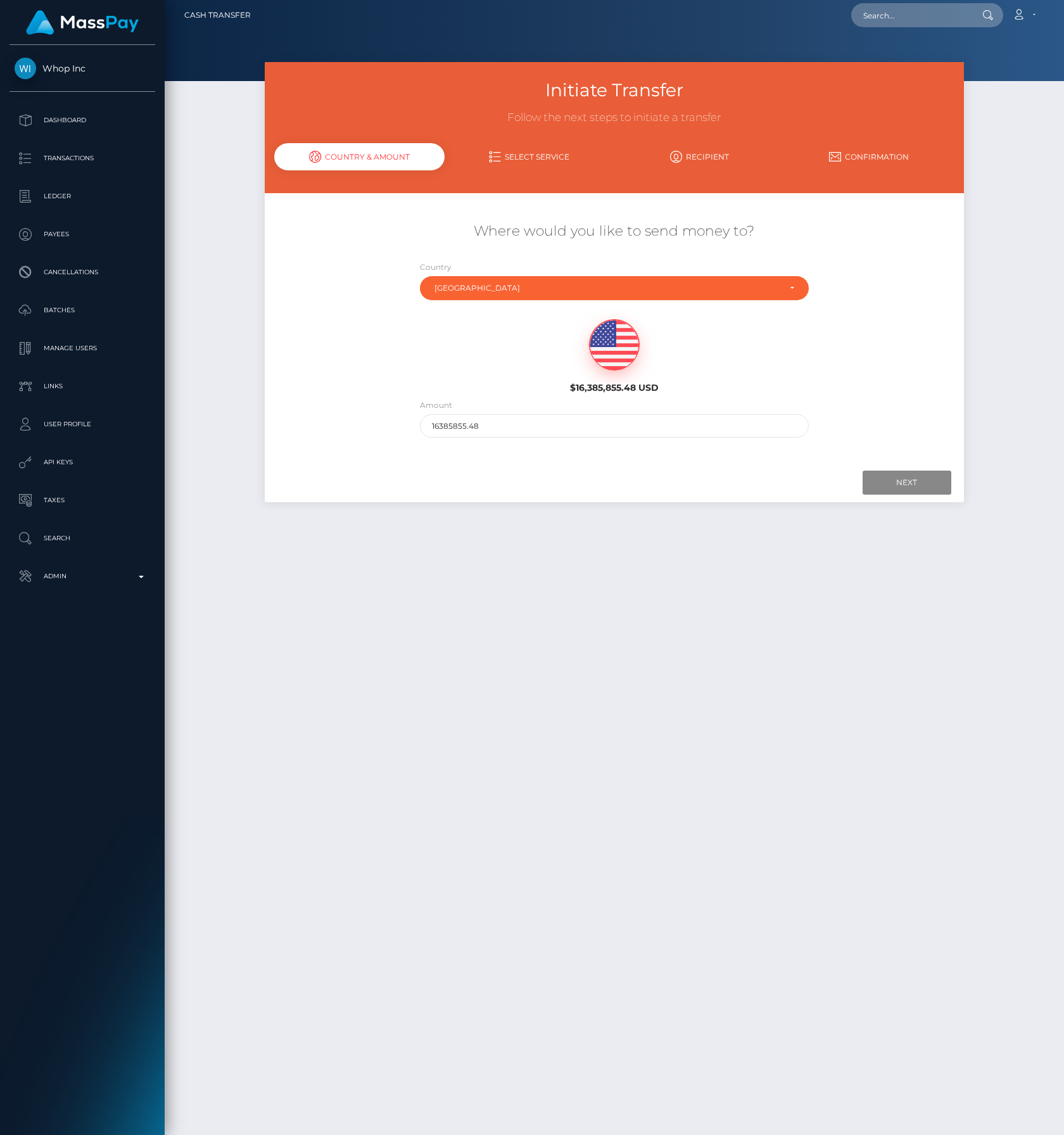
scroll to position [5, 0]
drag, startPoint x: 453, startPoint y: 426, endPoint x: 624, endPoint y: 426, distance: 171.0
click at [645, 443] on div "Where would you like to send money to? Country Abkhazia [GEOGRAPHIC_DATA] [GEOG…" at bounding box center [615, 329] width 680 height 254
type input "1638"
click at [883, 476] on input "Next" at bounding box center [907, 482] width 89 height 24
